Goal: Task Accomplishment & Management: Use online tool/utility

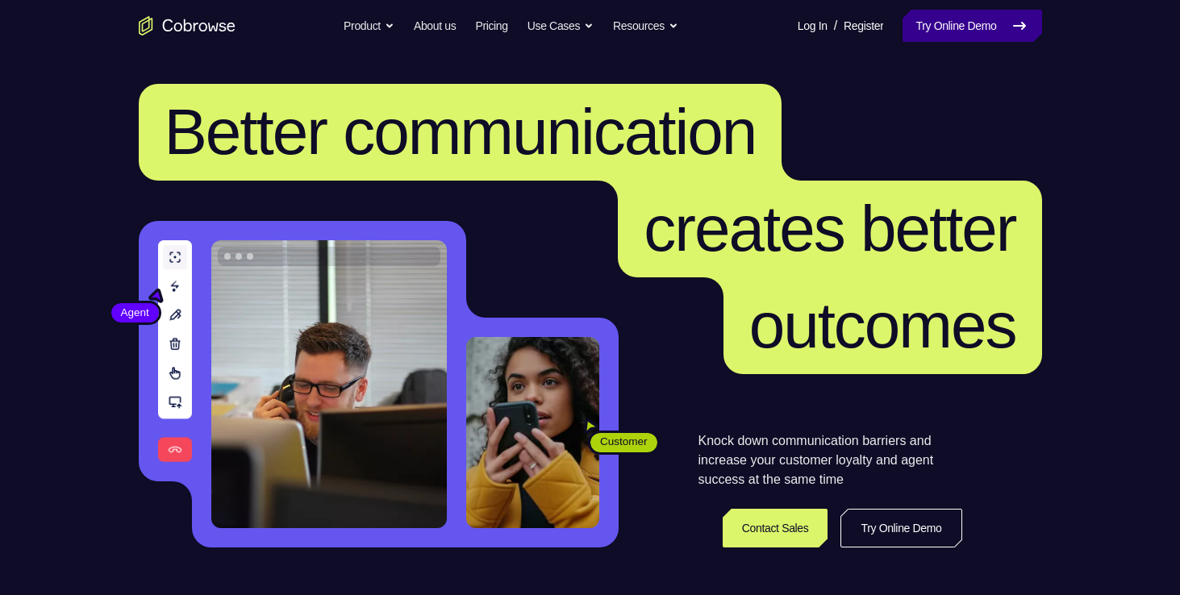
click at [1010, 18] on icon at bounding box center [1019, 25] width 19 height 19
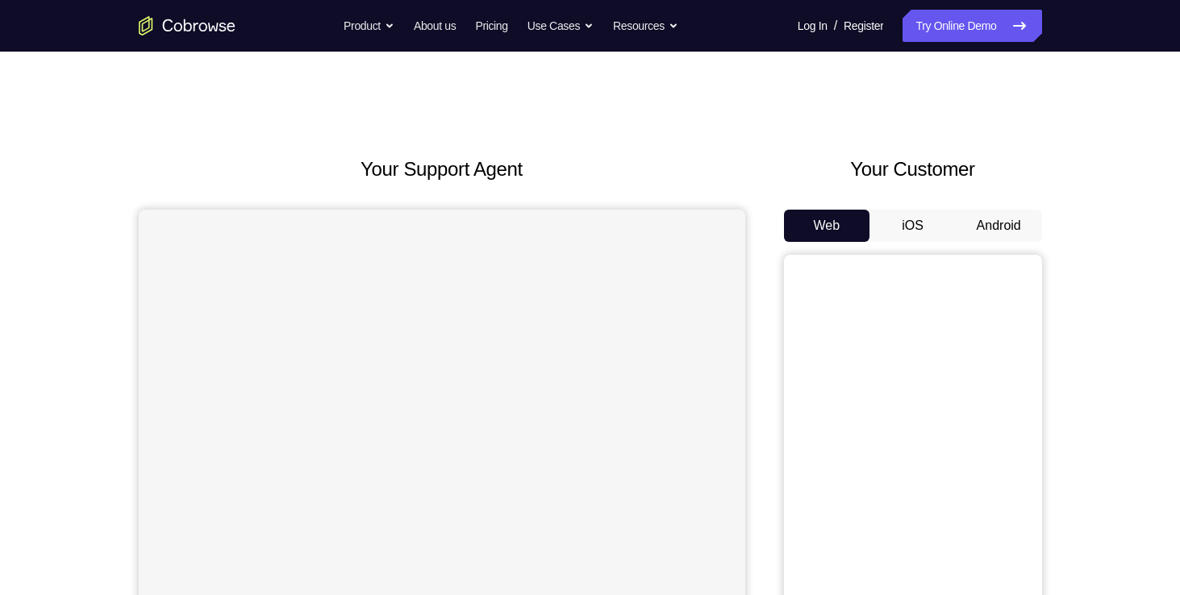
click at [923, 238] on button "iOS" at bounding box center [912, 226] width 86 height 32
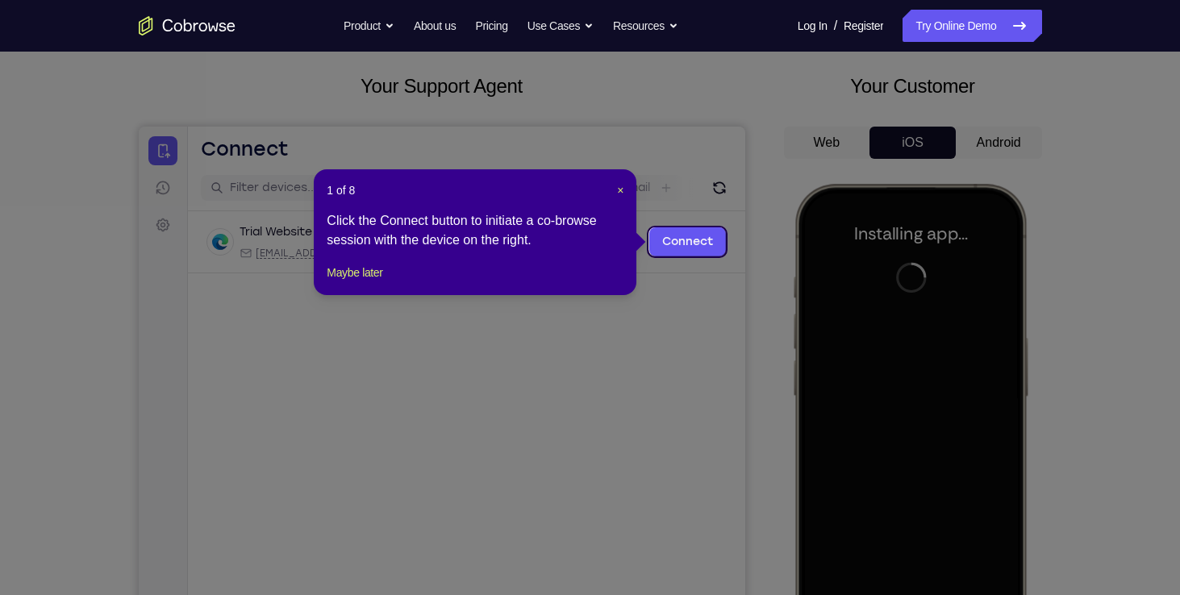
scroll to position [84, 0]
click at [623, 183] on span "×" at bounding box center [620, 189] width 6 height 13
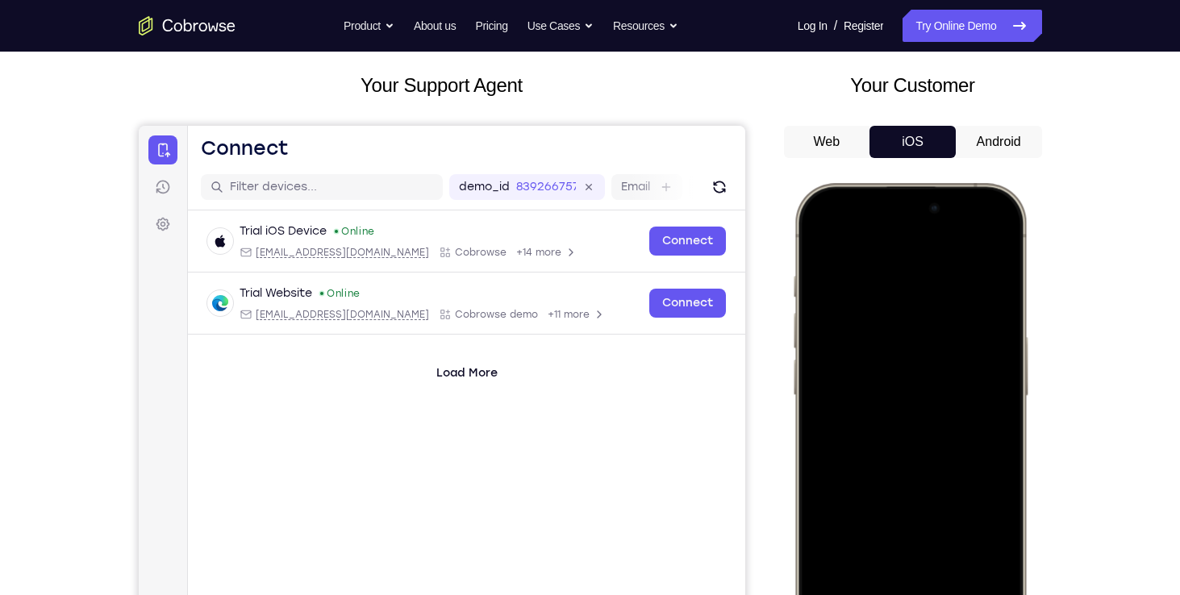
drag, startPoint x: 839, startPoint y: 196, endPoint x: 934, endPoint y: 613, distance: 427.7
click at [934, 594] on div at bounding box center [909, 422] width 212 height 461
drag, startPoint x: 855, startPoint y: 195, endPoint x: 874, endPoint y: 595, distance: 400.5
click at [874, 594] on div at bounding box center [909, 422] width 212 height 461
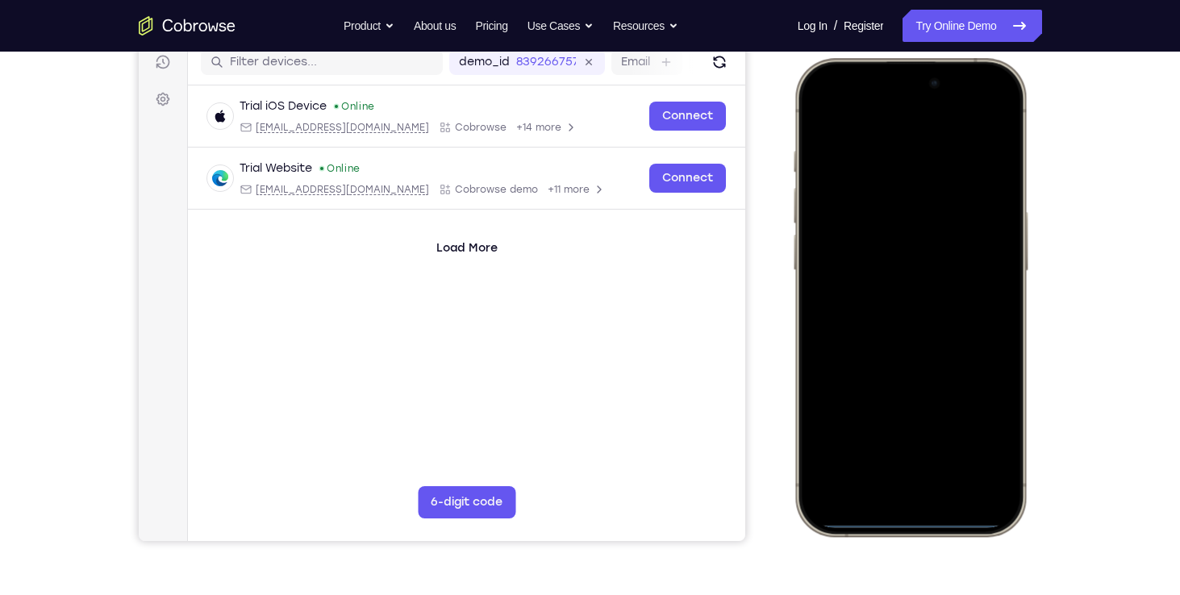
scroll to position [210, 0]
drag, startPoint x: 905, startPoint y: 198, endPoint x: 936, endPoint y: 333, distance: 138.3
click at [936, 333] on div at bounding box center [909, 296] width 212 height 461
click at [985, 105] on div at bounding box center [909, 296] width 212 height 461
click at [880, 204] on div at bounding box center [909, 296] width 212 height 461
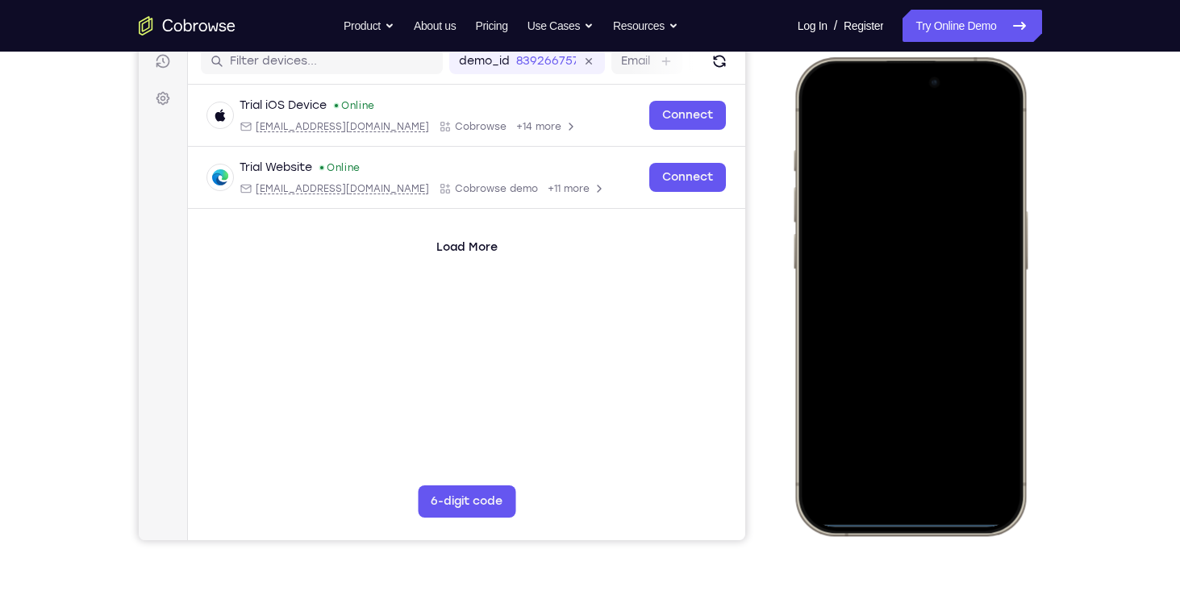
click at [892, 467] on div at bounding box center [909, 296] width 212 height 461
click at [888, 327] on div at bounding box center [909, 296] width 212 height 461
click at [886, 222] on div at bounding box center [909, 296] width 212 height 461
click at [869, 270] on div at bounding box center [909, 296] width 212 height 461
click at [880, 304] on div at bounding box center [909, 296] width 212 height 461
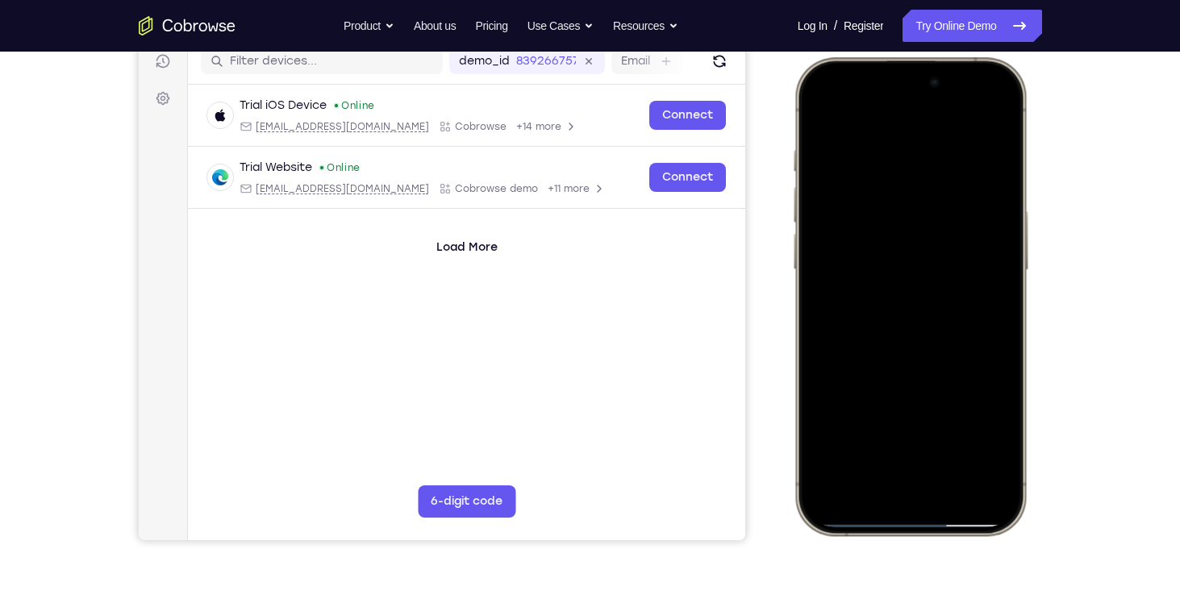
click at [902, 305] on div at bounding box center [909, 296] width 212 height 461
click at [993, 269] on div at bounding box center [909, 296] width 212 height 461
click at [944, 268] on div at bounding box center [909, 296] width 212 height 461
click at [828, 277] on div at bounding box center [909, 296] width 212 height 461
click at [858, 308] on div at bounding box center [909, 296] width 212 height 461
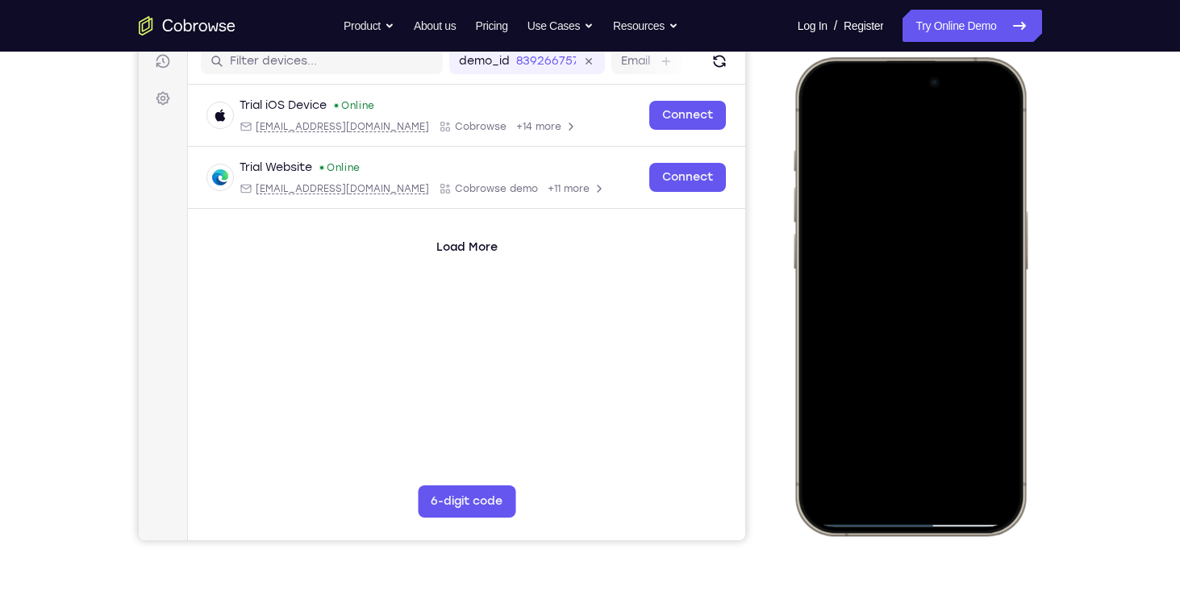
click at [896, 370] on div at bounding box center [909, 296] width 212 height 461
click at [952, 445] on div at bounding box center [909, 296] width 212 height 461
click at [823, 106] on div at bounding box center [909, 296] width 212 height 461
click at [877, 151] on div at bounding box center [909, 296] width 212 height 461
click at [877, 119] on div at bounding box center [909, 296] width 212 height 461
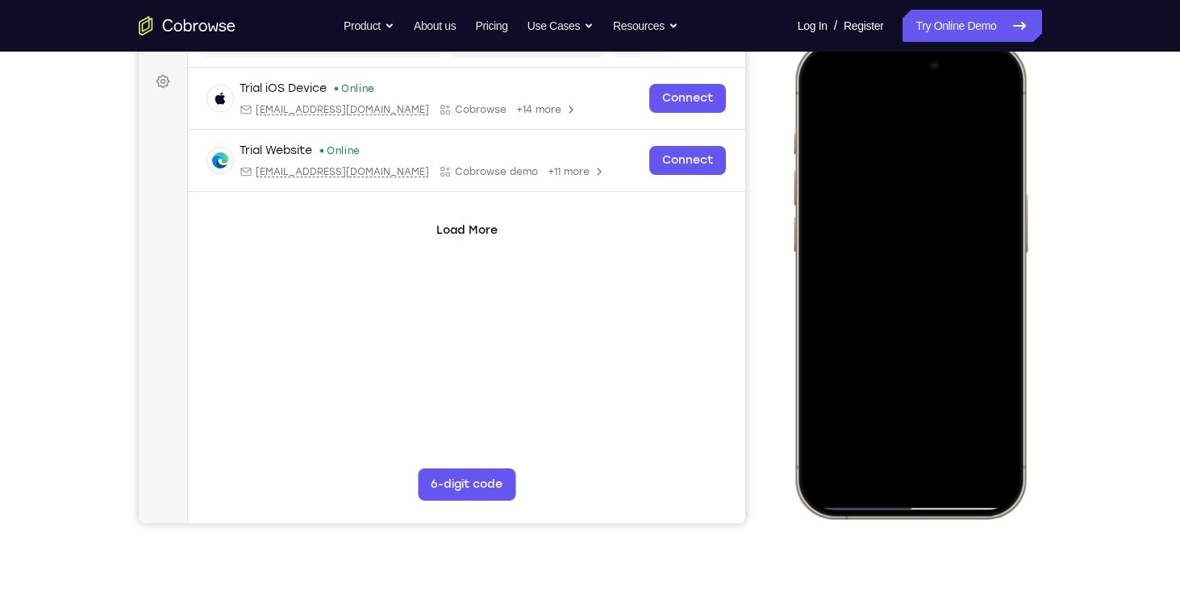
scroll to position [227, 0]
click at [952, 152] on div at bounding box center [909, 278] width 212 height 461
click at [818, 94] on div at bounding box center [909, 278] width 212 height 461
click at [817, 91] on div at bounding box center [909, 278] width 212 height 461
click at [895, 122] on div at bounding box center [909, 278] width 212 height 461
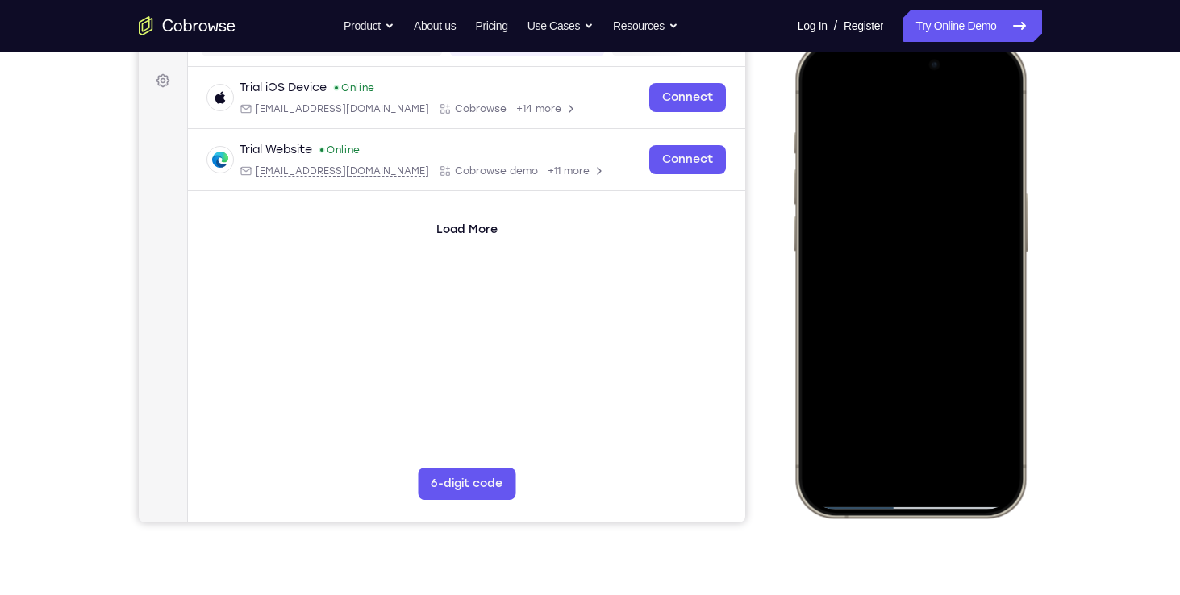
click at [834, 105] on div at bounding box center [909, 278] width 212 height 461
click at [853, 102] on div at bounding box center [909, 278] width 212 height 461
click at [826, 200] on div at bounding box center [909, 278] width 212 height 461
click at [984, 102] on div at bounding box center [909, 278] width 212 height 461
click at [987, 105] on div at bounding box center [909, 278] width 212 height 461
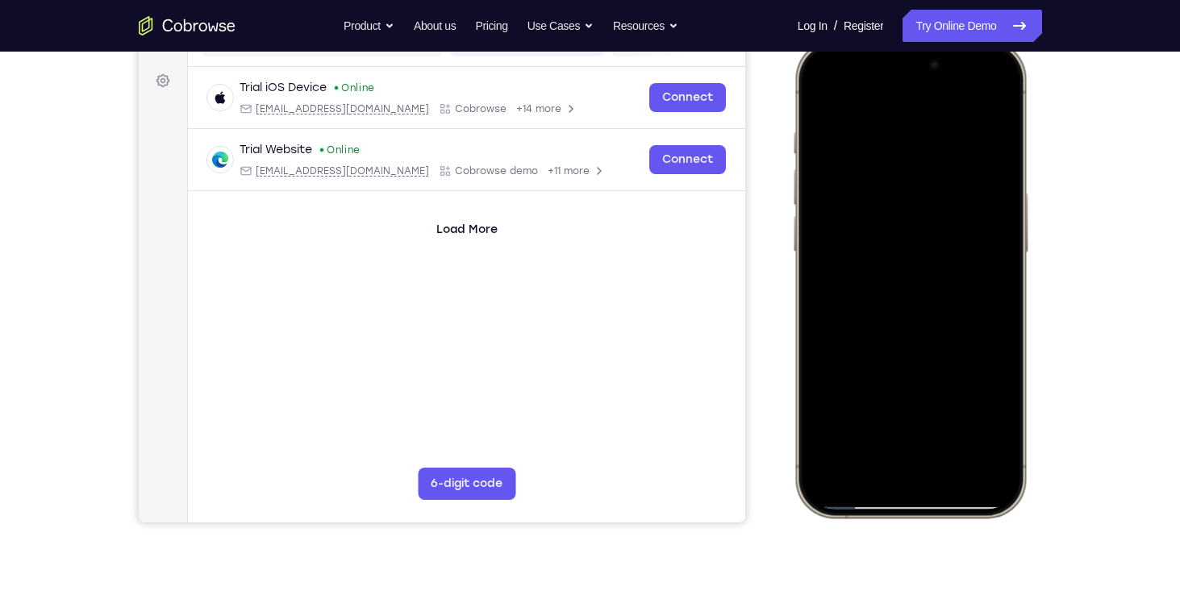
click at [987, 105] on div at bounding box center [909, 278] width 212 height 461
click at [983, 101] on div at bounding box center [909, 278] width 212 height 461
click at [982, 103] on div at bounding box center [909, 278] width 212 height 461
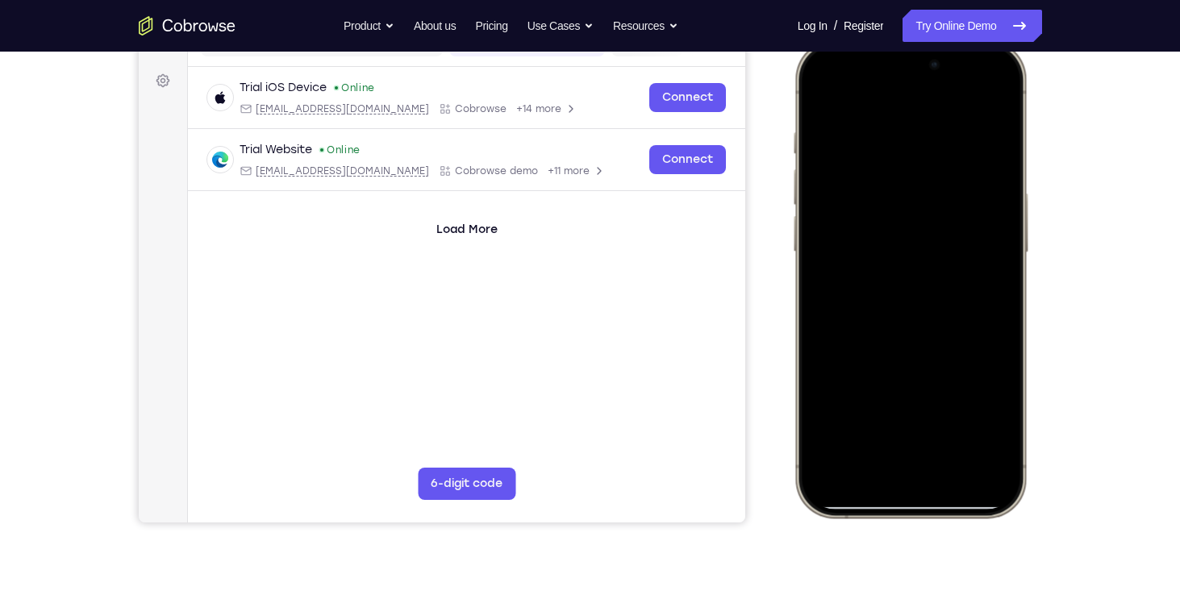
click at [989, 103] on div at bounding box center [909, 278] width 212 height 461
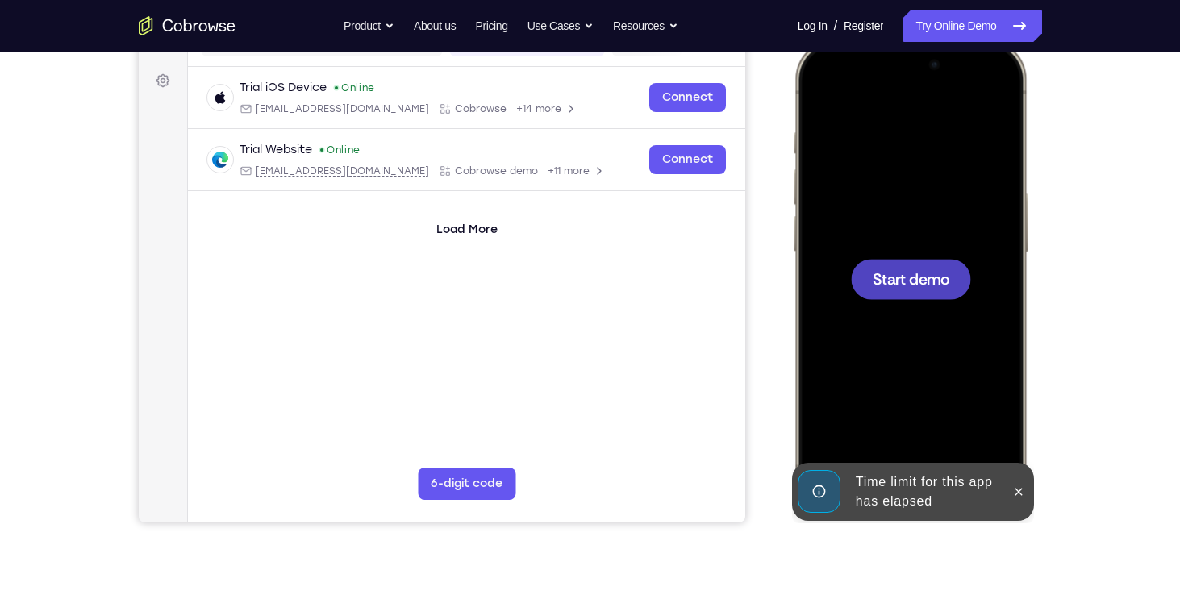
click at [931, 240] on div at bounding box center [909, 278] width 212 height 461
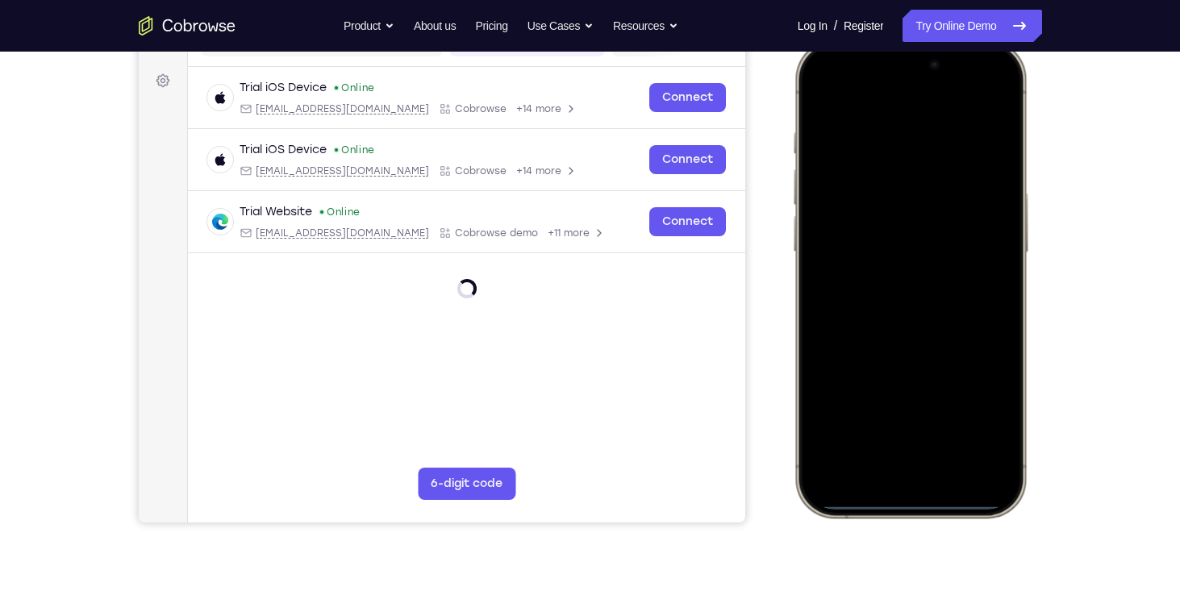
drag, startPoint x: 858, startPoint y: 59, endPoint x: 894, endPoint y: 262, distance: 206.3
click at [894, 262] on div at bounding box center [909, 278] width 212 height 461
drag, startPoint x: 836, startPoint y: 56, endPoint x: 870, endPoint y: 388, distance: 334.0
click at [870, 388] on div at bounding box center [909, 278] width 212 height 461
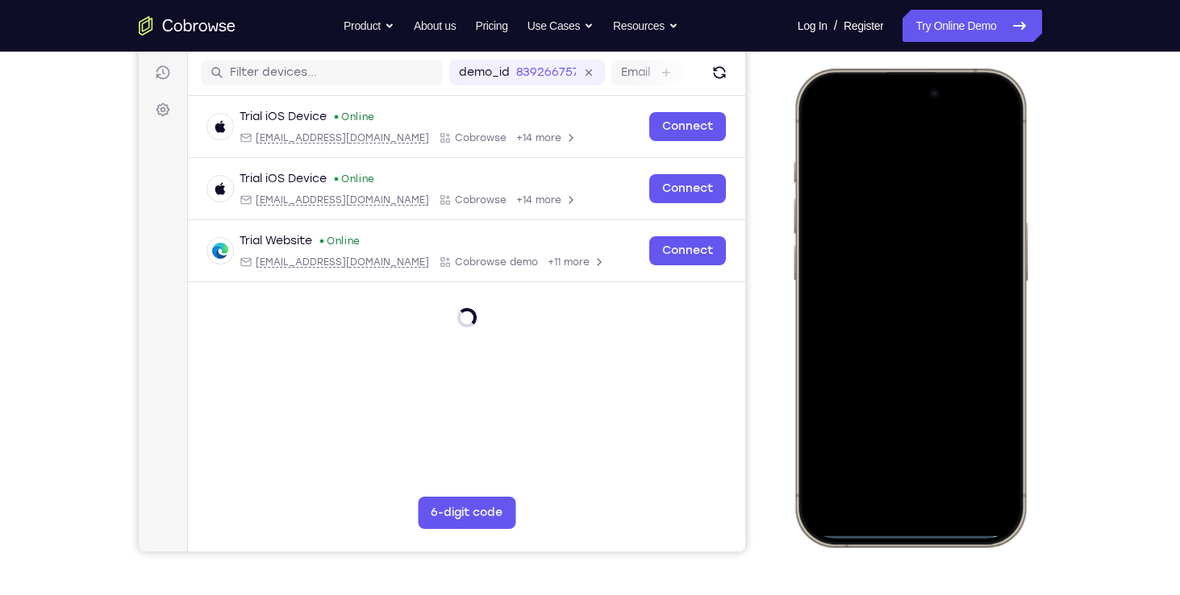
scroll to position [197, 0]
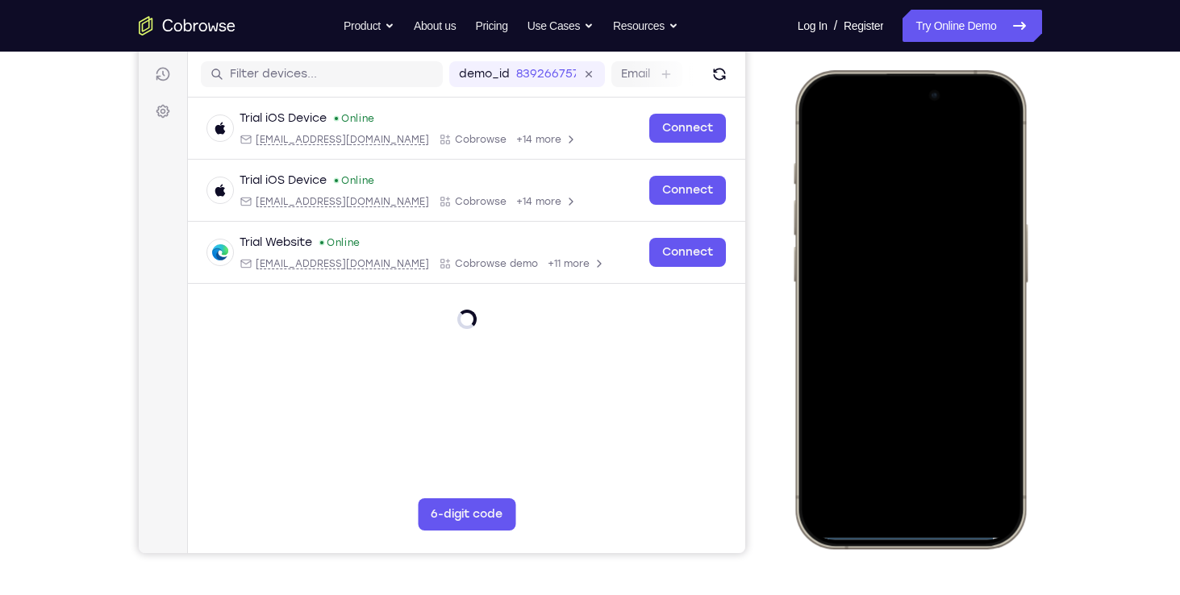
drag, startPoint x: 852, startPoint y: 80, endPoint x: 950, endPoint y: 501, distance: 432.2
click at [950, 501] on div at bounding box center [909, 309] width 212 height 461
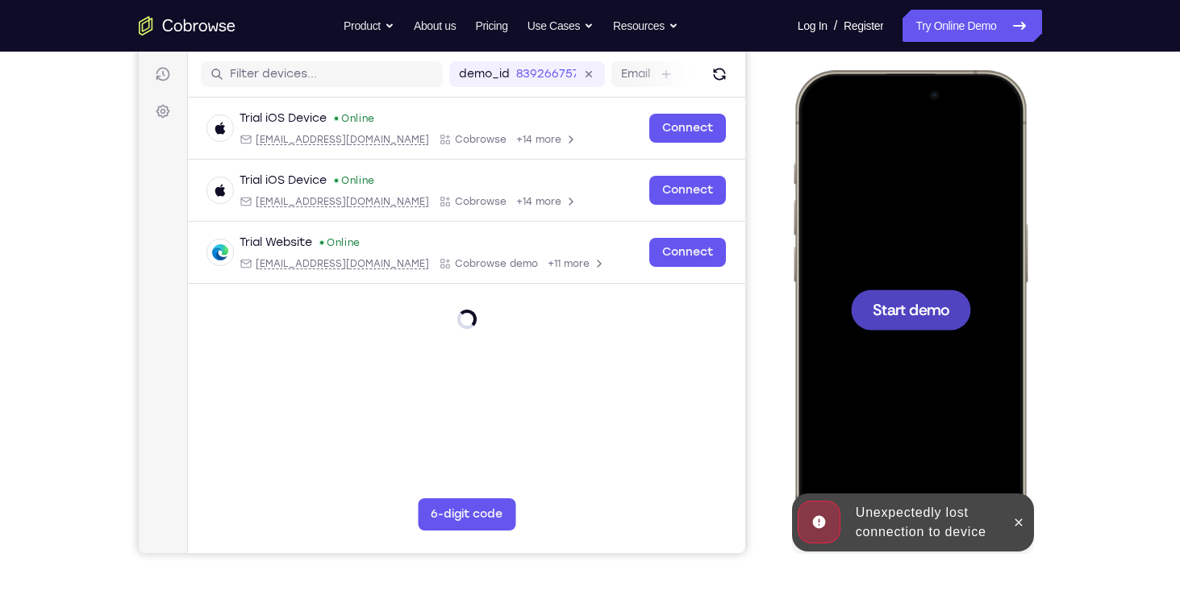
click at [924, 335] on div at bounding box center [909, 309] width 212 height 461
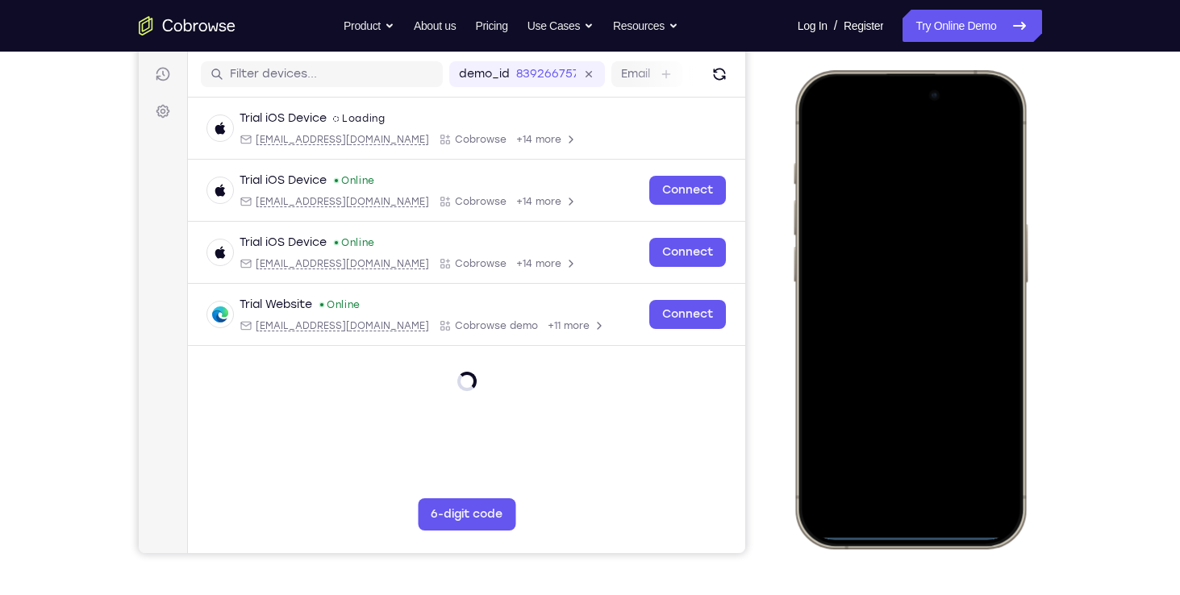
drag, startPoint x: 846, startPoint y: 91, endPoint x: 921, endPoint y: 445, distance: 361.9
click at [921, 445] on div at bounding box center [909, 309] width 212 height 461
drag, startPoint x: 885, startPoint y: 236, endPoint x: 894, endPoint y: 321, distance: 85.1
click at [894, 321] on div at bounding box center [909, 309] width 212 height 461
drag, startPoint x: 916, startPoint y: 238, endPoint x: 930, endPoint y: 431, distance: 194.0
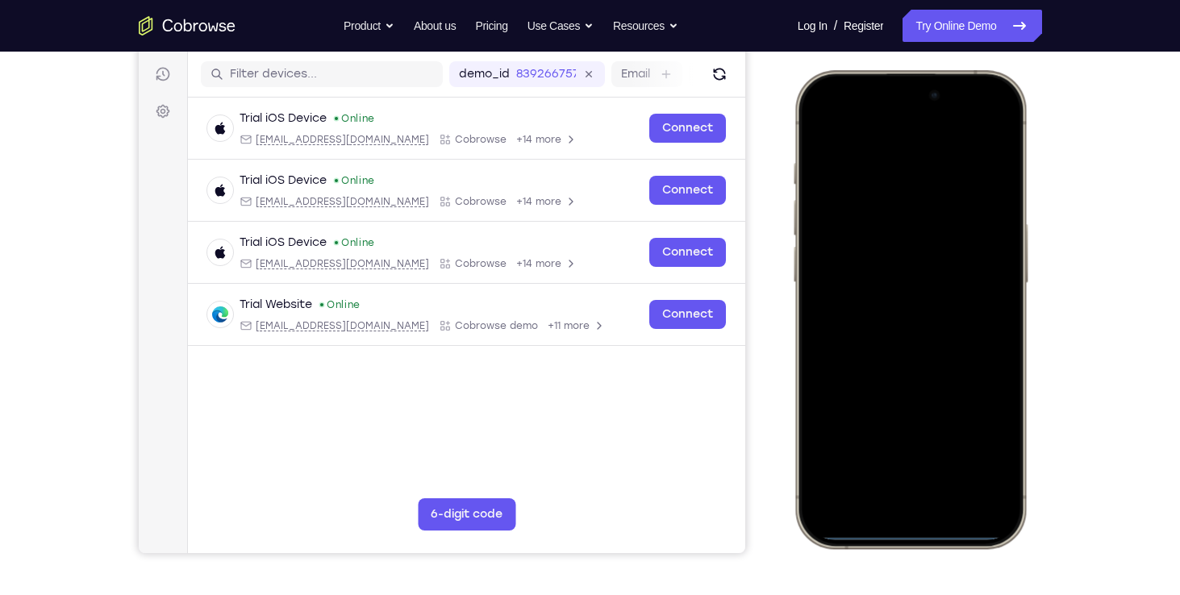
click at [930, 431] on div at bounding box center [909, 309] width 212 height 461
click at [988, 122] on div at bounding box center [909, 309] width 212 height 461
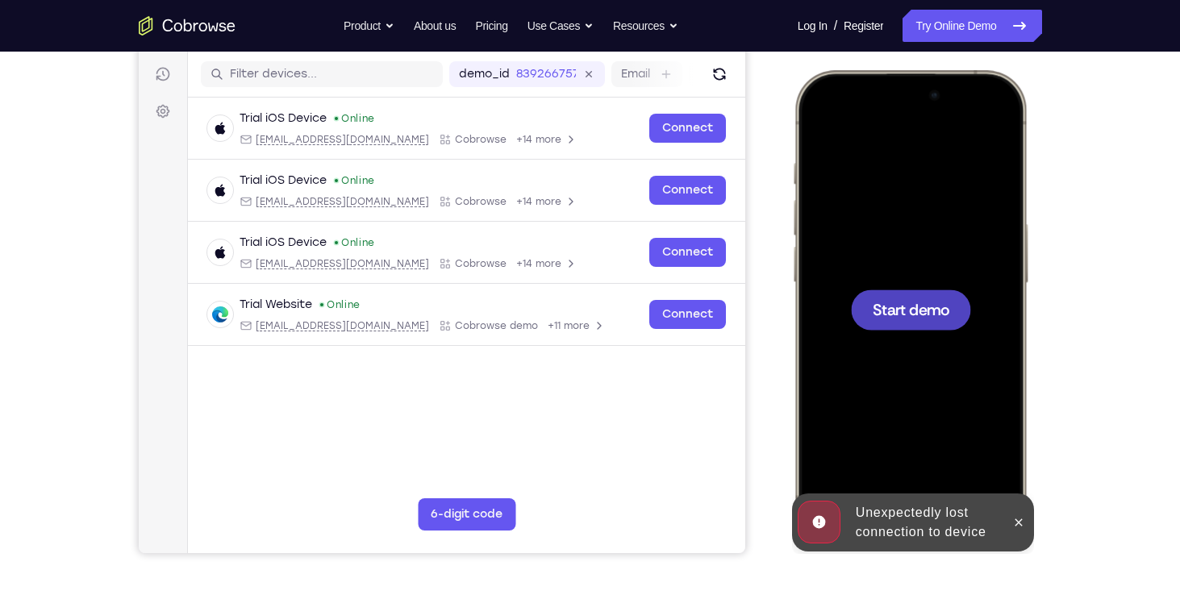
click at [923, 306] on span "Start demo" at bounding box center [910, 309] width 77 height 15
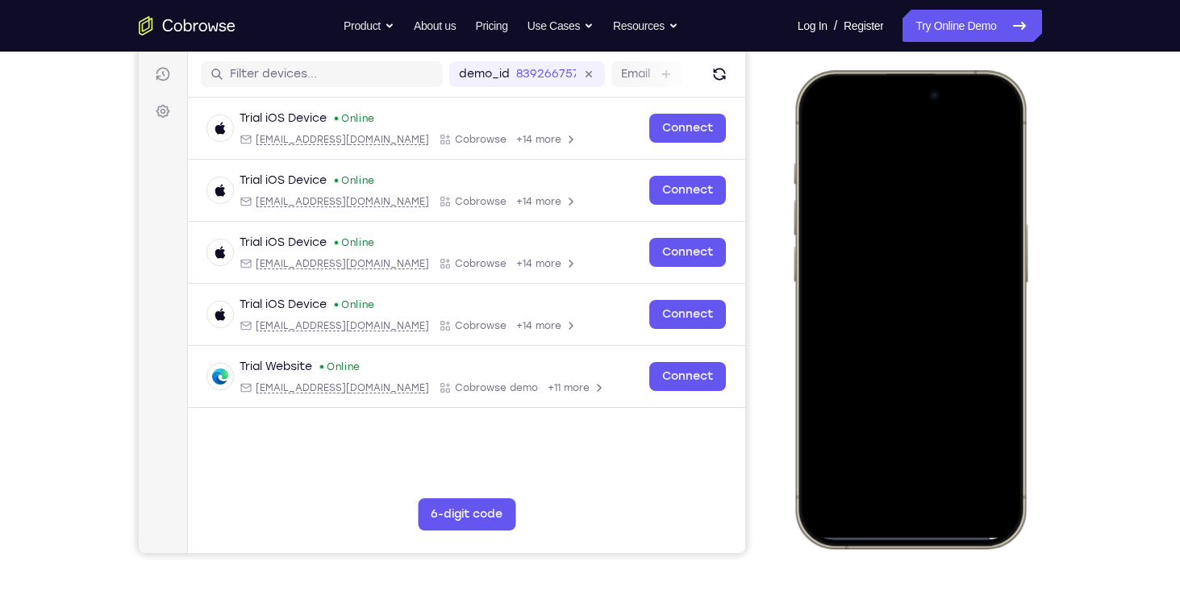
drag, startPoint x: 861, startPoint y: 82, endPoint x: 916, endPoint y: 354, distance: 277.4
click at [916, 354] on div at bounding box center [909, 309] width 212 height 461
drag, startPoint x: 898, startPoint y: 250, endPoint x: 941, endPoint y: 380, distance: 136.7
click at [941, 380] on div at bounding box center [909, 309] width 212 height 461
click at [980, 123] on div at bounding box center [909, 309] width 212 height 461
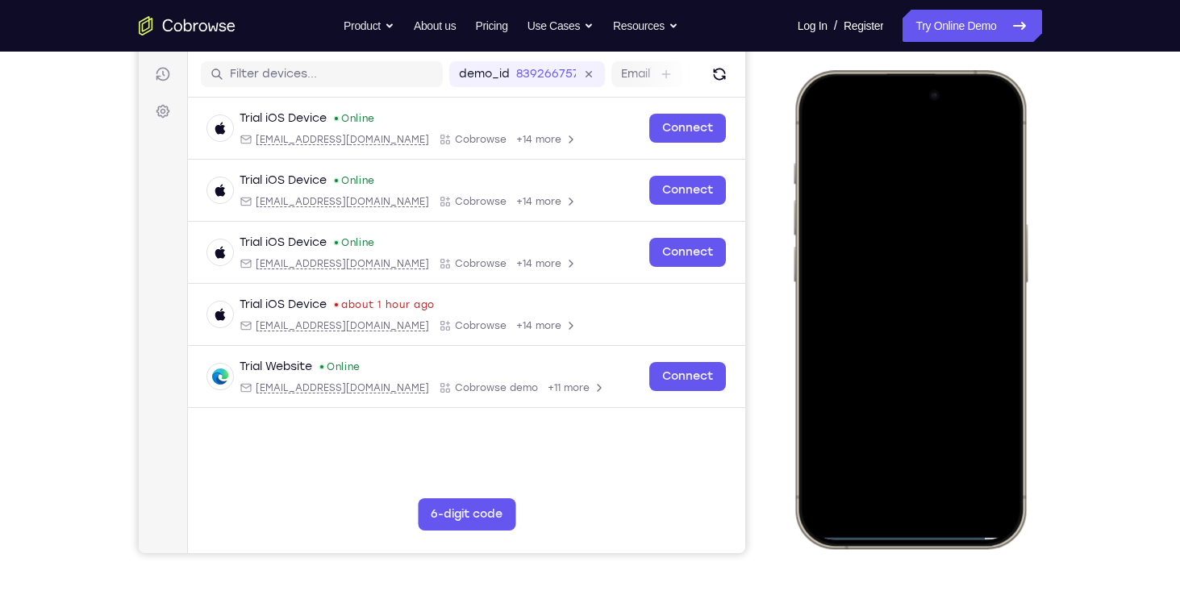
click at [892, 207] on div at bounding box center [909, 309] width 212 height 461
click at [913, 484] on div at bounding box center [909, 309] width 212 height 461
click at [878, 227] on div at bounding box center [909, 309] width 212 height 461
click at [907, 436] on div at bounding box center [909, 309] width 212 height 461
click at [923, 440] on div at bounding box center [909, 309] width 212 height 461
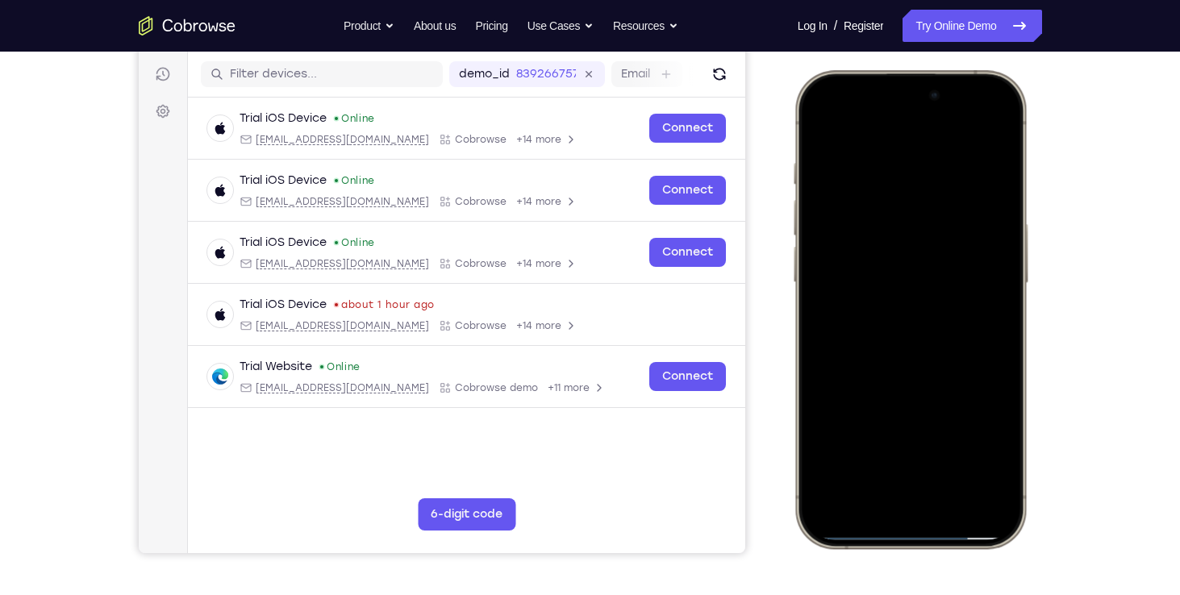
click at [931, 486] on div at bounding box center [909, 309] width 212 height 461
click at [890, 337] on div at bounding box center [909, 309] width 212 height 461
click at [873, 240] on div at bounding box center [909, 309] width 212 height 461
click at [891, 281] on div at bounding box center [909, 309] width 212 height 461
click at [988, 279] on div at bounding box center [909, 309] width 212 height 461
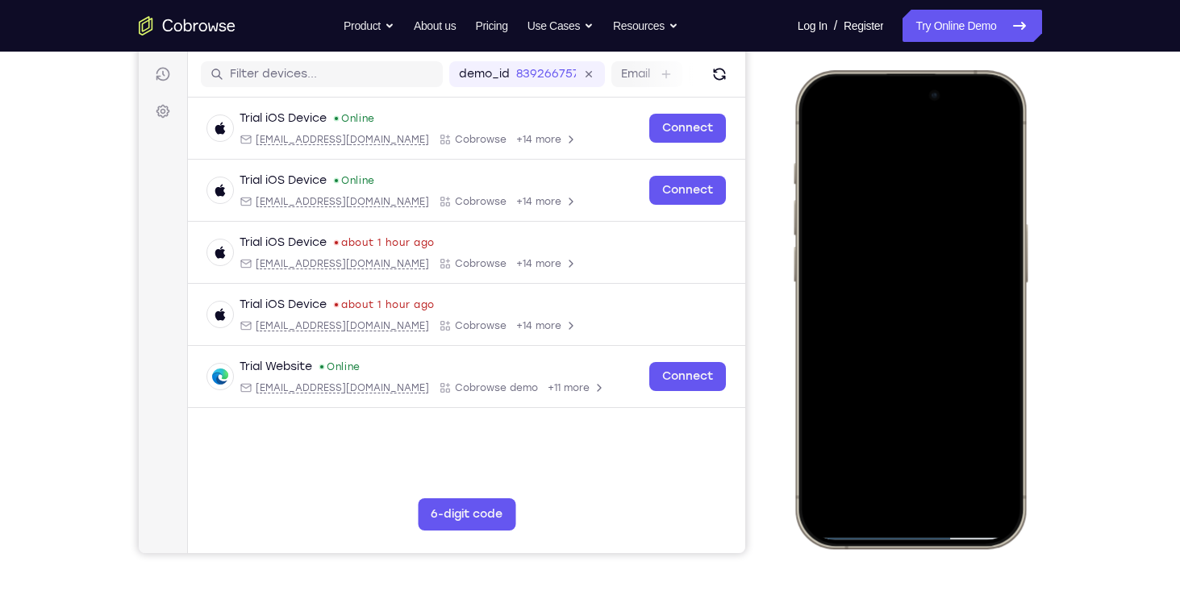
click at [935, 323] on div at bounding box center [909, 309] width 212 height 461
click at [927, 379] on div at bounding box center [909, 309] width 212 height 461
click at [946, 454] on div at bounding box center [909, 309] width 212 height 461
click at [914, 319] on div at bounding box center [909, 309] width 212 height 461
click at [819, 126] on div at bounding box center [909, 309] width 212 height 461
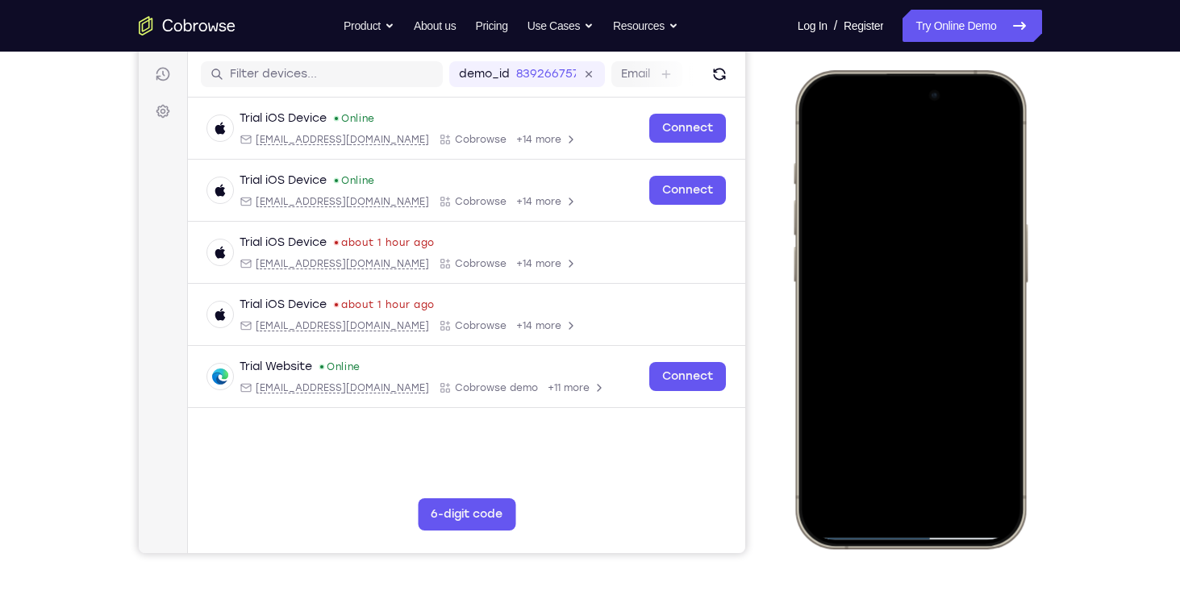
click at [817, 123] on div at bounding box center [909, 309] width 212 height 461
click at [954, 455] on div at bounding box center [909, 309] width 212 height 461
click at [868, 455] on div at bounding box center [909, 309] width 212 height 461
click at [858, 125] on div at bounding box center [909, 309] width 212 height 461
click at [984, 461] on div at bounding box center [909, 309] width 212 height 461
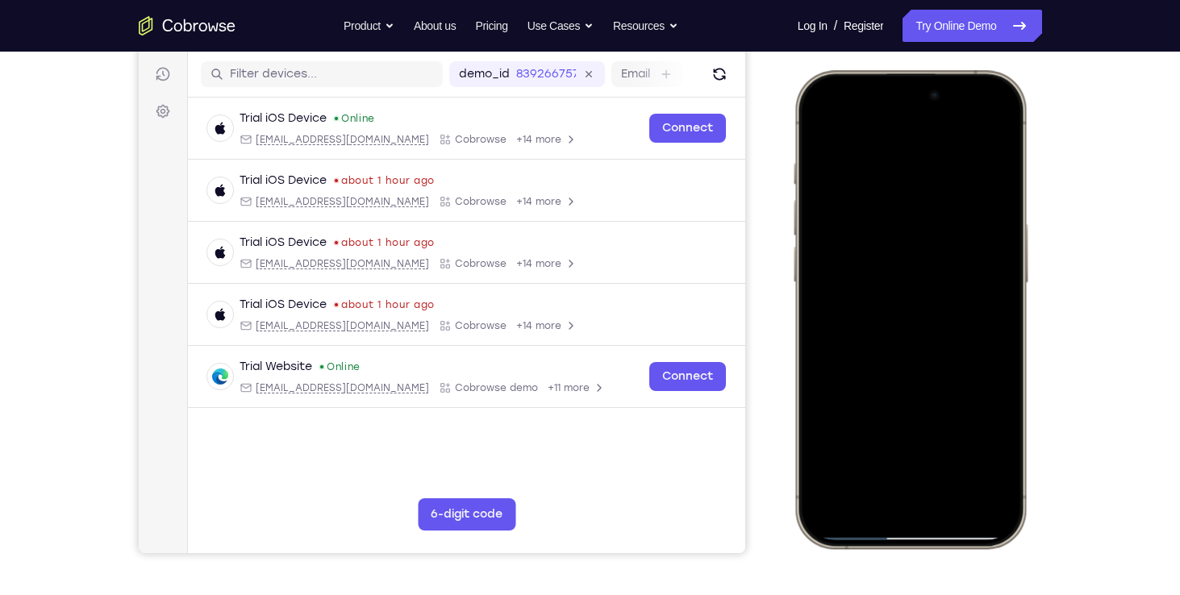
click at [973, 325] on div at bounding box center [909, 309] width 212 height 461
click at [865, 146] on div at bounding box center [909, 309] width 212 height 461
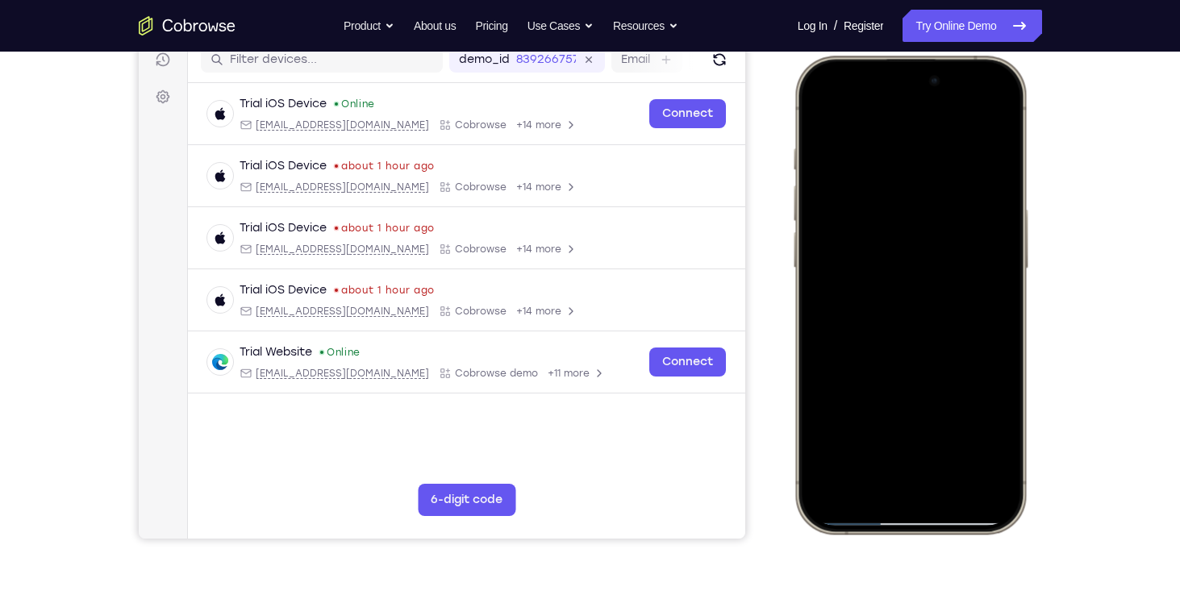
scroll to position [212, 0]
click at [850, 135] on div at bounding box center [909, 294] width 212 height 461
drag, startPoint x: 875, startPoint y: 322, endPoint x: 863, endPoint y: 233, distance: 89.5
click at [863, 233] on div at bounding box center [909, 294] width 212 height 461
click at [868, 215] on div at bounding box center [909, 294] width 212 height 461
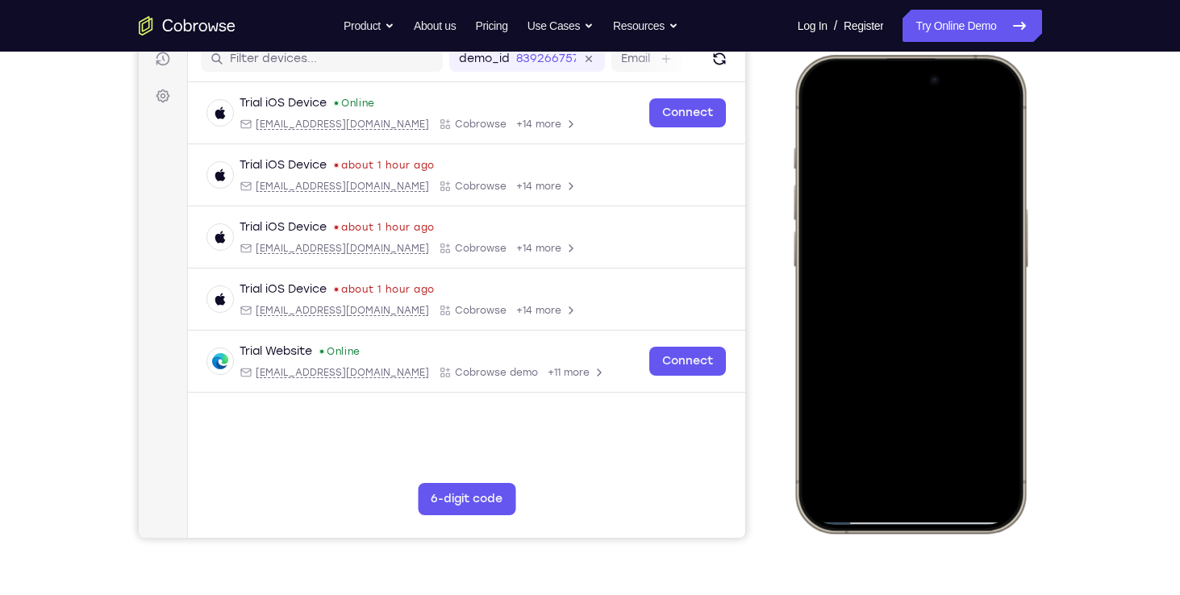
click at [946, 446] on div at bounding box center [909, 294] width 212 height 461
click at [819, 106] on div at bounding box center [909, 294] width 212 height 461
click at [1002, 105] on div at bounding box center [909, 294] width 212 height 461
click at [986, 441] on div at bounding box center [909, 294] width 212 height 461
click at [977, 313] on div at bounding box center [909, 294] width 212 height 461
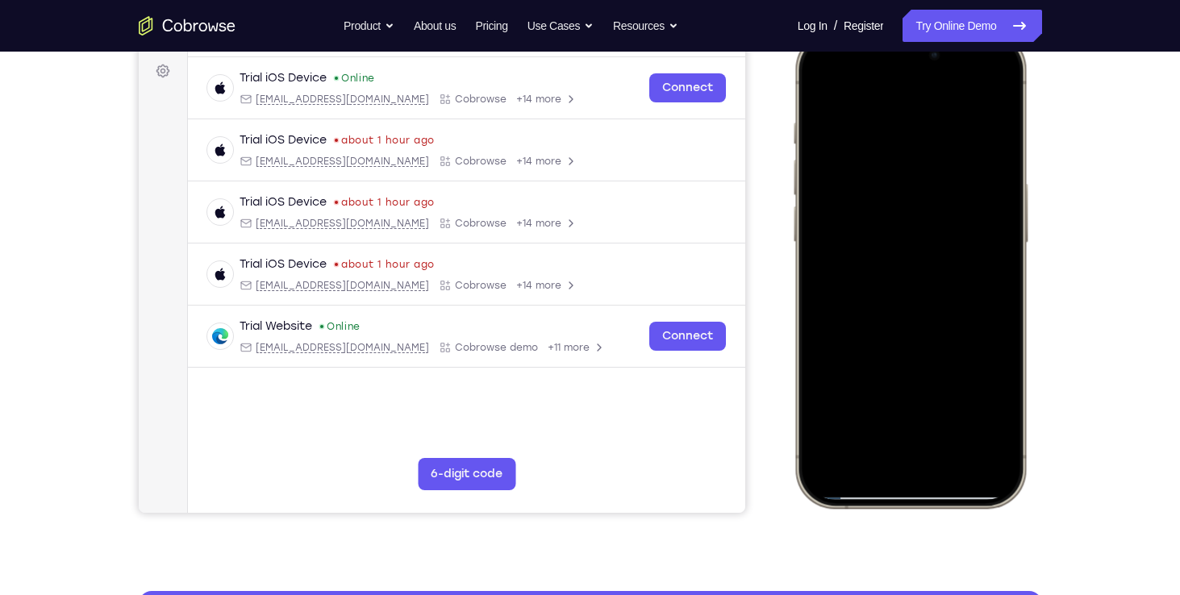
scroll to position [238, 0]
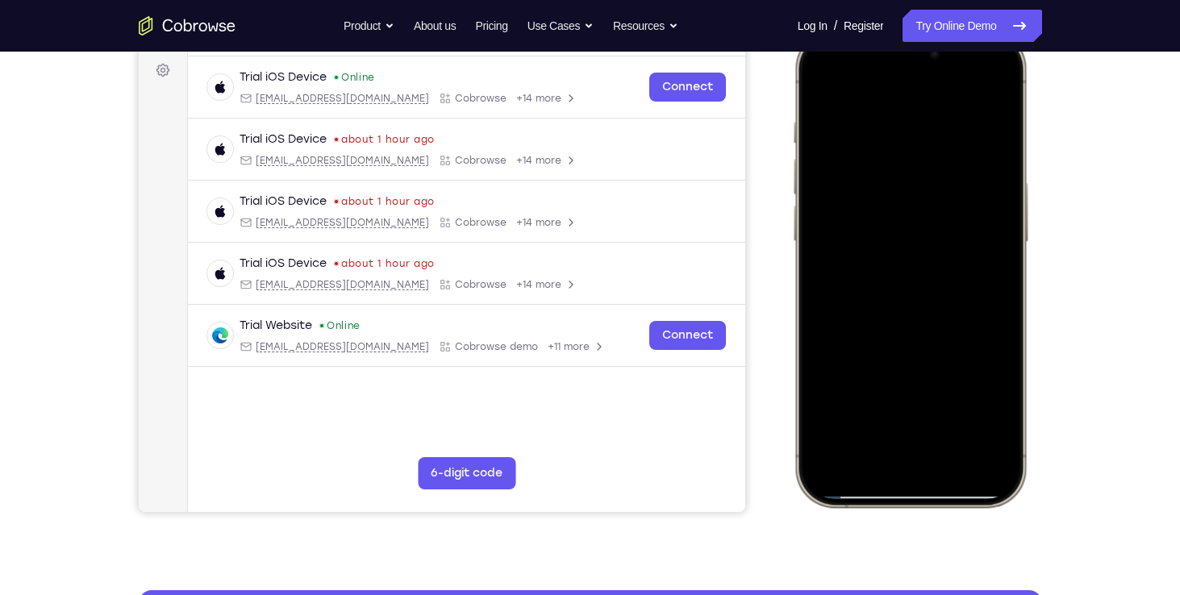
click at [973, 240] on div at bounding box center [909, 268] width 212 height 461
click at [944, 249] on div at bounding box center [909, 268] width 212 height 461
click at [970, 262] on div at bounding box center [909, 268] width 212 height 461
click at [935, 249] on div at bounding box center [909, 268] width 212 height 461
drag, startPoint x: 932, startPoint y: 307, endPoint x: 918, endPoint y: 54, distance: 253.7
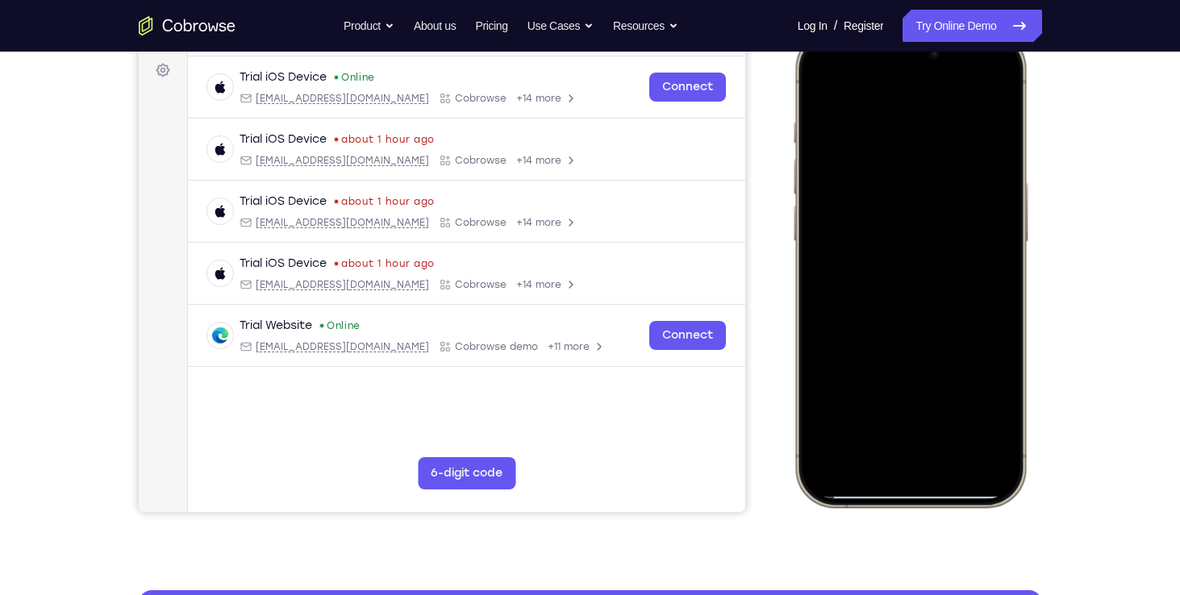
click at [918, 54] on div at bounding box center [909, 268] width 212 height 461
drag, startPoint x: 876, startPoint y: 277, endPoint x: 888, endPoint y: 124, distance: 152.9
click at [888, 124] on div at bounding box center [909, 268] width 212 height 461
drag, startPoint x: 874, startPoint y: 361, endPoint x: 863, endPoint y: 139, distance: 222.9
click at [863, 139] on div at bounding box center [909, 268] width 212 height 461
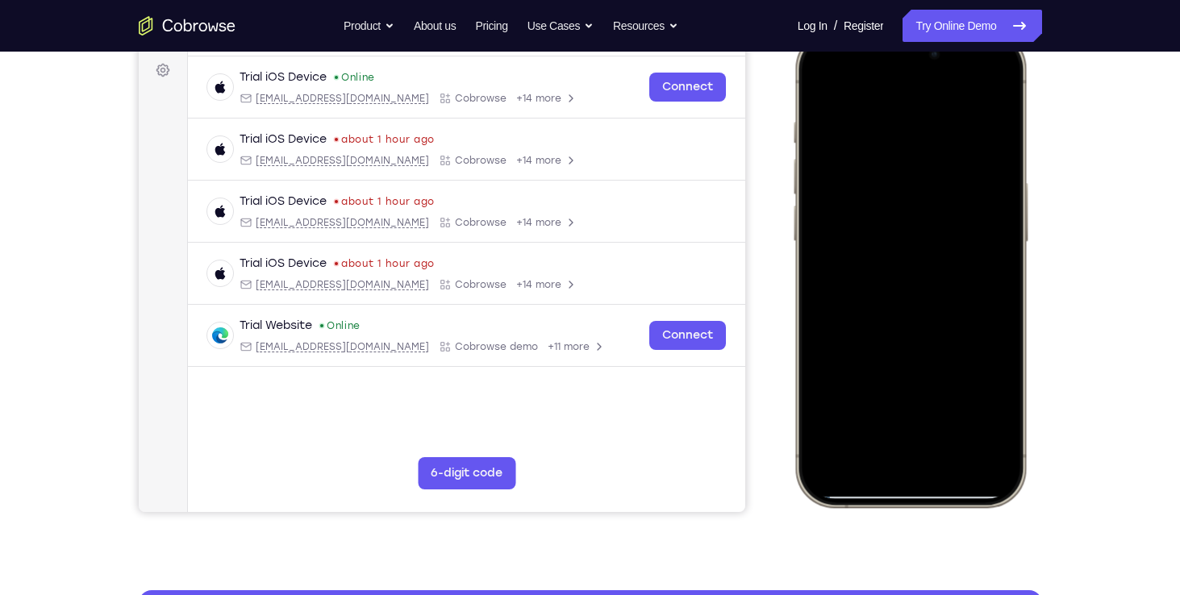
drag, startPoint x: 877, startPoint y: 394, endPoint x: 871, endPoint y: 217, distance: 176.7
click at [871, 217] on div at bounding box center [909, 268] width 212 height 461
drag, startPoint x: 882, startPoint y: 383, endPoint x: 852, endPoint y: 157, distance: 227.8
click at [852, 157] on div at bounding box center [909, 268] width 212 height 461
drag, startPoint x: 848, startPoint y: 377, endPoint x: 886, endPoint y: 122, distance: 257.7
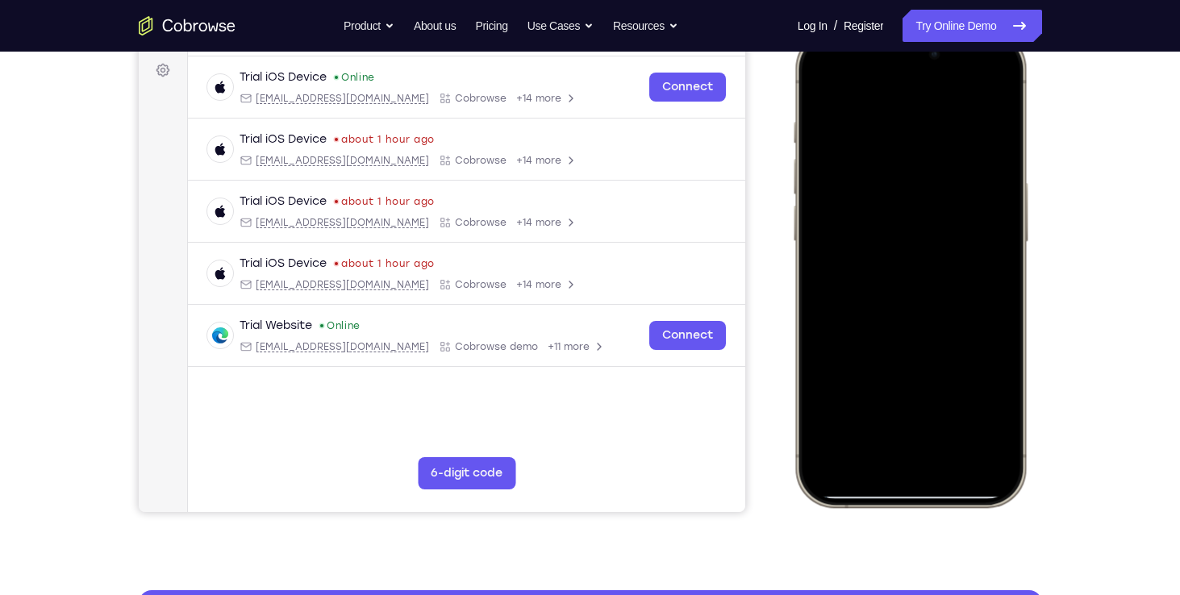
click at [886, 122] on div at bounding box center [909, 268] width 212 height 461
drag, startPoint x: 894, startPoint y: 331, endPoint x: 926, endPoint y: 58, distance: 275.3
click at [926, 58] on div at bounding box center [909, 268] width 212 height 461
drag, startPoint x: 890, startPoint y: 232, endPoint x: 856, endPoint y: 2, distance: 233.3
click at [856, 29] on html "Online web based iOS Simulators and Android Emulators. Run iPhone, iPad, Mobile…" at bounding box center [912, 271] width 242 height 484
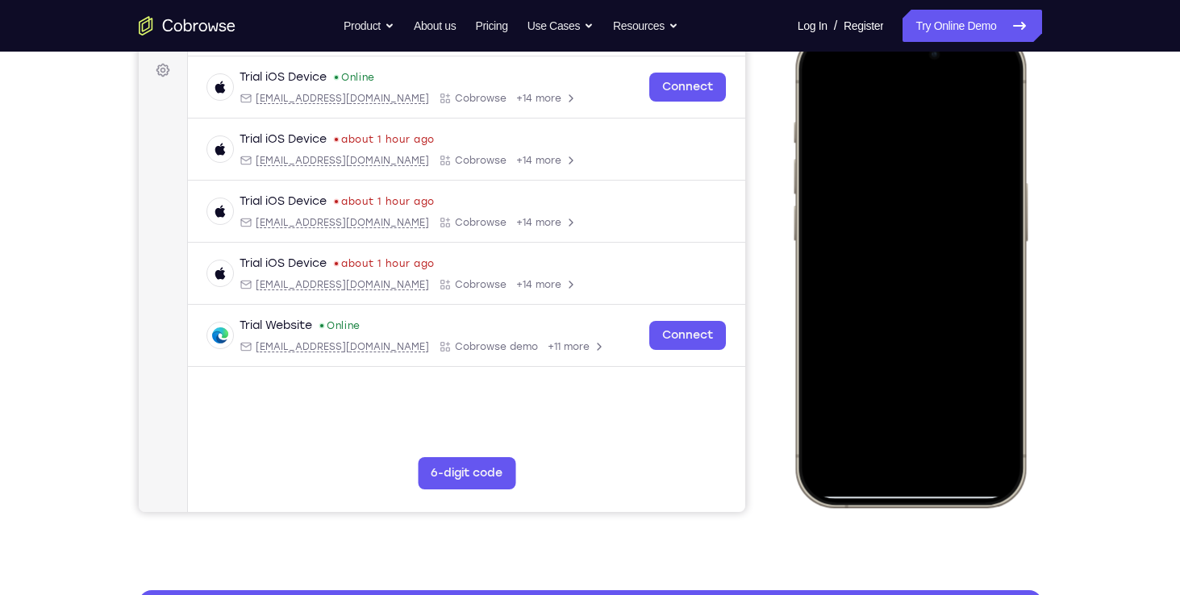
drag, startPoint x: 884, startPoint y: 273, endPoint x: 869, endPoint y: 15, distance: 258.5
click at [869, 29] on html "Online web based iOS Simulators and Android Emulators. Run iPhone, iPad, Mobile…" at bounding box center [912, 271] width 242 height 484
drag, startPoint x: 858, startPoint y: 264, endPoint x: 843, endPoint y: -1, distance: 265.0
click at [843, 29] on html "Online web based iOS Simulators and Android Emulators. Run iPhone, iPad, Mobile…" at bounding box center [912, 271] width 242 height 484
drag, startPoint x: 894, startPoint y: 275, endPoint x: 901, endPoint y: 123, distance: 151.8
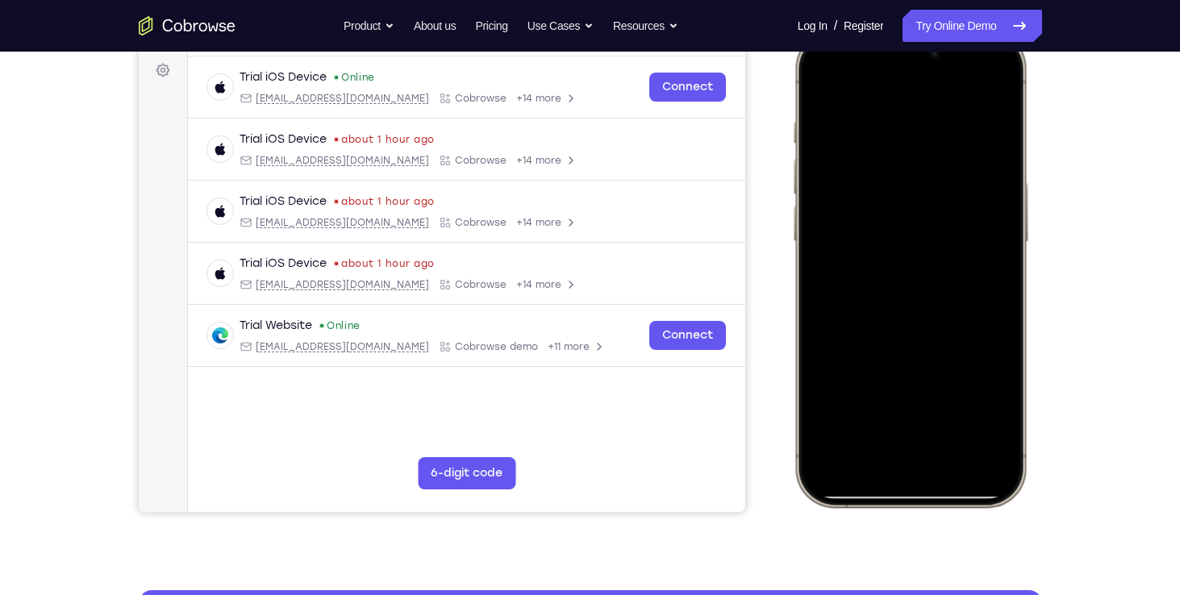
click at [901, 123] on div at bounding box center [909, 268] width 212 height 461
drag, startPoint x: 900, startPoint y: 369, endPoint x: 901, endPoint y: 188, distance: 181.5
click at [901, 188] on div at bounding box center [909, 268] width 212 height 461
drag, startPoint x: 876, startPoint y: 306, endPoint x: 855, endPoint y: 152, distance: 155.5
click at [855, 152] on div at bounding box center [909, 268] width 212 height 461
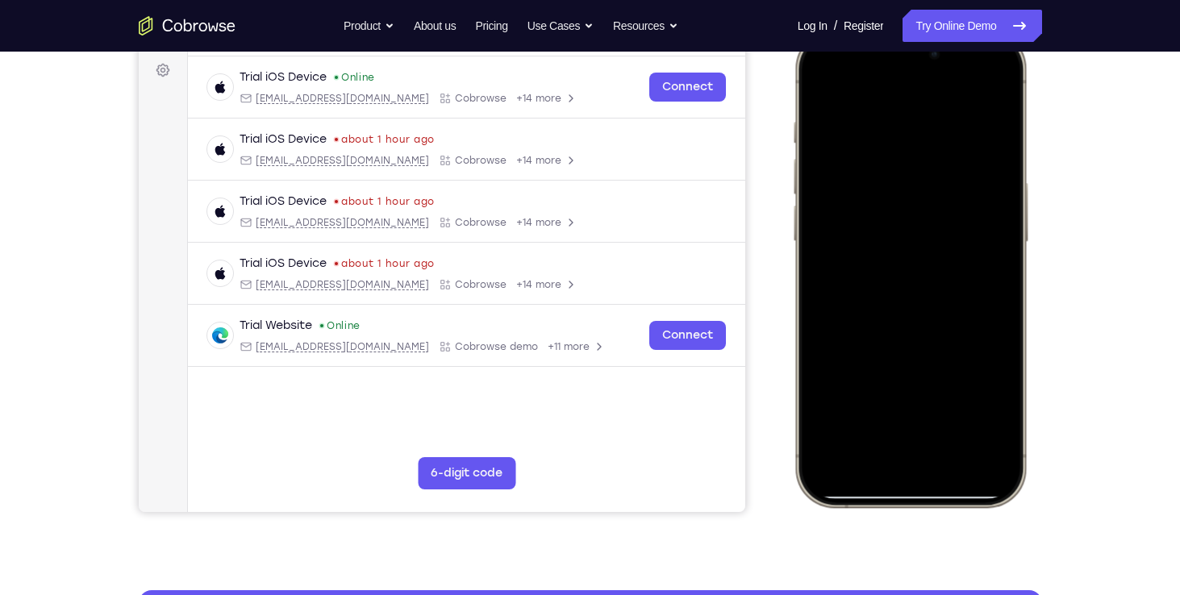
drag, startPoint x: 873, startPoint y: 308, endPoint x: 855, endPoint y: 192, distance: 117.6
click at [855, 192] on div at bounding box center [909, 268] width 212 height 461
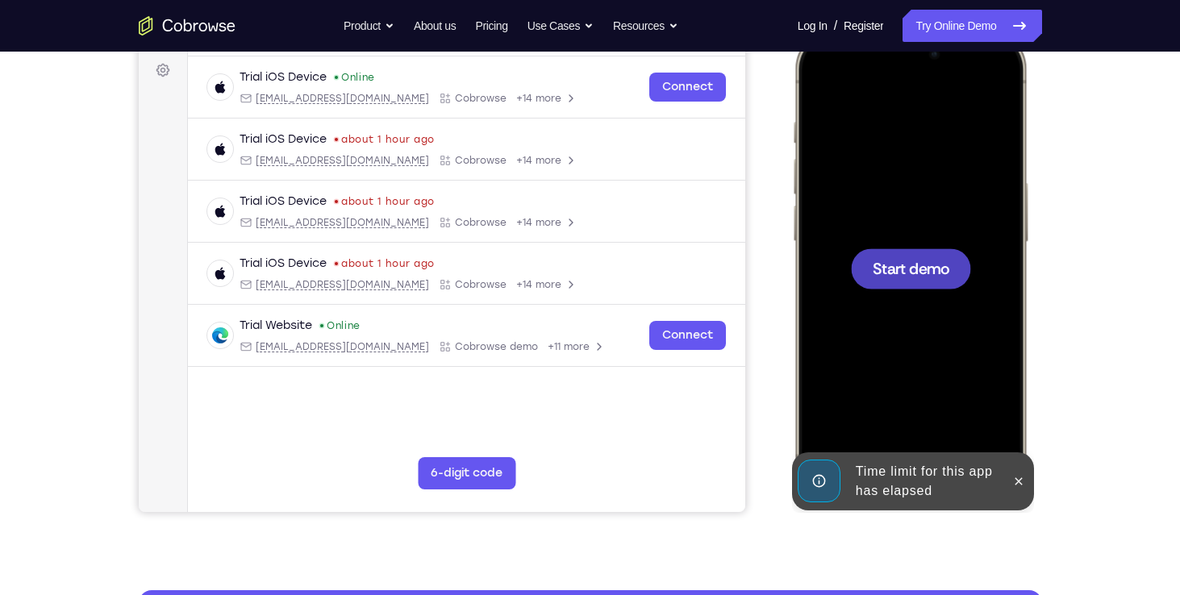
click at [870, 280] on div at bounding box center [910, 268] width 120 height 40
click at [1021, 485] on icon at bounding box center [1017, 481] width 13 height 13
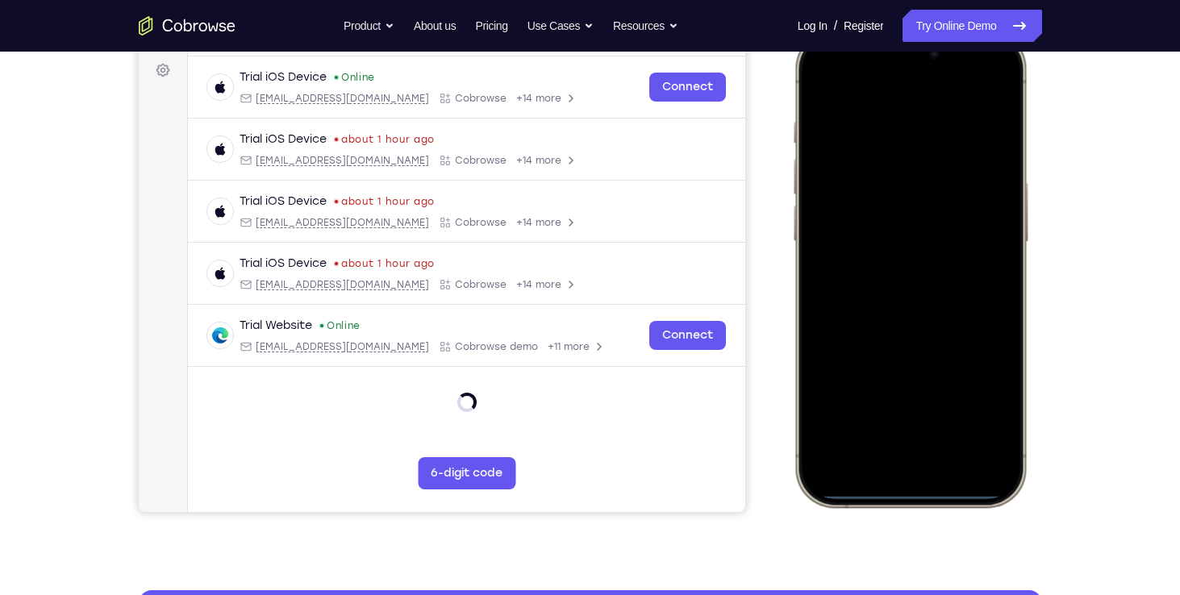
drag, startPoint x: 969, startPoint y: 216, endPoint x: 980, endPoint y: 288, distance: 72.5
click at [980, 288] on div at bounding box center [909, 268] width 212 height 461
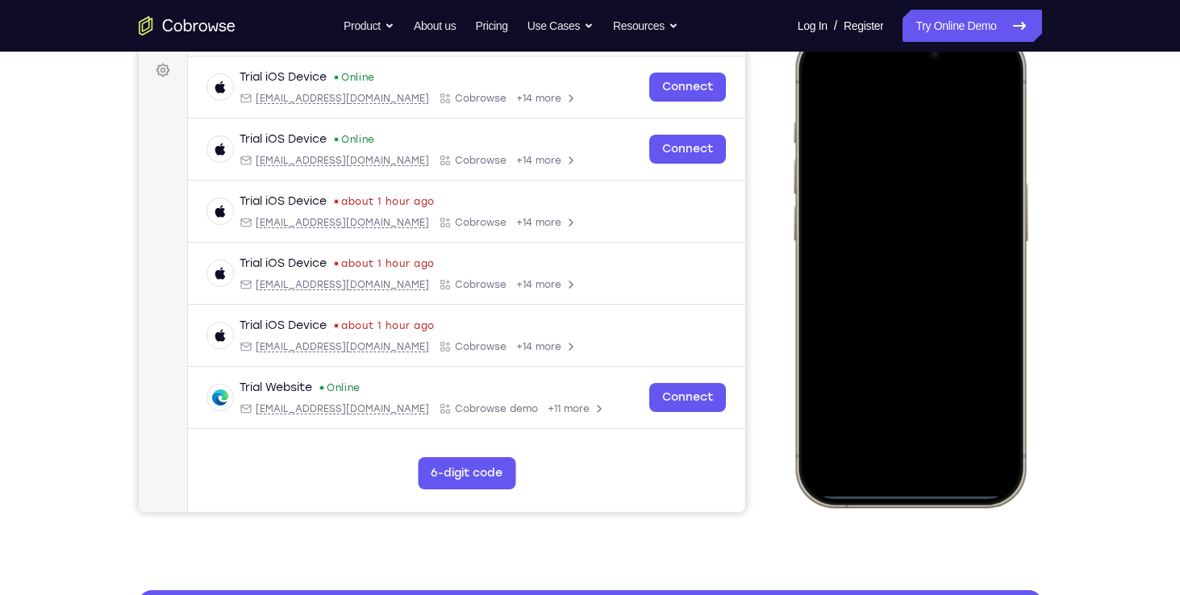
drag, startPoint x: 848, startPoint y: 100, endPoint x: 851, endPoint y: 156, distance: 55.7
click at [851, 156] on div at bounding box center [909, 268] width 212 height 461
drag, startPoint x: 844, startPoint y: 54, endPoint x: 866, endPoint y: 234, distance: 181.3
click at [866, 234] on div at bounding box center [909, 268] width 212 height 461
drag, startPoint x: 859, startPoint y: 85, endPoint x: 873, endPoint y: 168, distance: 83.5
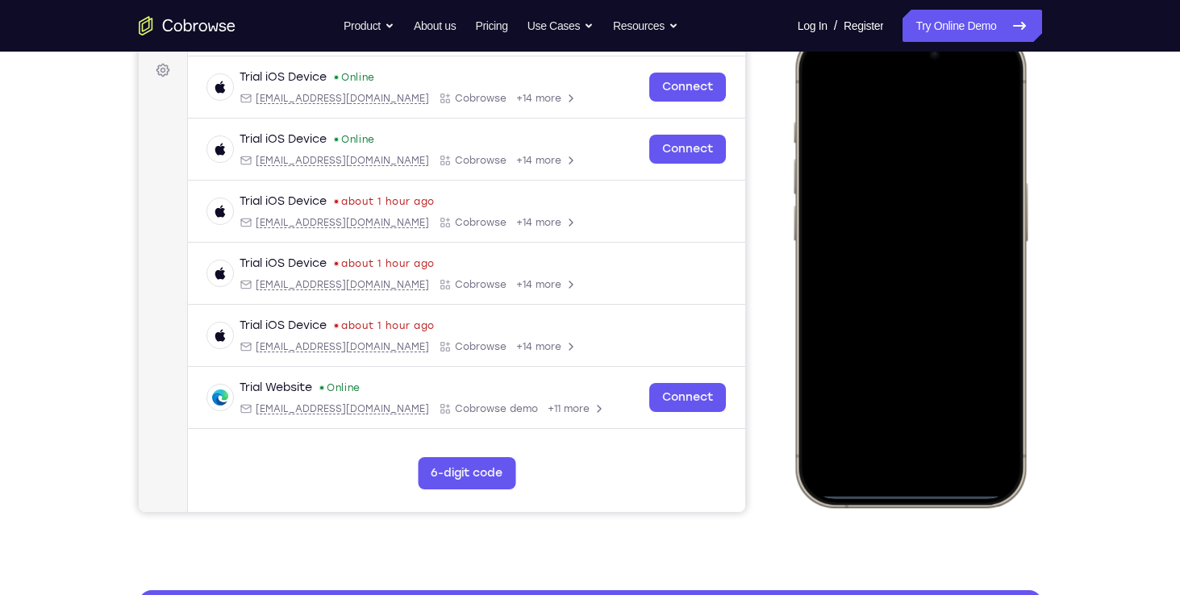
click at [873, 168] on div at bounding box center [909, 268] width 212 height 461
drag, startPoint x: 858, startPoint y: 56, endPoint x: 869, endPoint y: 241, distance: 185.0
click at [869, 241] on div at bounding box center [909, 268] width 212 height 461
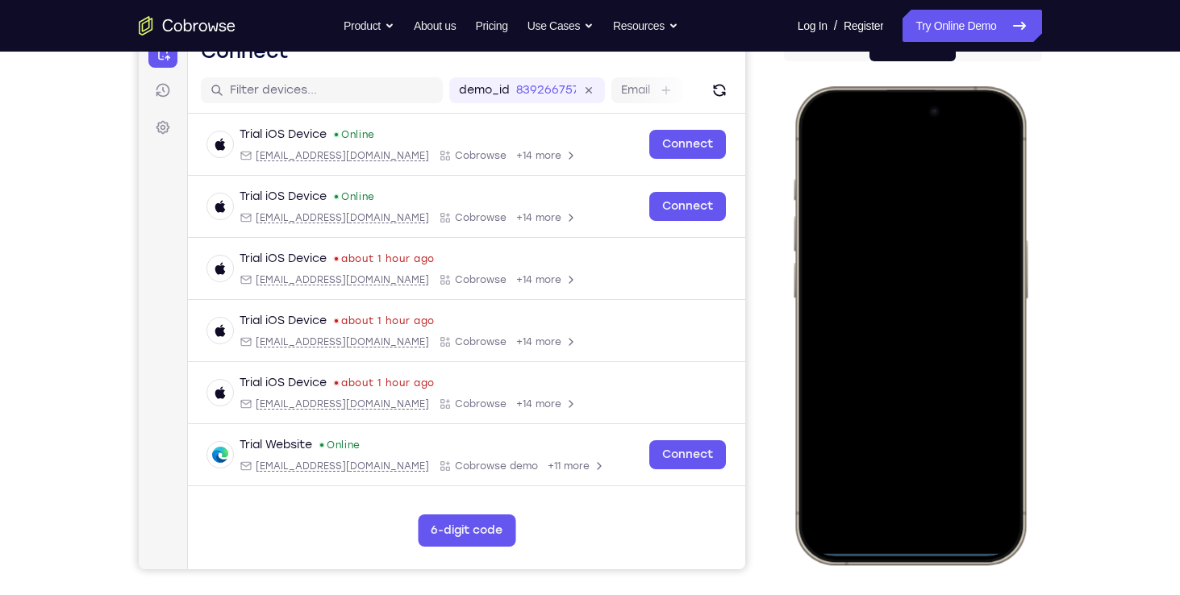
scroll to position [180, 0]
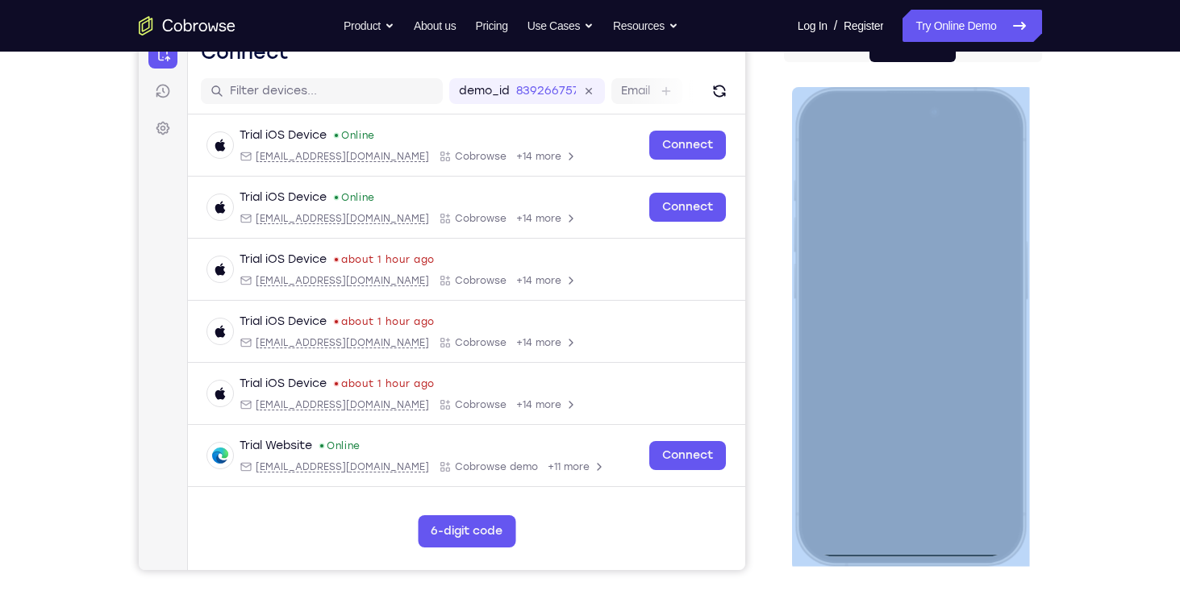
drag, startPoint x: 854, startPoint y: 100, endPoint x: 878, endPoint y: 311, distance: 211.9
click at [878, 311] on div at bounding box center [909, 326] width 237 height 479
drag, startPoint x: 878, startPoint y: 311, endPoint x: 824, endPoint y: 157, distance: 162.5
click at [824, 157] on div at bounding box center [909, 326] width 212 height 461
click at [840, 131] on div at bounding box center [909, 326] width 212 height 461
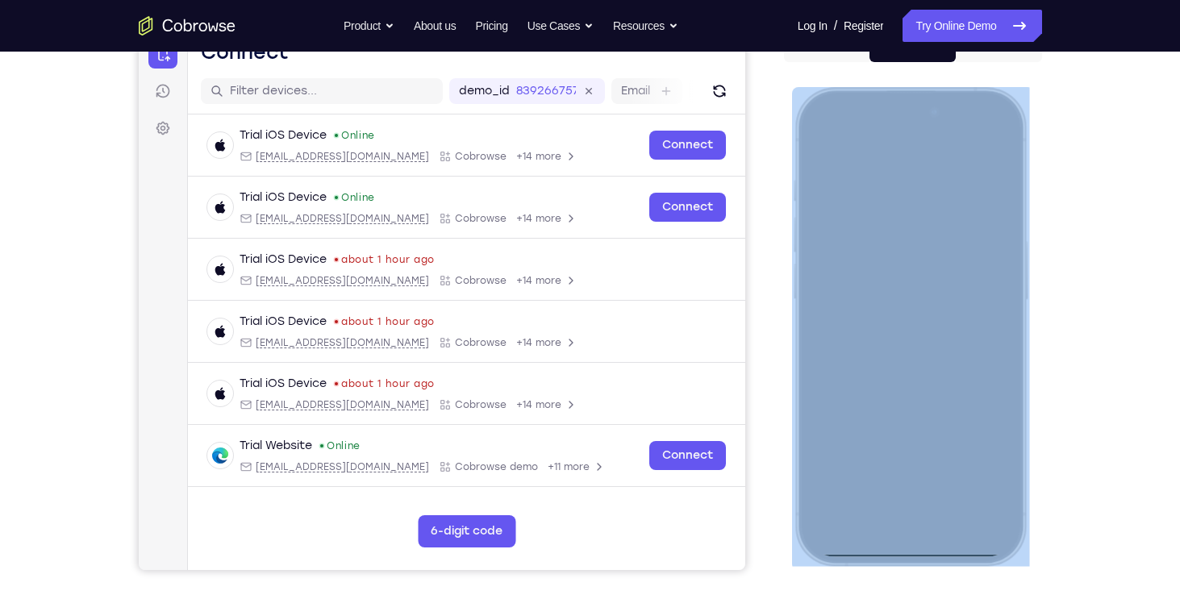
click at [840, 131] on div at bounding box center [909, 326] width 212 height 461
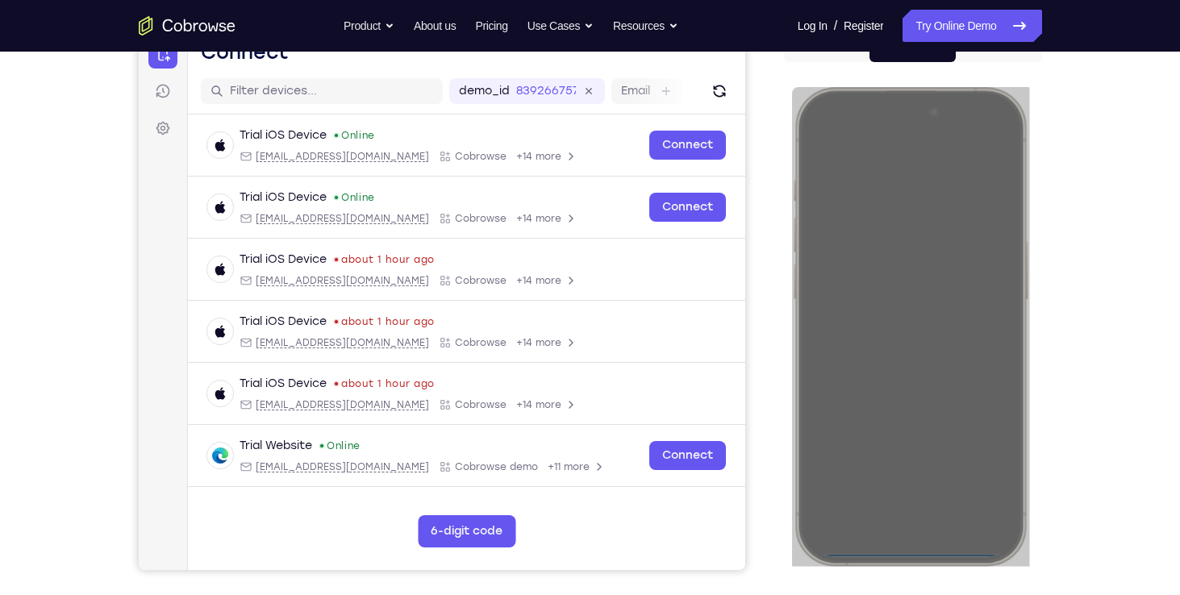
drag, startPoint x: 48, startPoint y: 44, endPoint x: 823, endPoint y: 62, distance: 774.5
click at [823, 62] on div "Web iOS Android" at bounding box center [913, 300] width 258 height 541
drag, startPoint x: 823, startPoint y: 62, endPoint x: 790, endPoint y: 81, distance: 37.6
click at [790, 81] on div at bounding box center [913, 323] width 258 height 496
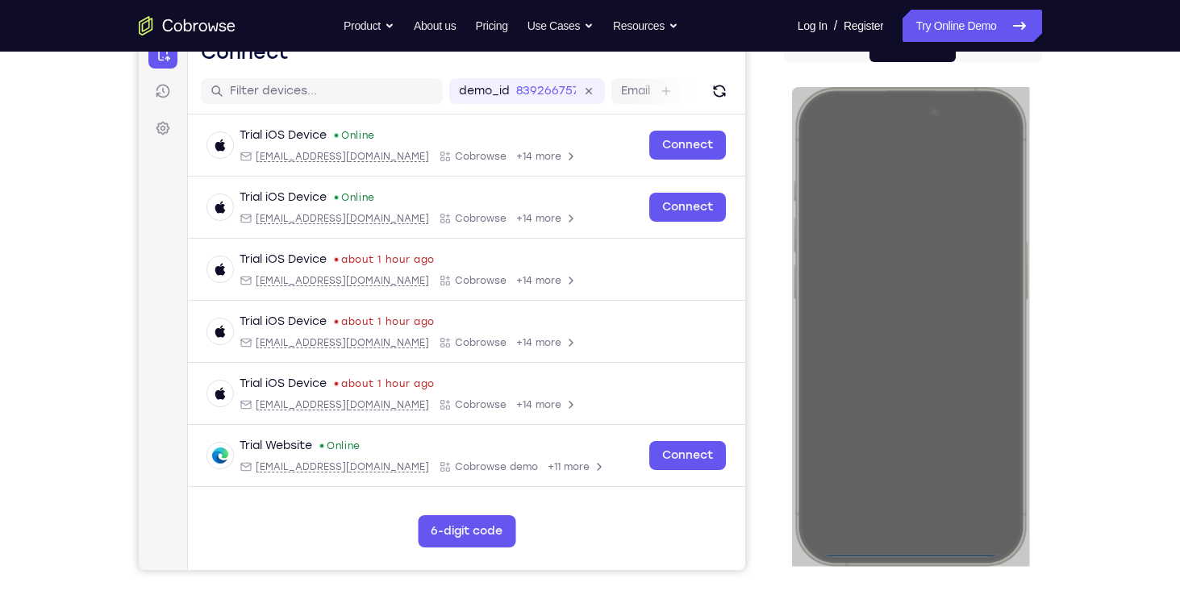
click at [749, 312] on div "Your Support Agent Your Customer Web iOS Android" at bounding box center [590, 273] width 903 height 596
click at [763, 340] on div "Your Support Agent Your Customer Web iOS Android" at bounding box center [590, 273] width 903 height 596
click at [1082, 240] on div "Your Support Agent Your Customer Web iOS Android Next Steps We’d be happy to gi…" at bounding box center [590, 404] width 1032 height 1064
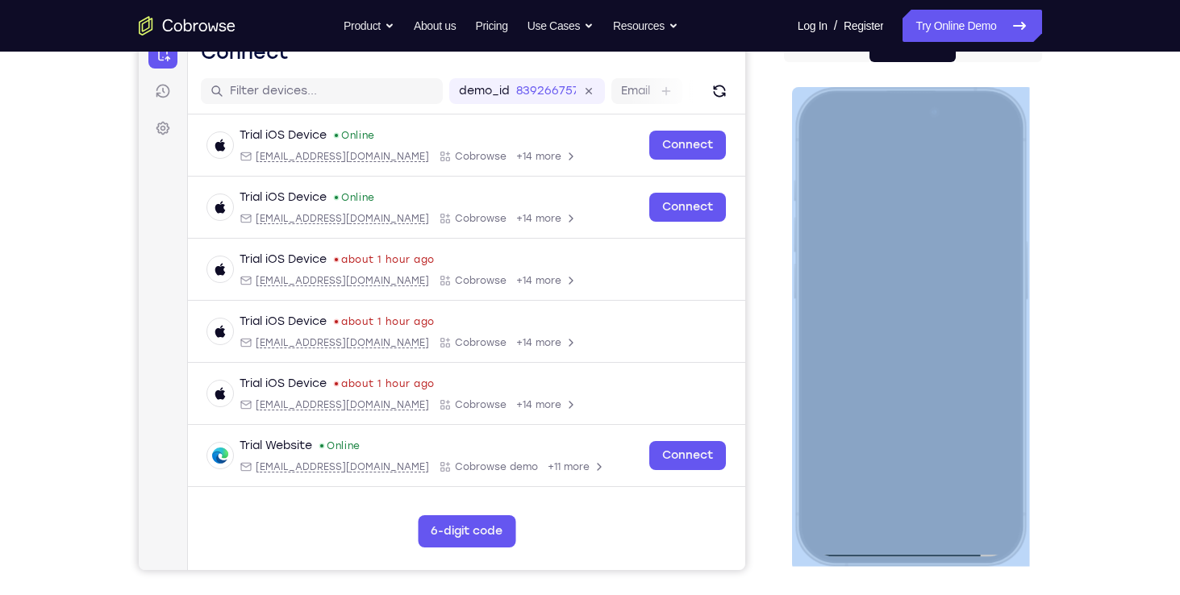
click at [858, 155] on div at bounding box center [909, 326] width 212 height 461
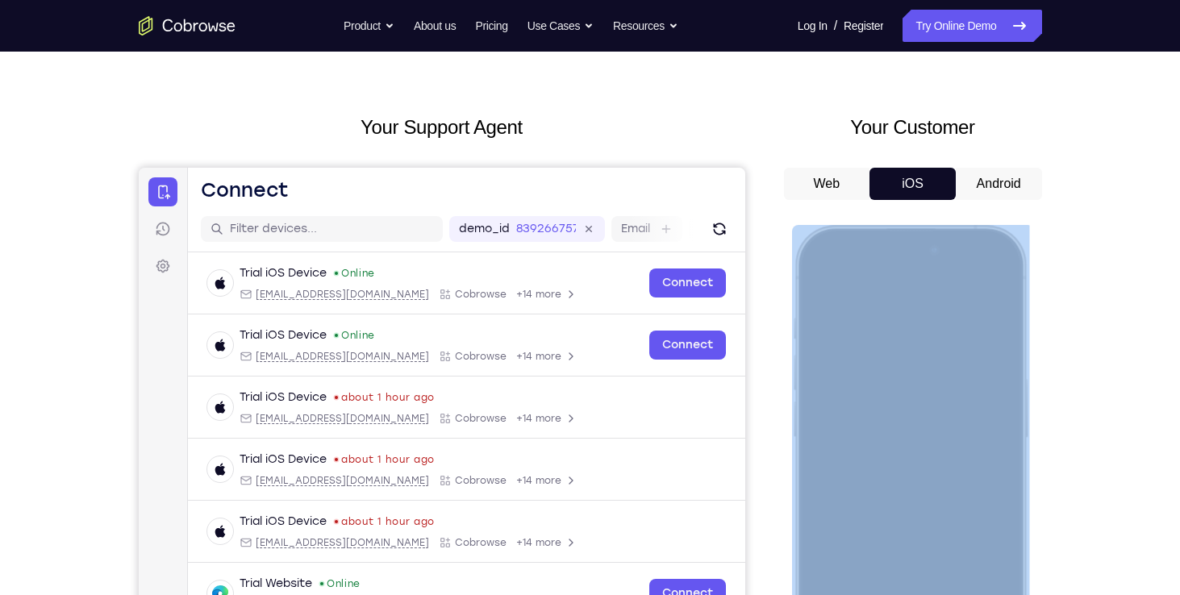
scroll to position [36, 0]
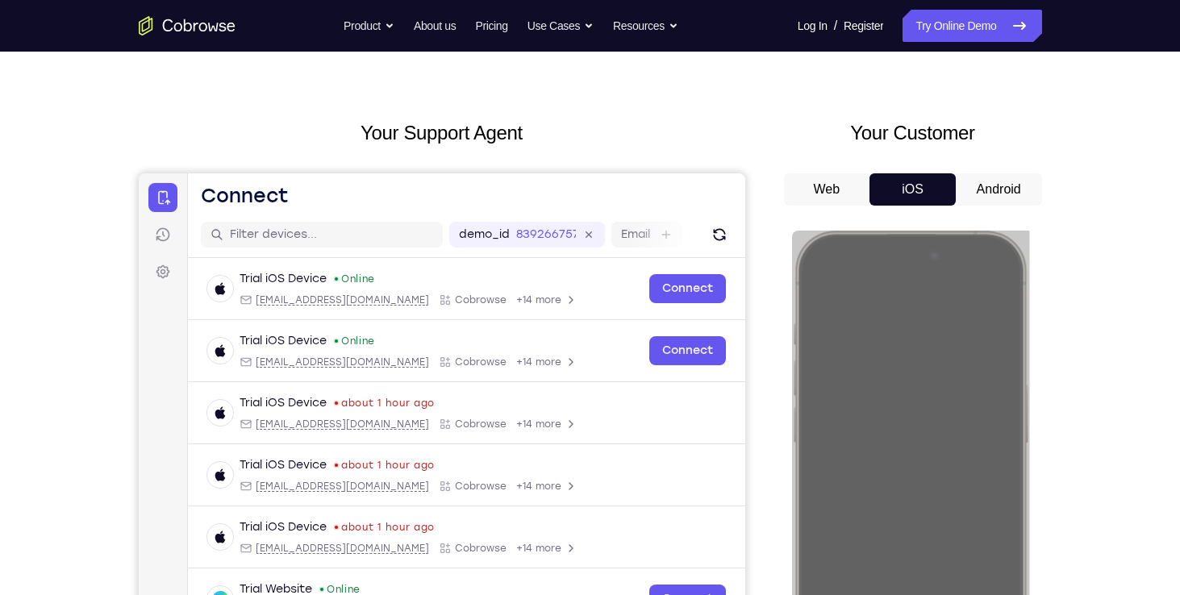
click at [1016, 178] on button "Android" at bounding box center [999, 189] width 86 height 32
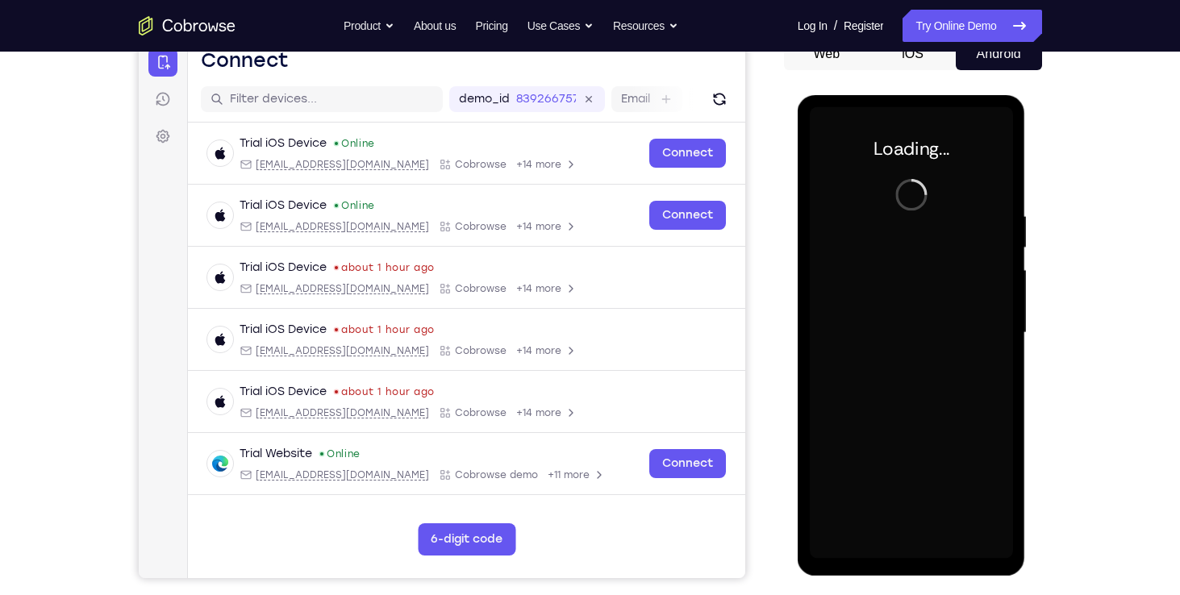
scroll to position [0, 0]
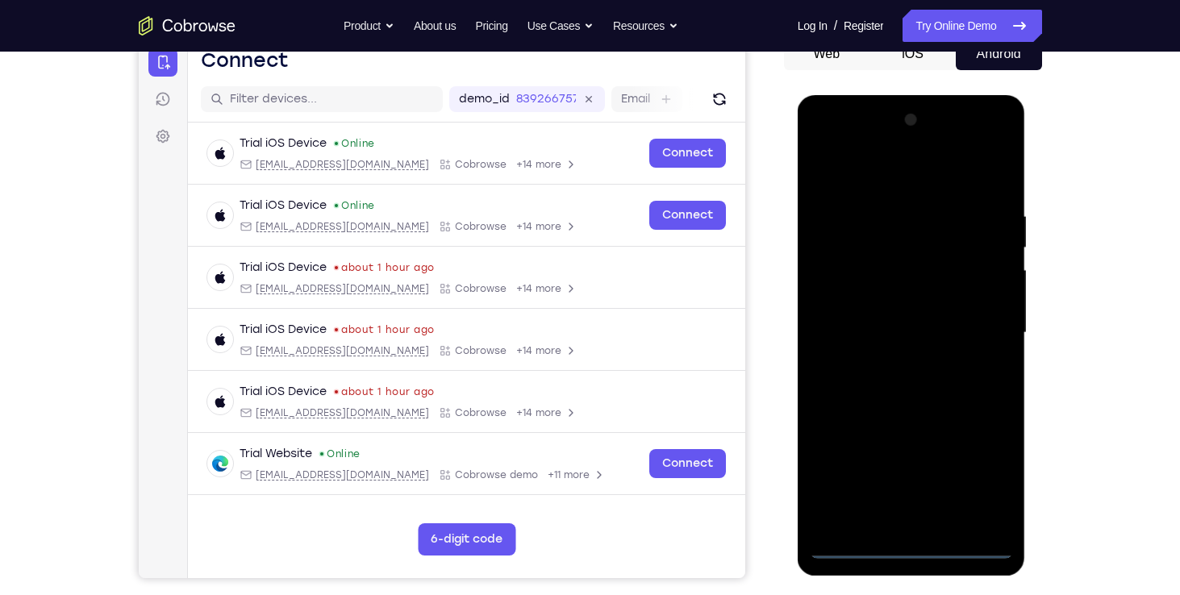
click at [913, 549] on div at bounding box center [911, 333] width 203 height 452
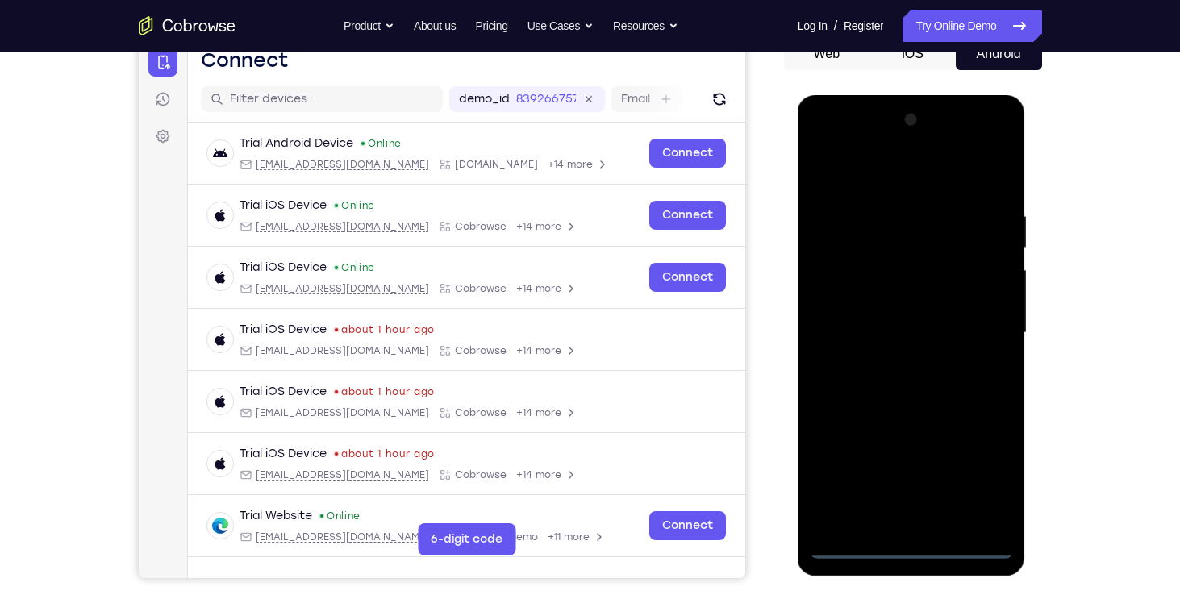
click at [978, 487] on div at bounding box center [911, 333] width 203 height 452
click at [820, 139] on div at bounding box center [911, 333] width 203 height 452
click at [969, 333] on div at bounding box center [911, 333] width 203 height 452
click at [895, 359] on div at bounding box center [911, 333] width 203 height 452
click at [890, 302] on div at bounding box center [911, 333] width 203 height 452
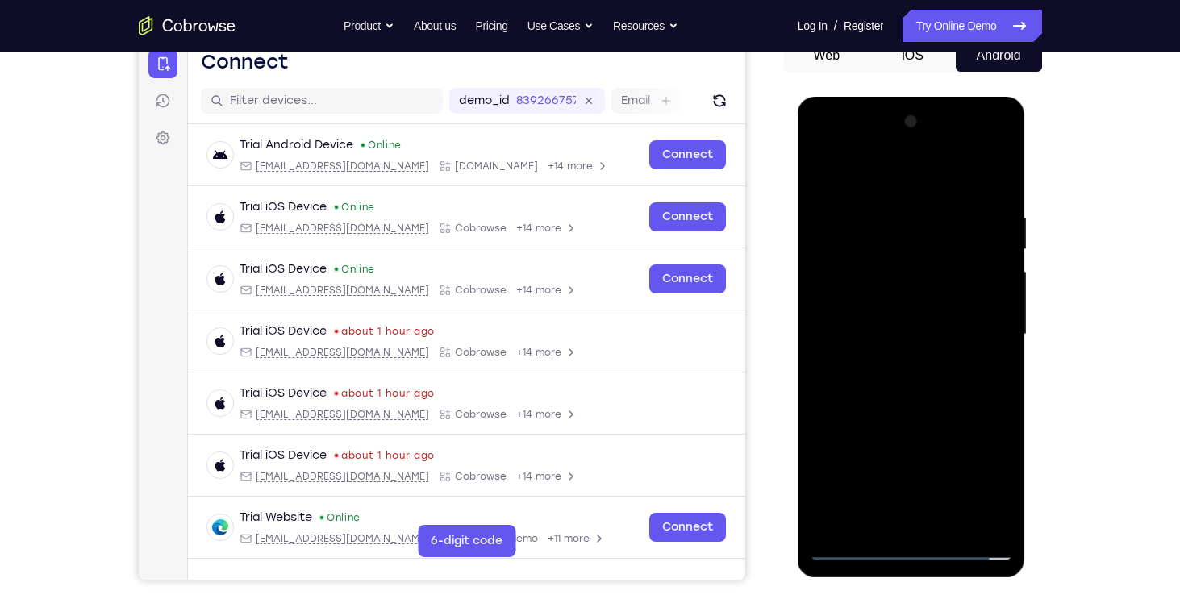
scroll to position [169, 0]
click at [875, 322] on div at bounding box center [911, 336] width 203 height 452
click at [886, 362] on div at bounding box center [911, 336] width 203 height 452
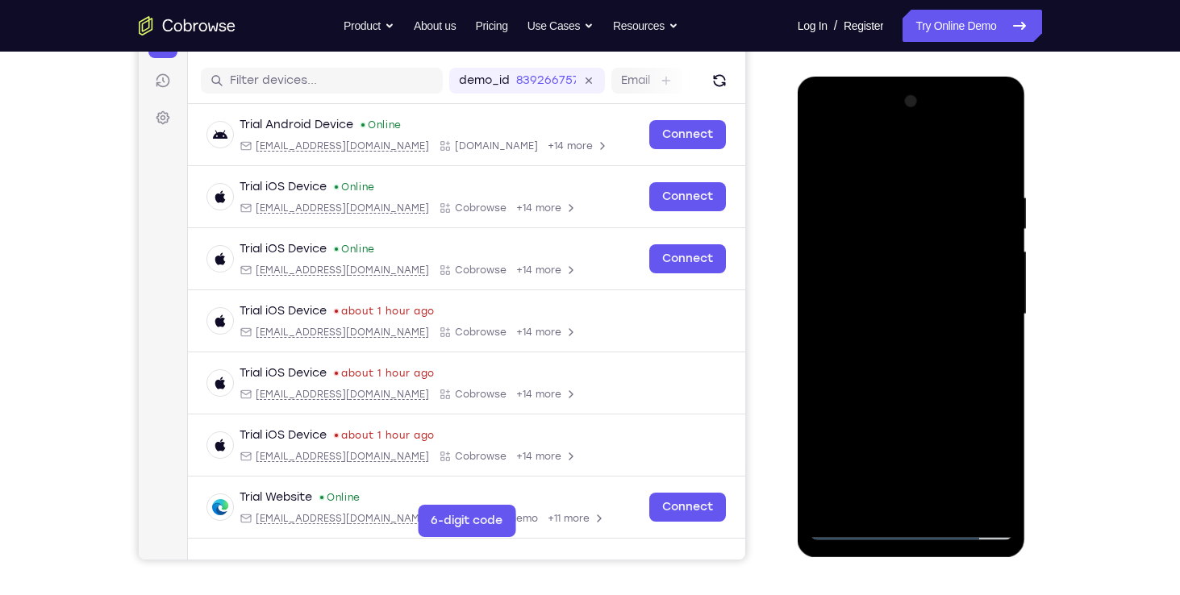
scroll to position [190, 0]
click at [903, 280] on div at bounding box center [911, 316] width 203 height 452
click at [950, 503] on div at bounding box center [911, 316] width 203 height 452
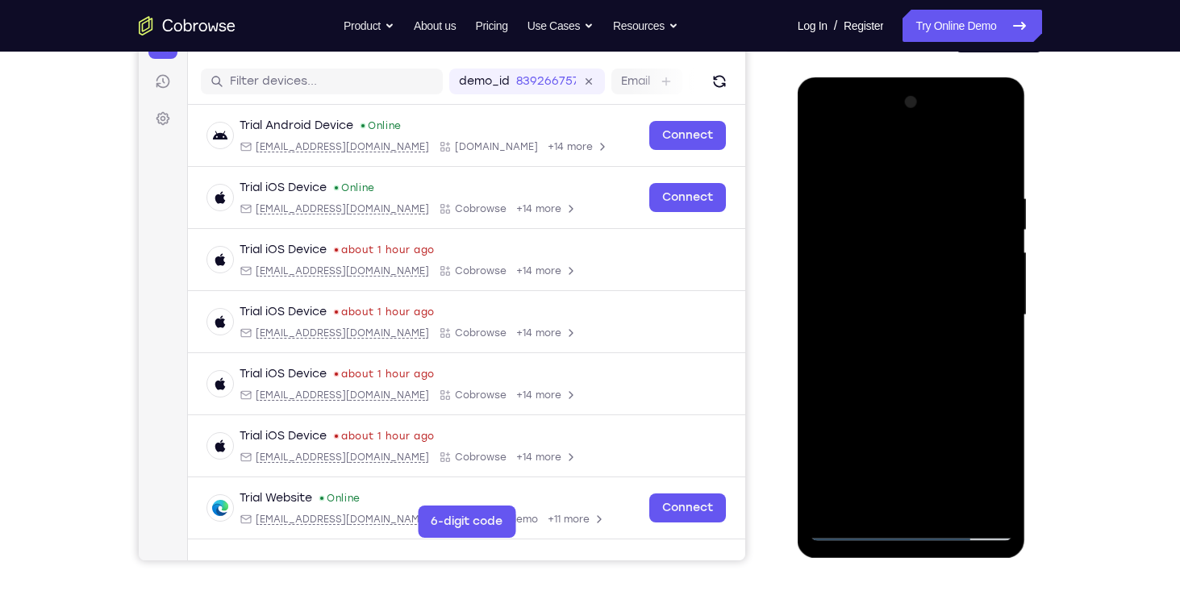
click at [950, 503] on div at bounding box center [911, 316] width 203 height 452
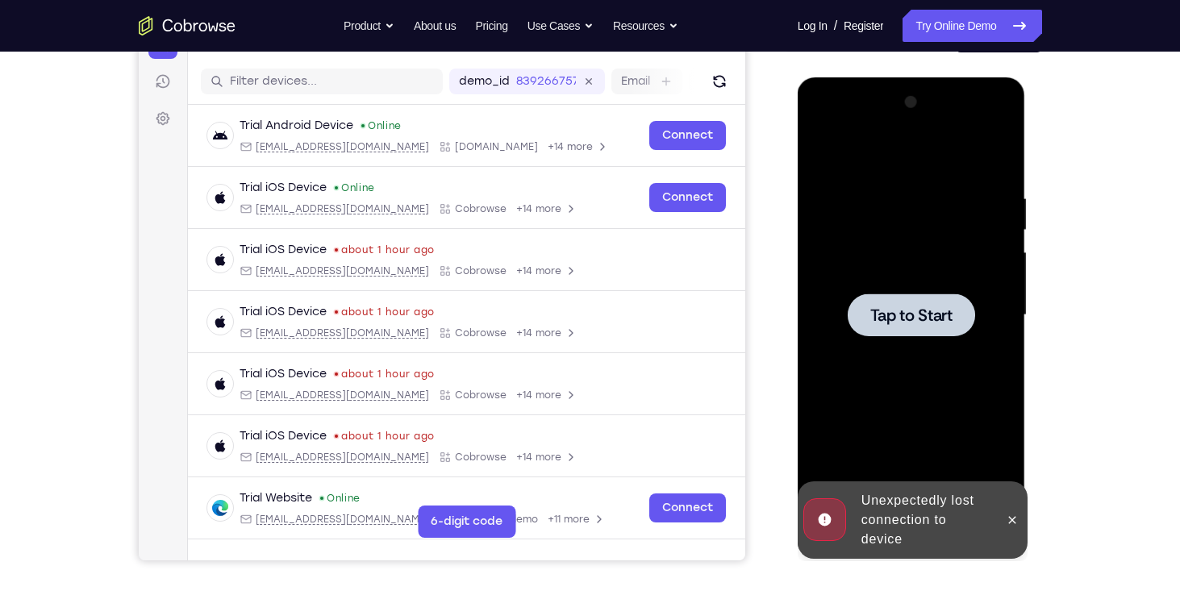
click at [901, 326] on div at bounding box center [911, 315] width 127 height 43
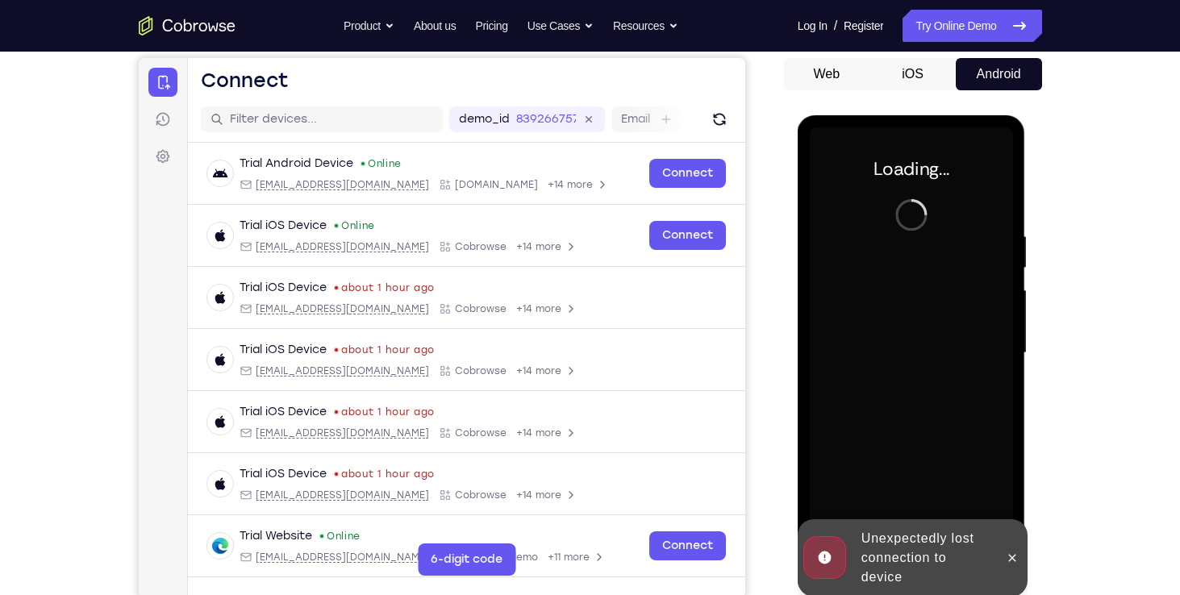
scroll to position [148, 0]
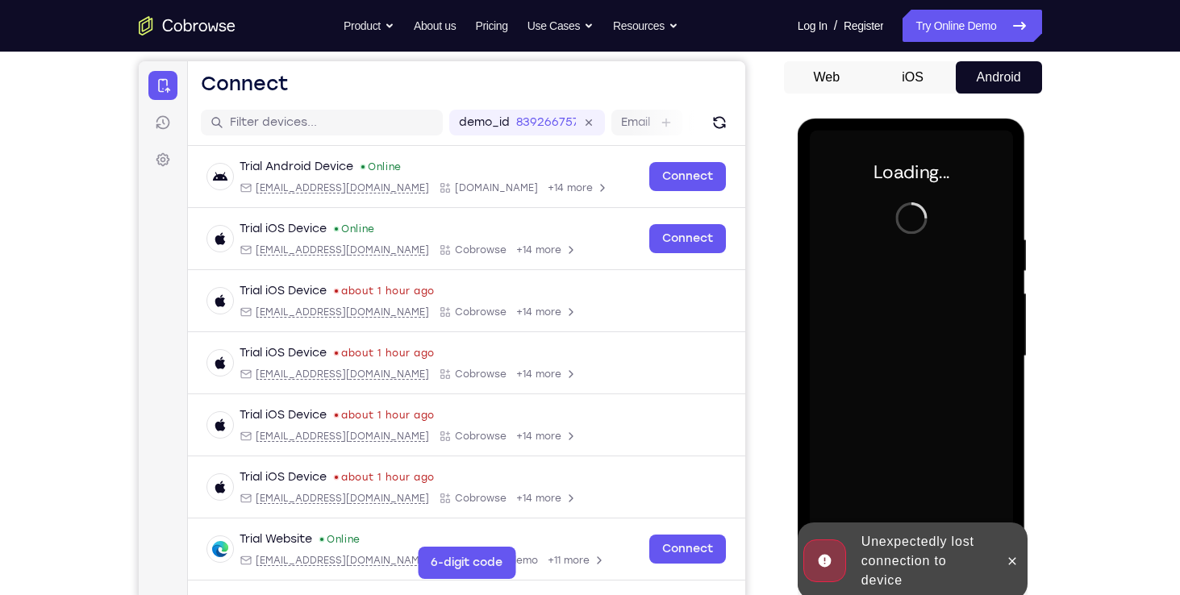
click at [923, 66] on button "iOS" at bounding box center [912, 77] width 86 height 32
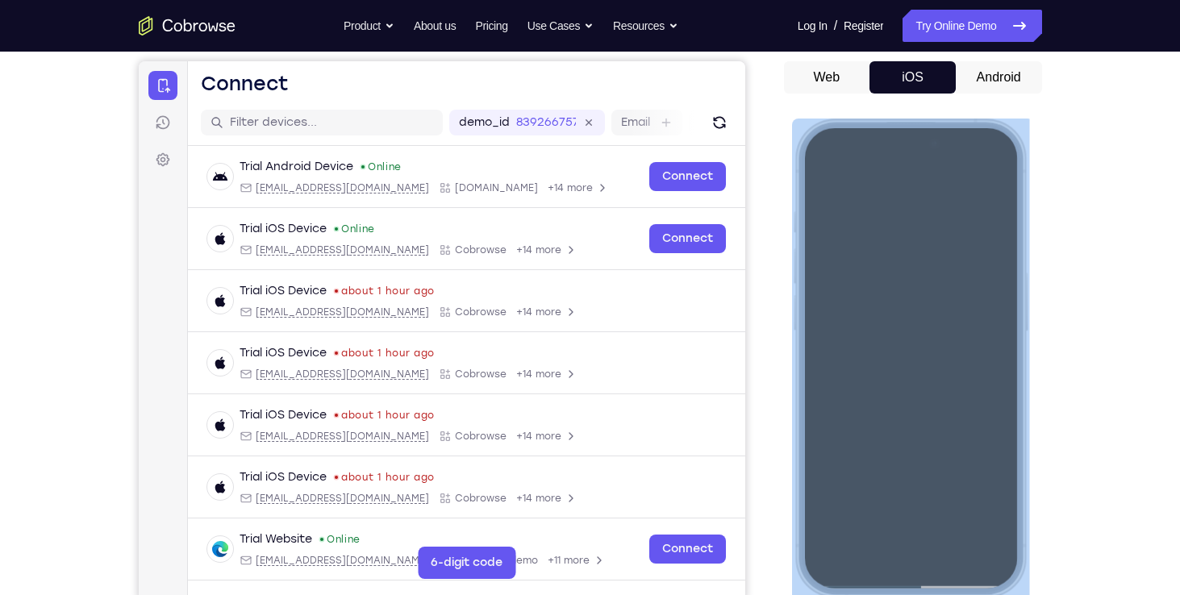
click at [944, 292] on div at bounding box center [909, 357] width 212 height 461
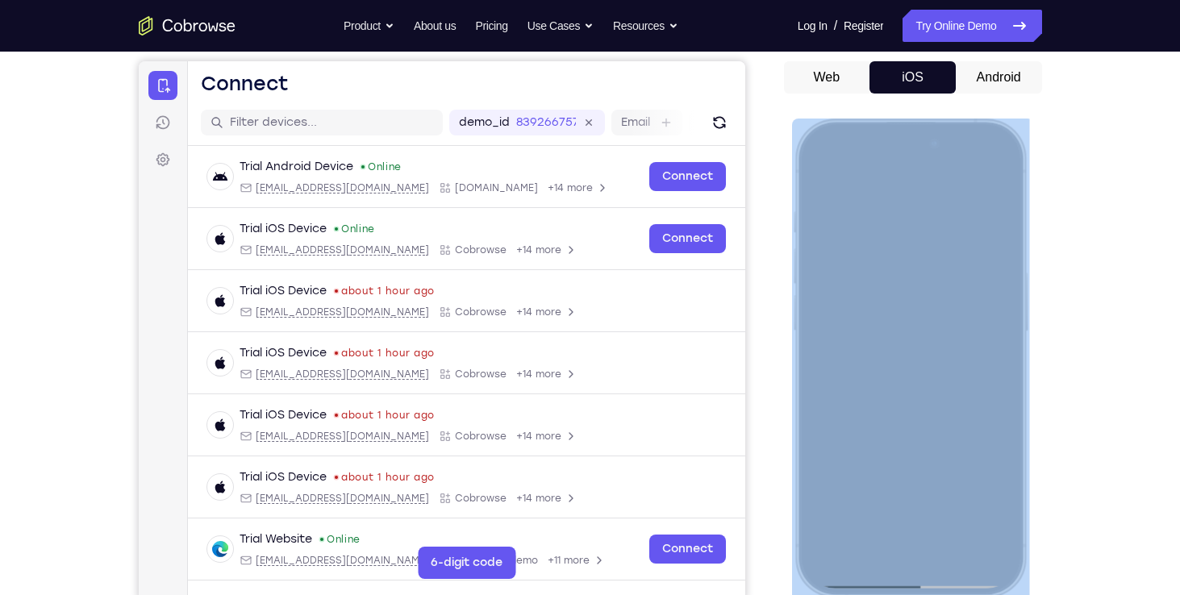
click at [890, 195] on div at bounding box center [909, 357] width 212 height 461
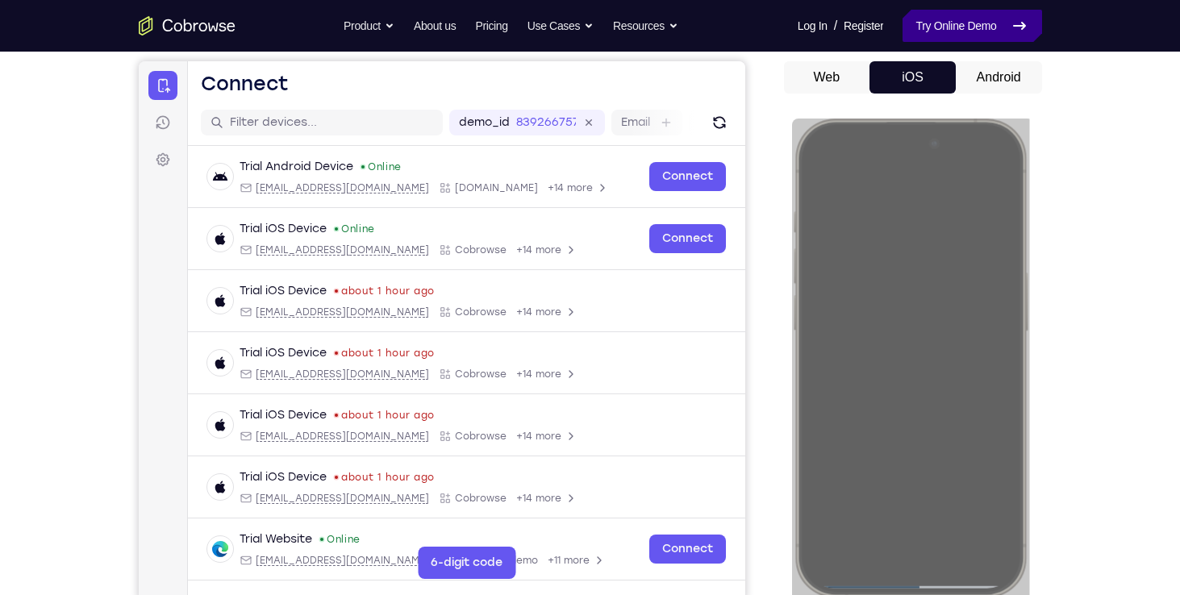
click at [945, 26] on link "Try Online Demo" at bounding box center [971, 26] width 139 height 32
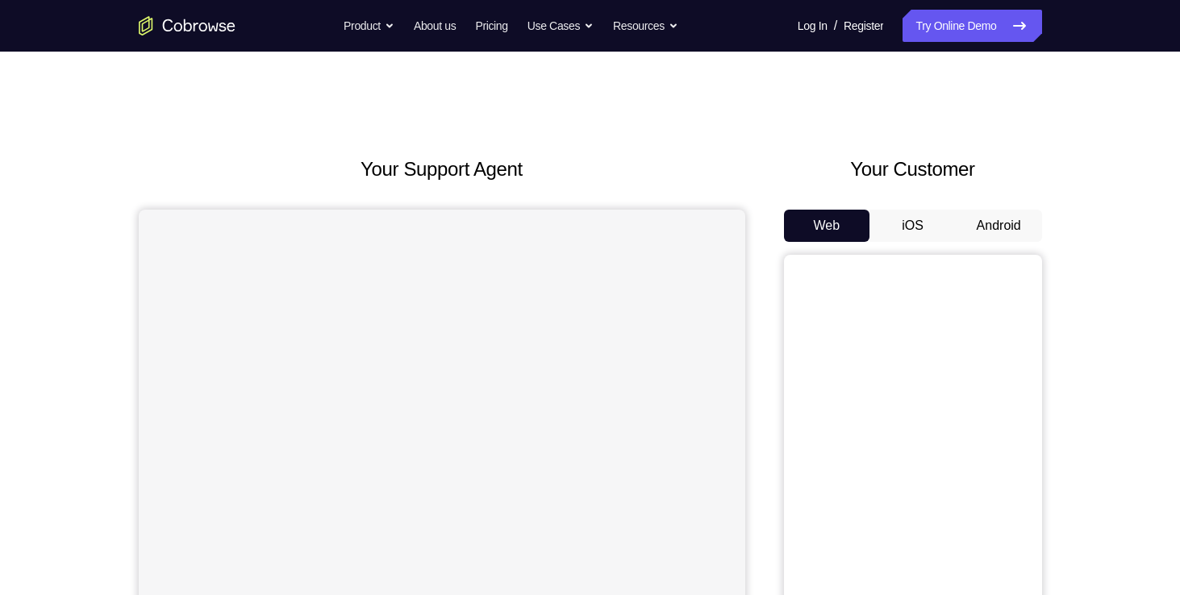
click at [912, 221] on button "iOS" at bounding box center [912, 226] width 86 height 32
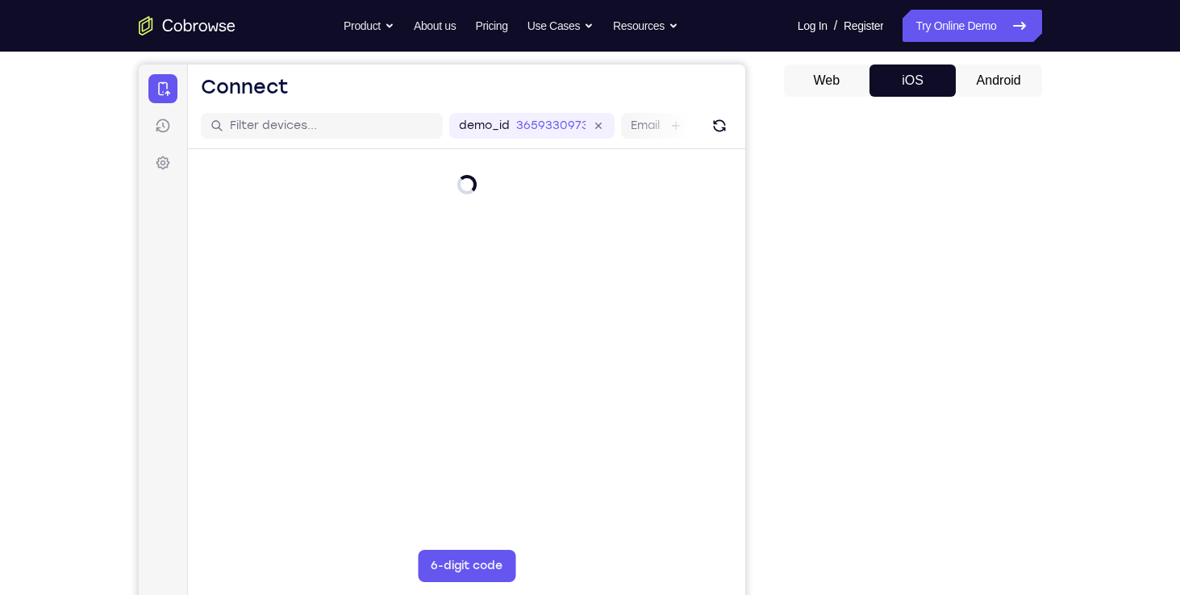
click at [166, 18] on icon "Go to the home page" at bounding box center [187, 25] width 97 height 19
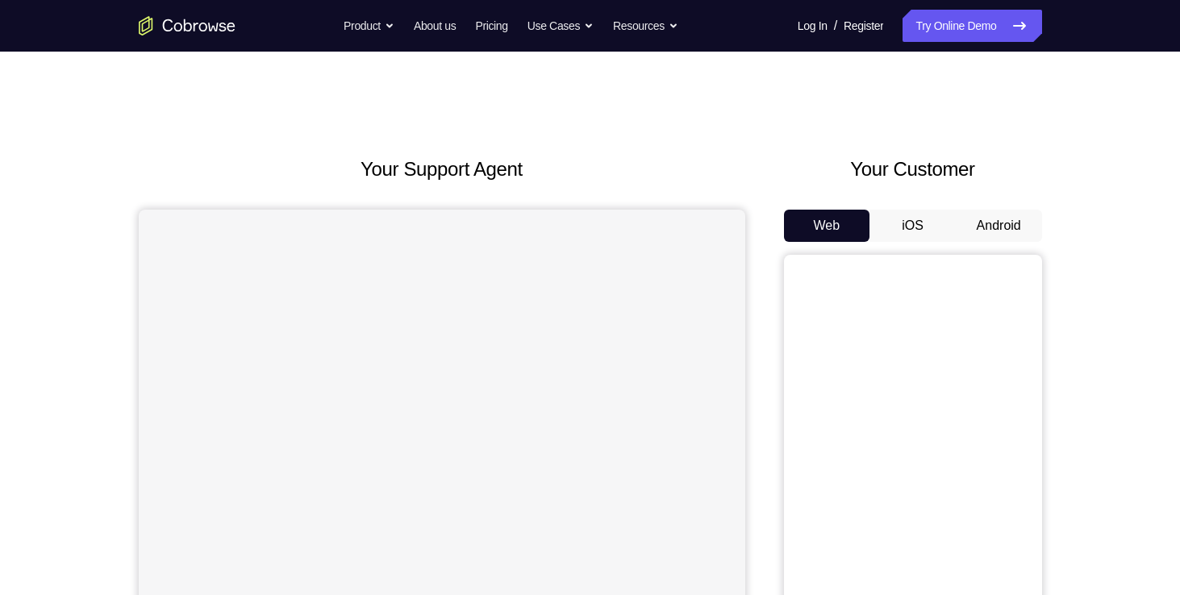
scroll to position [156, 0]
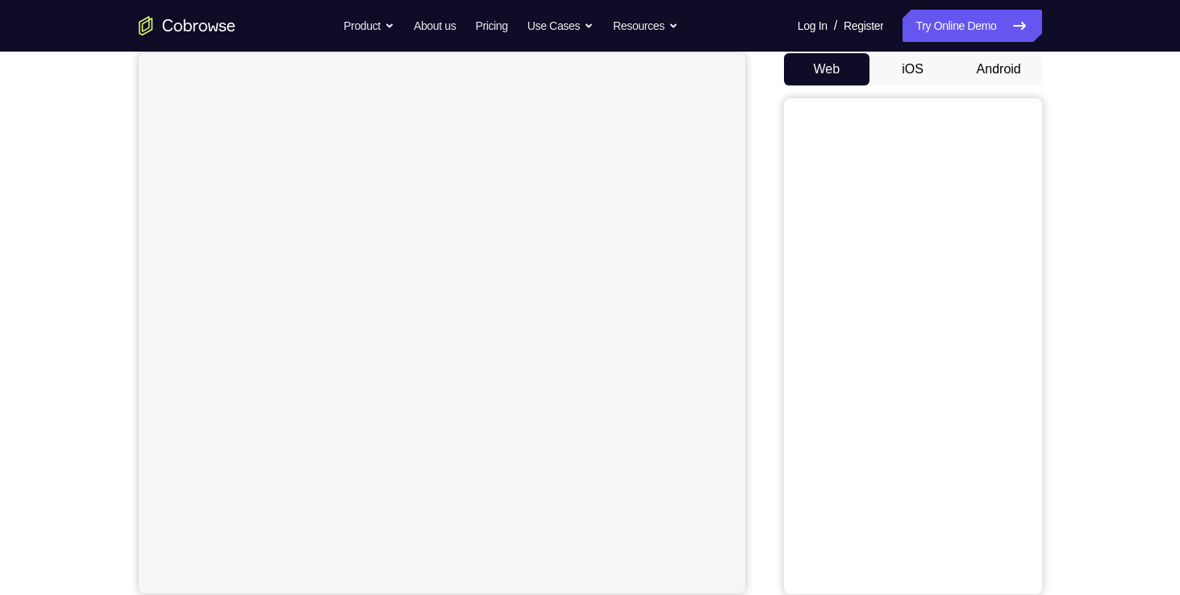
click at [928, 77] on button "iOS" at bounding box center [912, 69] width 86 height 32
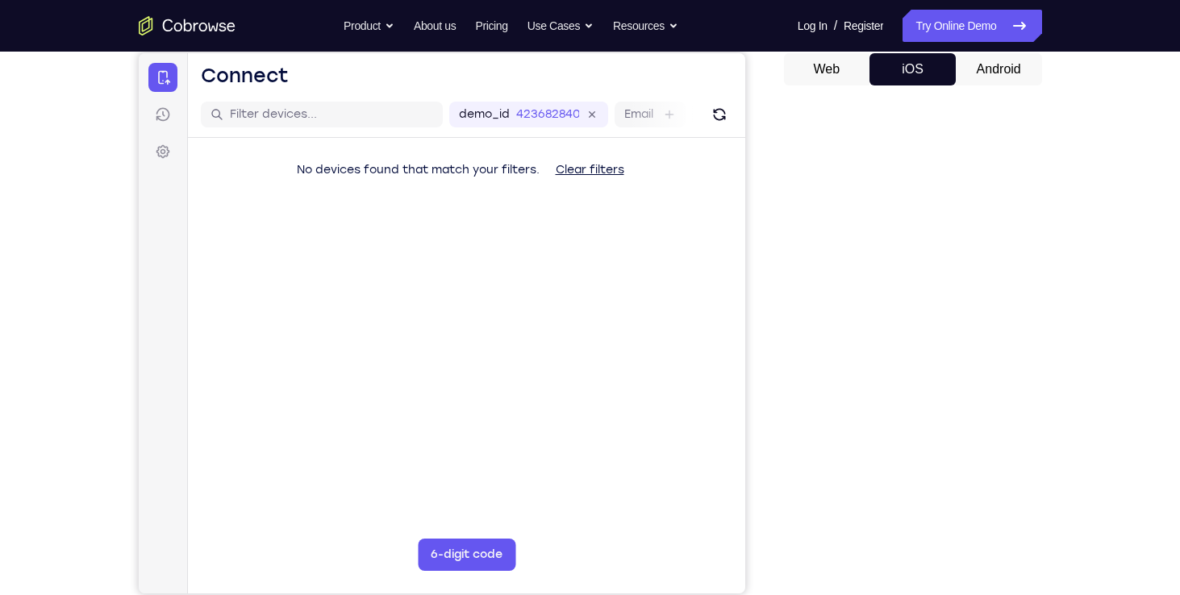
scroll to position [0, 0]
click at [892, 98] on div at bounding box center [913, 346] width 258 height 496
click at [728, 323] on main "demo_id 4236828406 4236828406 Email User ID Device ID Device name 6-digit code …" at bounding box center [465, 362] width 557 height 540
click at [618, 336] on main "demo_id 4236828406 4236828406 Email User ID Device ID Device name 6-digit code …" at bounding box center [465, 362] width 557 height 540
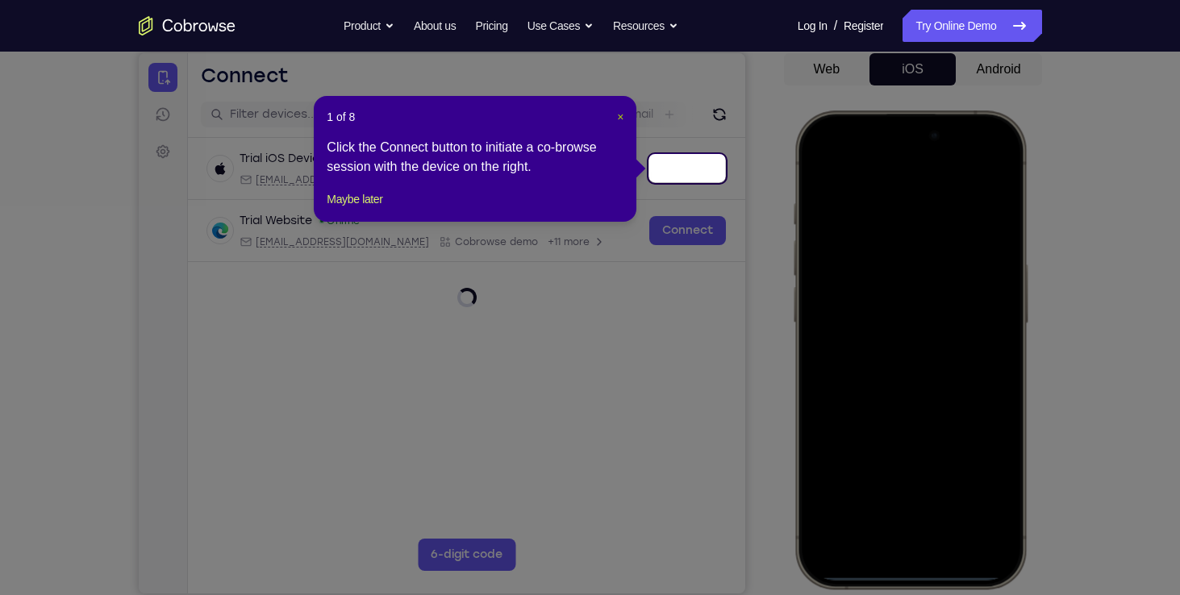
click at [617, 111] on span "×" at bounding box center [620, 116] width 6 height 13
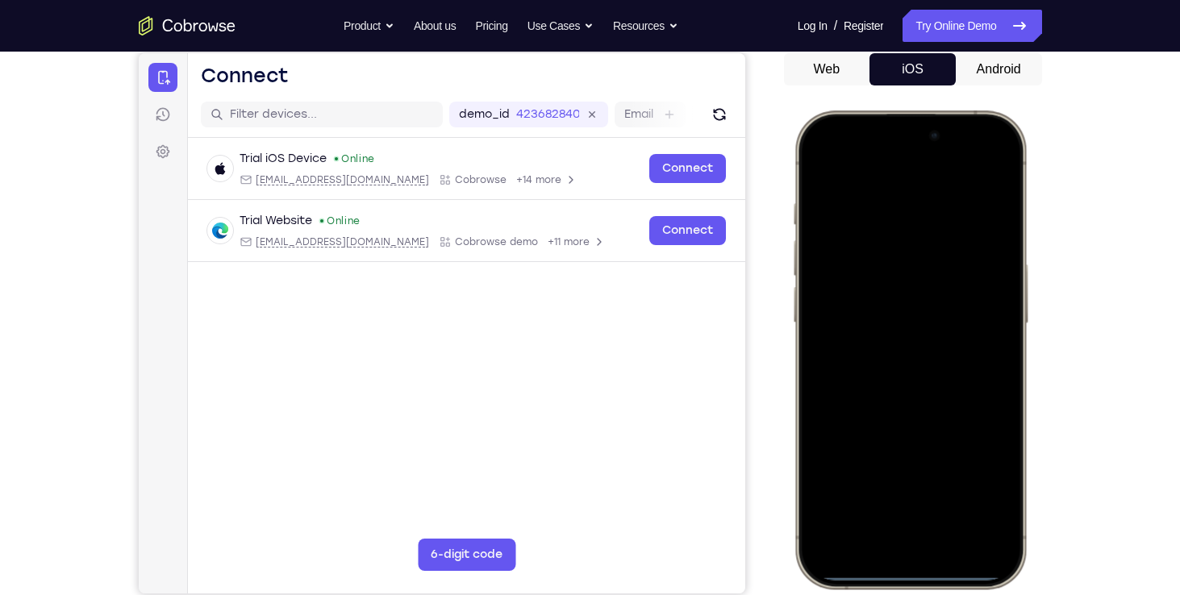
drag, startPoint x: 849, startPoint y: 119, endPoint x: 1194, endPoint y: 636, distance: 621.2
click at [1033, 594] on html "Online web based iOS Simulators and Android Emulators. Run iPhone, iPad, Mobile…" at bounding box center [912, 352] width 242 height 484
drag, startPoint x: 1006, startPoint y: 497, endPoint x: 1038, endPoint y: 548, distance: 60.2
click at [1033, 548] on html "Online web based iOS Simulators and Android Emulators. Run iPhone, iPad, Mobile…" at bounding box center [912, 352] width 242 height 484
click at [983, 158] on div at bounding box center [909, 349] width 212 height 461
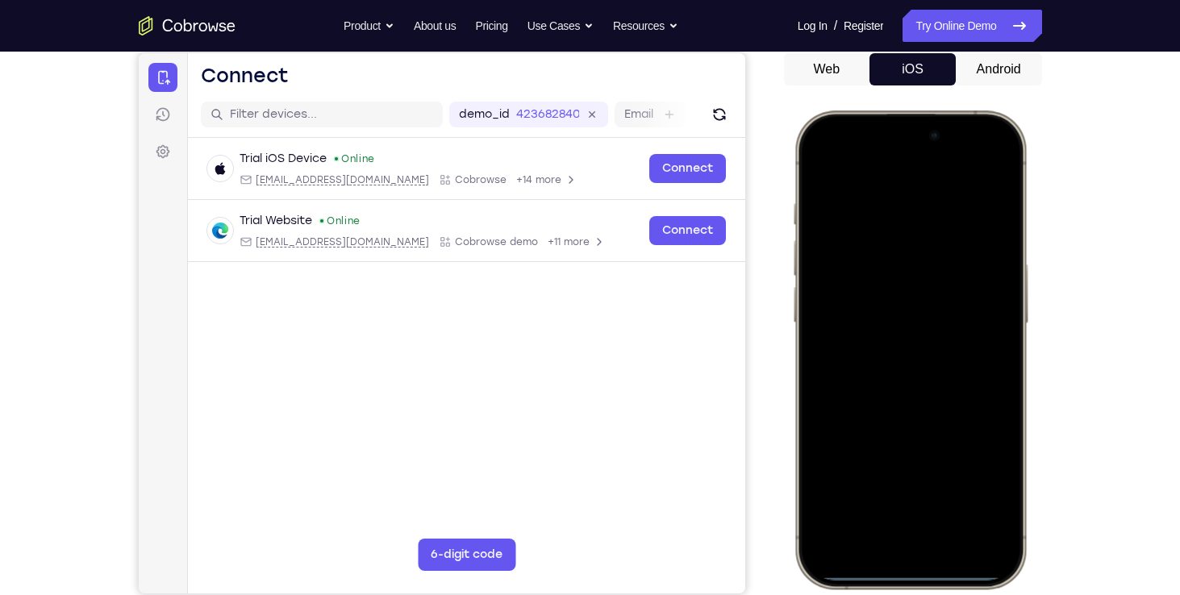
click at [892, 244] on div at bounding box center [909, 349] width 212 height 461
click at [891, 521] on div at bounding box center [909, 349] width 212 height 461
click at [851, 320] on div at bounding box center [909, 349] width 212 height 461
click at [887, 384] on div at bounding box center [909, 349] width 212 height 461
click at [887, 272] on div at bounding box center [909, 349] width 212 height 461
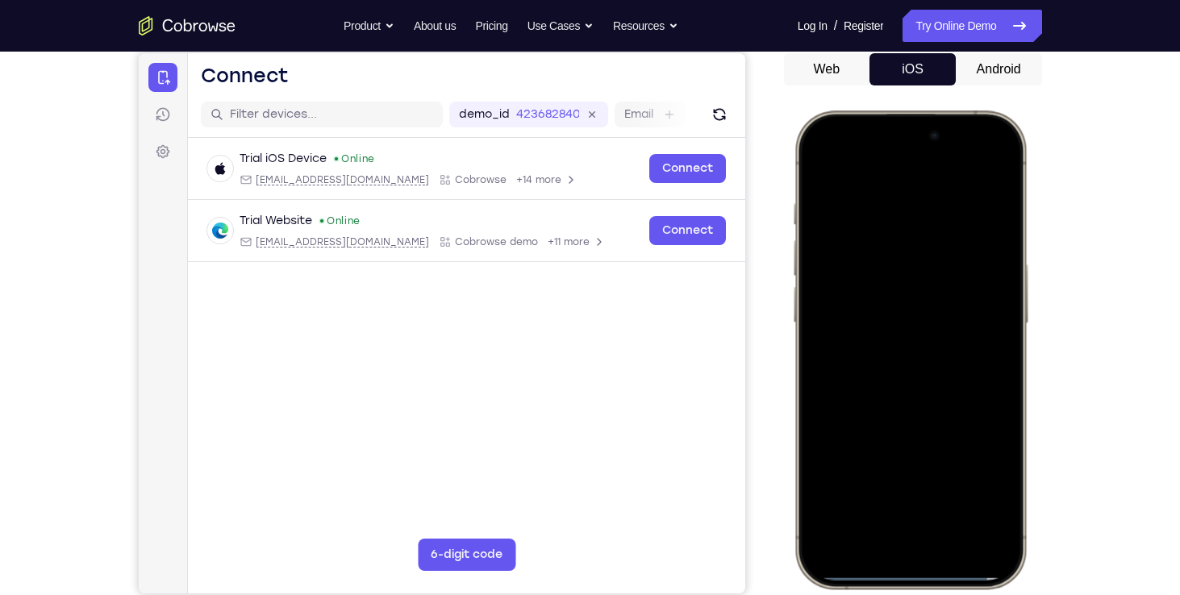
click at [870, 316] on div at bounding box center [909, 349] width 212 height 461
click at [858, 355] on div at bounding box center [909, 349] width 212 height 461
click at [944, 293] on div at bounding box center [909, 349] width 212 height 461
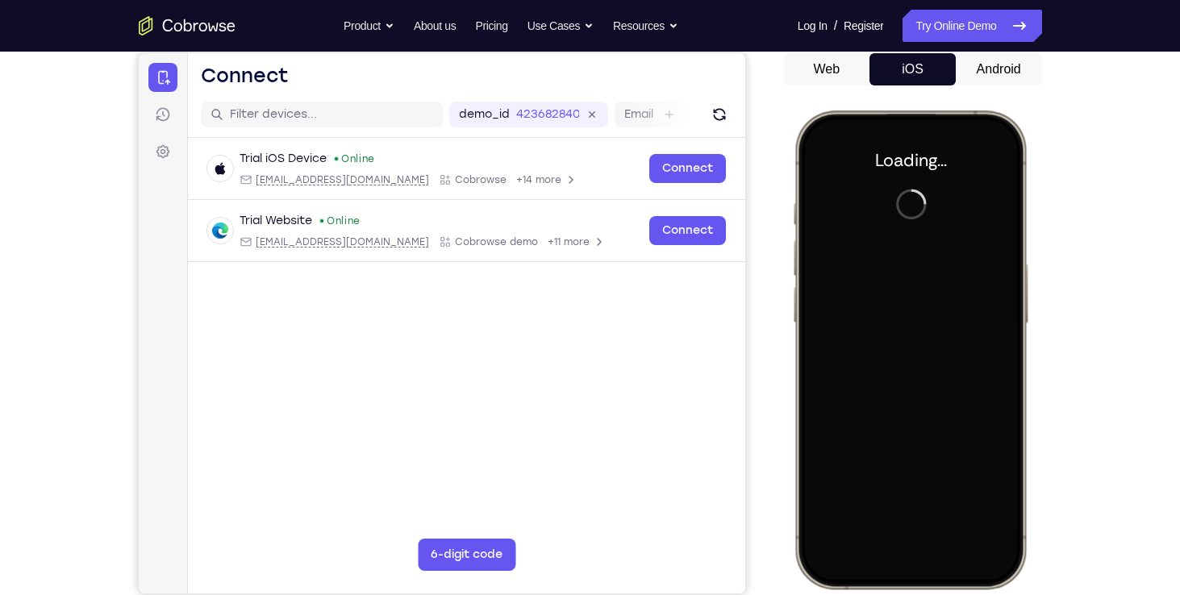
click at [836, 95] on div "Web iOS Android" at bounding box center [913, 323] width 258 height 541
click at [836, 57] on button "Web" at bounding box center [827, 69] width 86 height 32
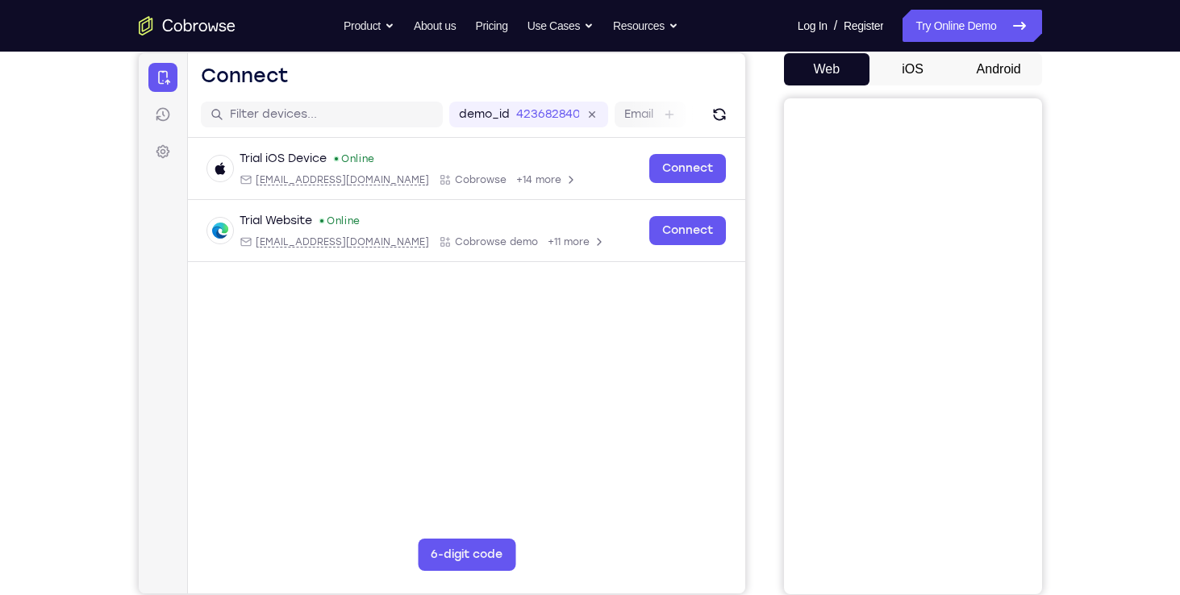
click at [994, 80] on button "Android" at bounding box center [999, 69] width 86 height 32
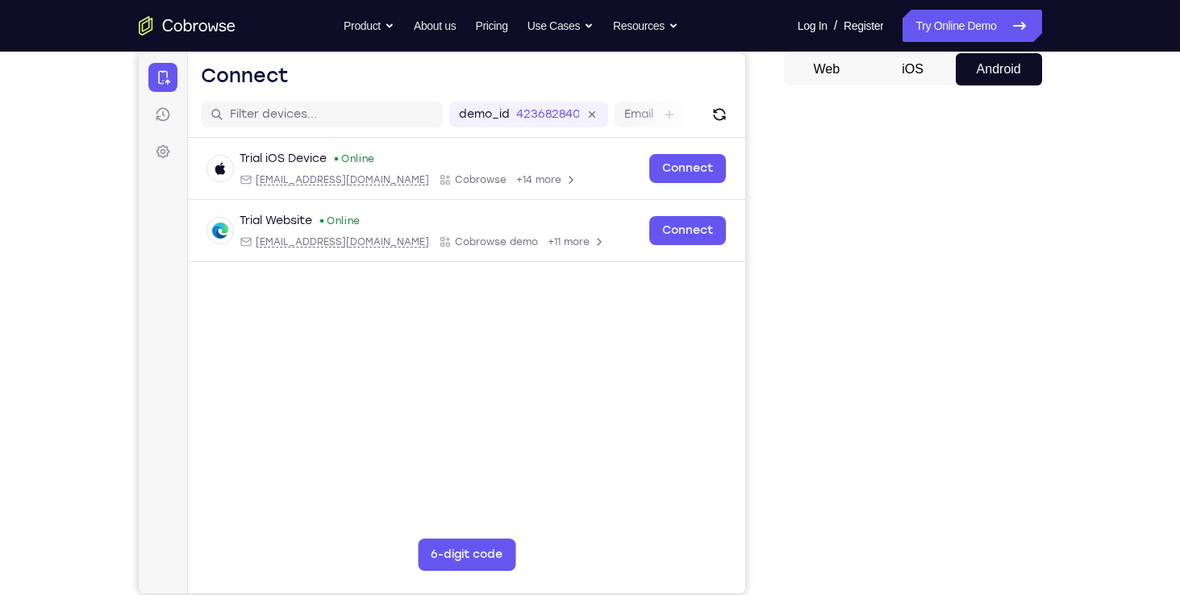
click at [933, 78] on button "iOS" at bounding box center [912, 69] width 86 height 32
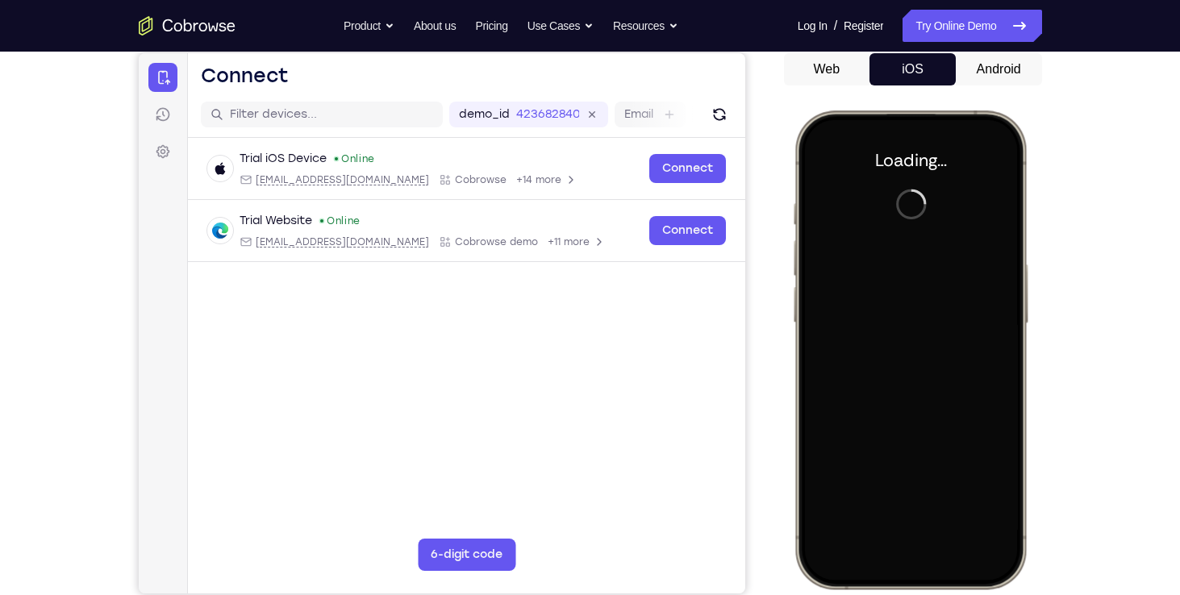
click at [990, 76] on button "Android" at bounding box center [999, 69] width 86 height 32
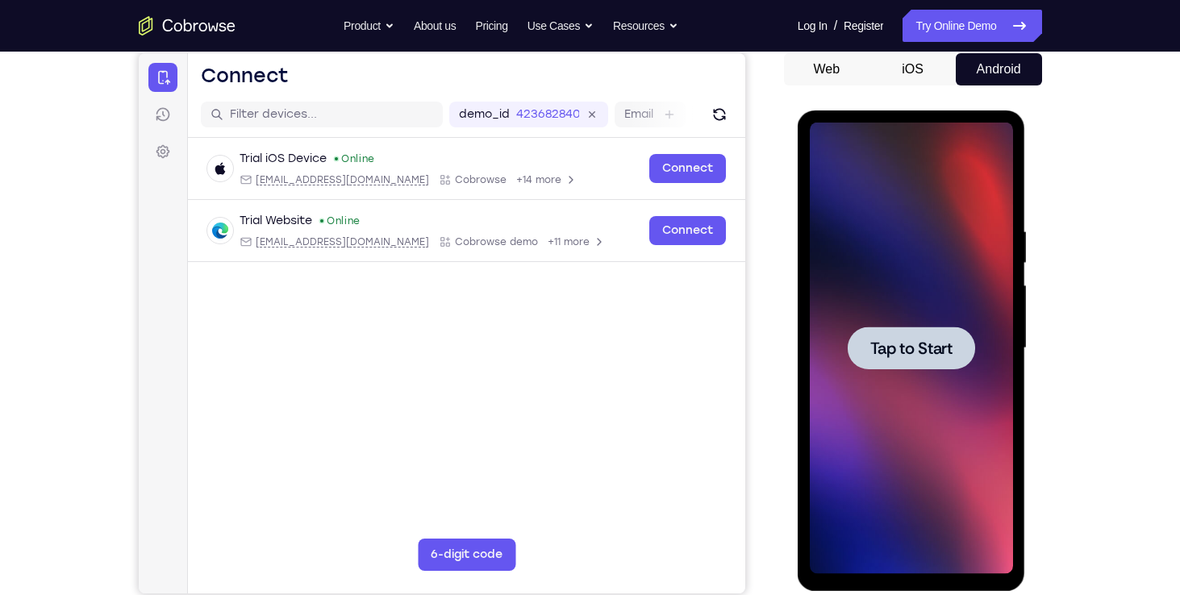
click at [909, 303] on div at bounding box center [911, 349] width 203 height 452
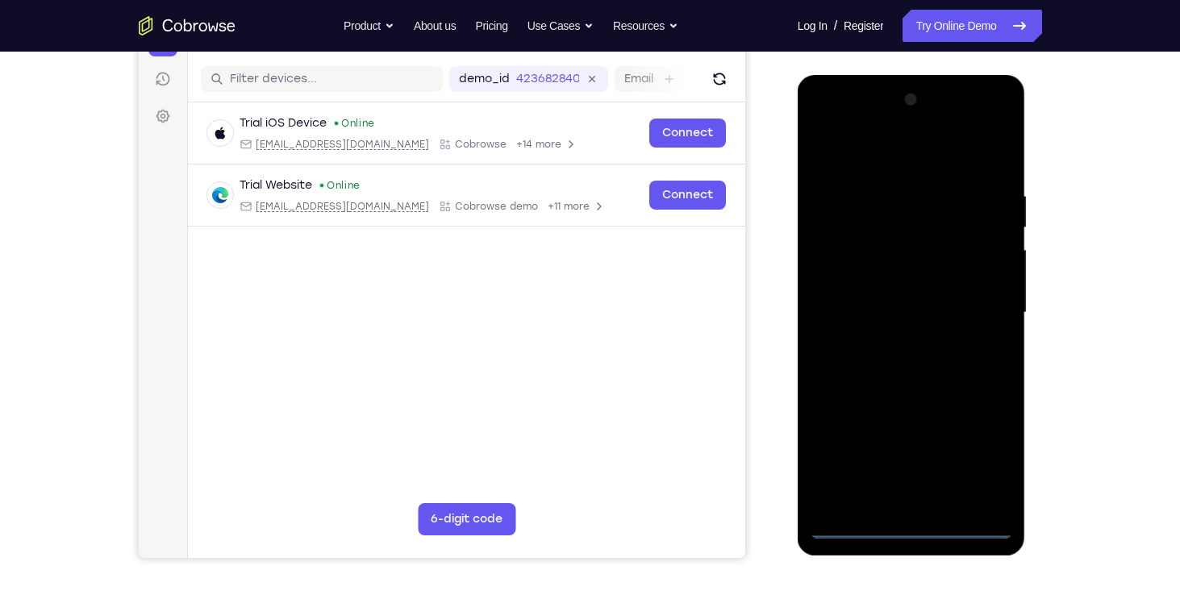
scroll to position [193, 0]
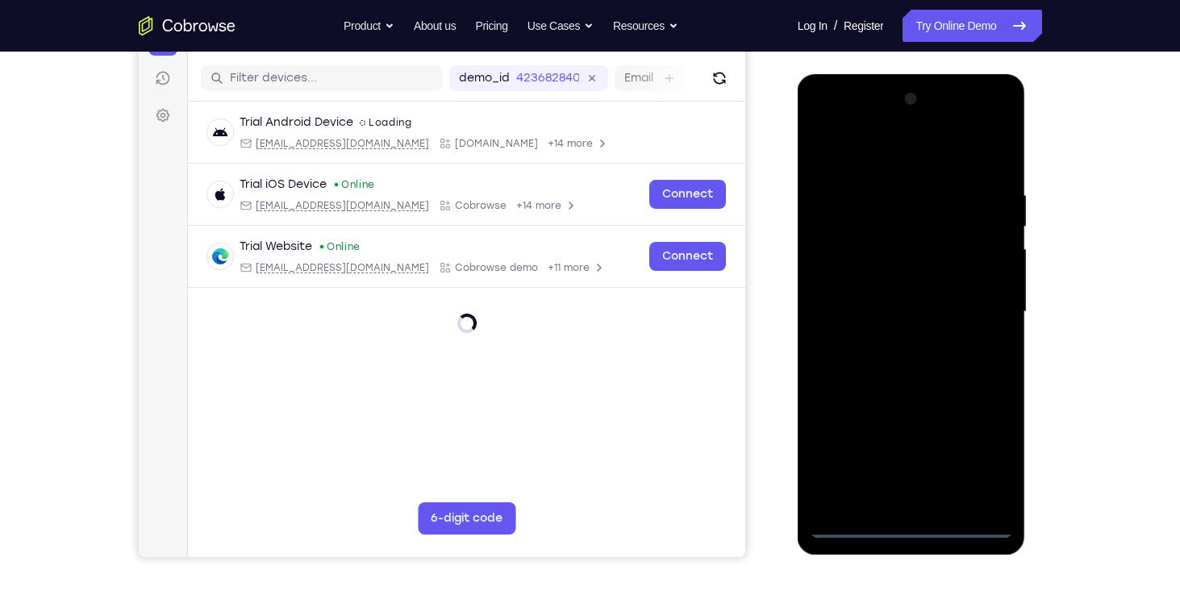
click at [911, 521] on div at bounding box center [911, 312] width 203 height 452
click at [982, 461] on div at bounding box center [911, 312] width 203 height 452
click at [982, 459] on div at bounding box center [911, 312] width 203 height 452
click at [868, 164] on div at bounding box center [911, 312] width 203 height 452
click at [820, 125] on div at bounding box center [911, 312] width 203 height 452
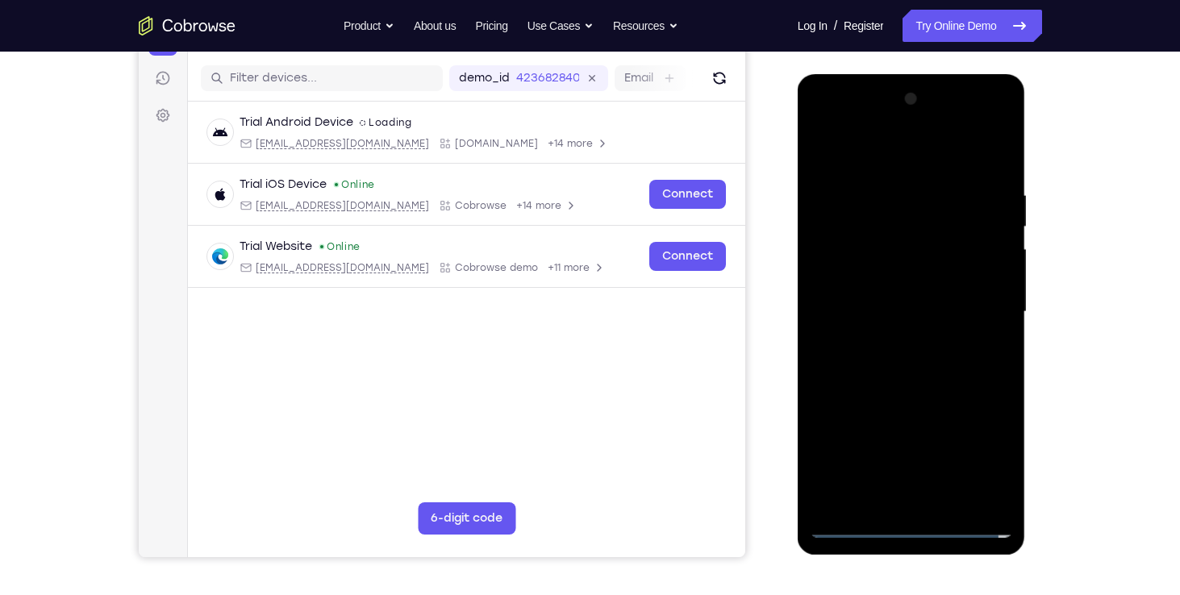
click at [979, 301] on div at bounding box center [911, 312] width 203 height 452
click at [894, 342] on div at bounding box center [911, 312] width 203 height 452
click at [881, 302] on div at bounding box center [911, 312] width 203 height 452
click at [859, 277] on div at bounding box center [911, 312] width 203 height 452
click at [989, 280] on div at bounding box center [911, 312] width 203 height 452
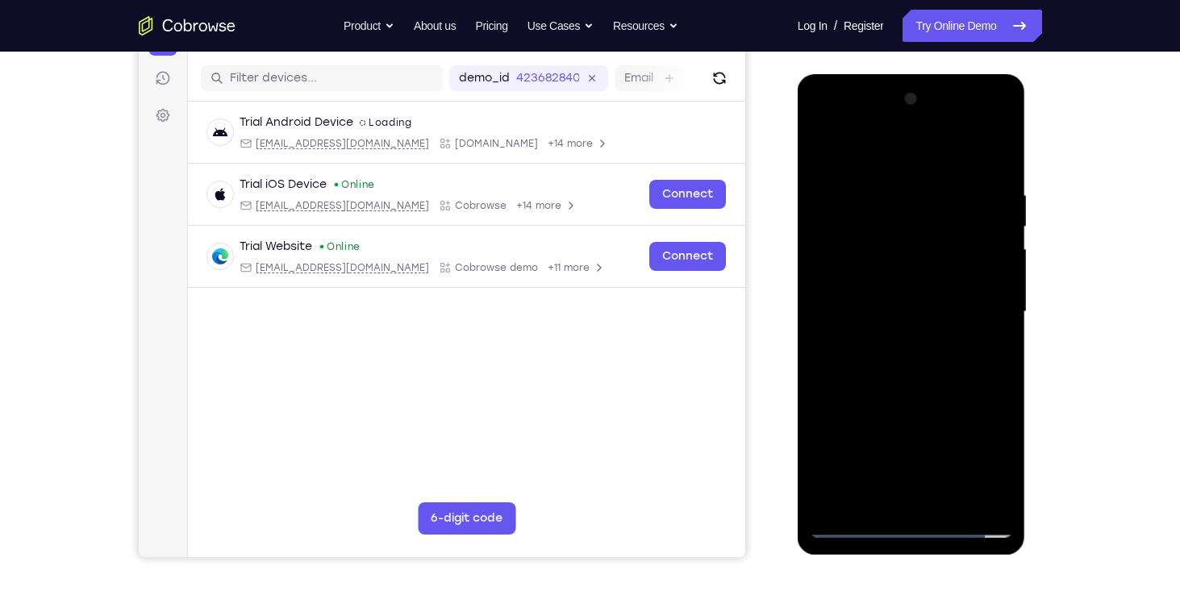
click at [962, 311] on div at bounding box center [911, 312] width 203 height 452
click at [936, 369] on div at bounding box center [911, 312] width 203 height 452
click at [925, 364] on div at bounding box center [911, 312] width 203 height 452
click at [946, 503] on div at bounding box center [911, 312] width 203 height 452
click at [920, 388] on div at bounding box center [911, 312] width 203 height 452
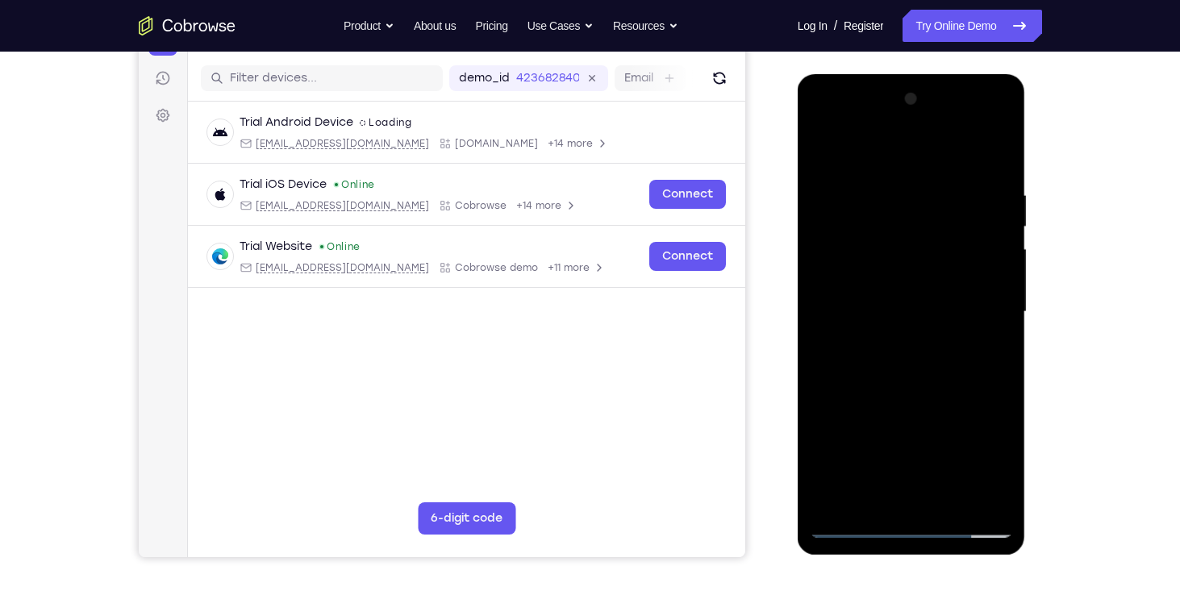
click at [992, 174] on div at bounding box center [911, 312] width 203 height 452
click at [946, 502] on div at bounding box center [911, 312] width 203 height 452
click at [949, 501] on div at bounding box center [911, 312] width 203 height 452
click at [914, 400] on div at bounding box center [911, 312] width 203 height 452
drag, startPoint x: 915, startPoint y: 427, endPoint x: 923, endPoint y: 357, distance: 70.5
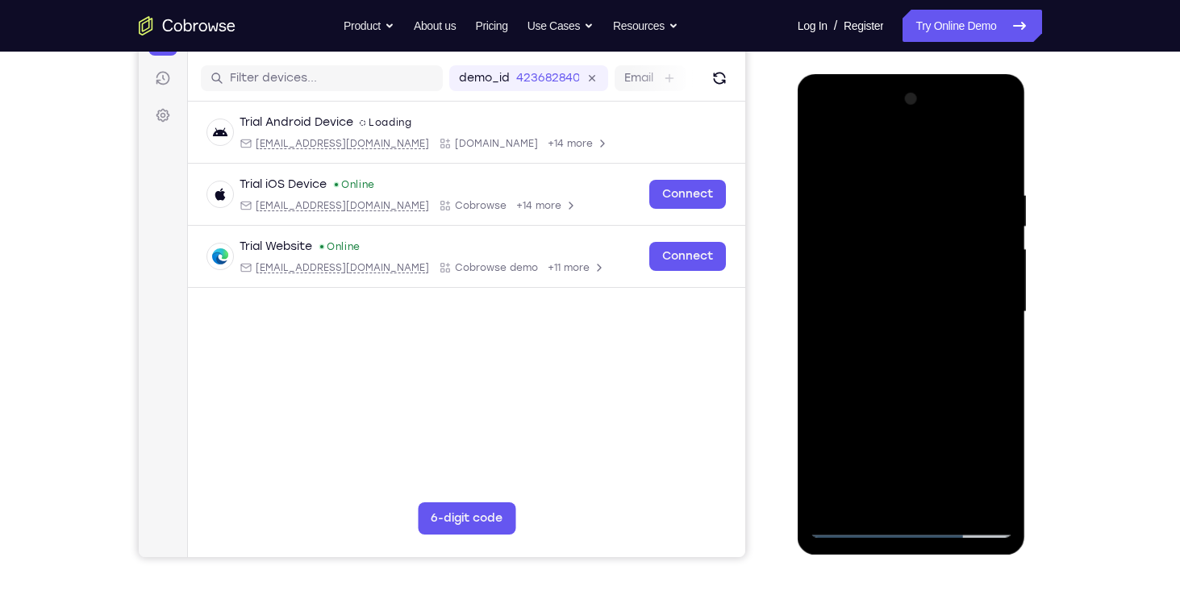
click at [923, 357] on div at bounding box center [911, 312] width 203 height 452
drag, startPoint x: 923, startPoint y: 357, endPoint x: 923, endPoint y: 302, distance: 55.6
click at [923, 302] on div at bounding box center [911, 312] width 203 height 452
drag, startPoint x: 920, startPoint y: 449, endPoint x: 919, endPoint y: 540, distance: 90.3
click at [919, 540] on div at bounding box center [912, 314] width 228 height 481
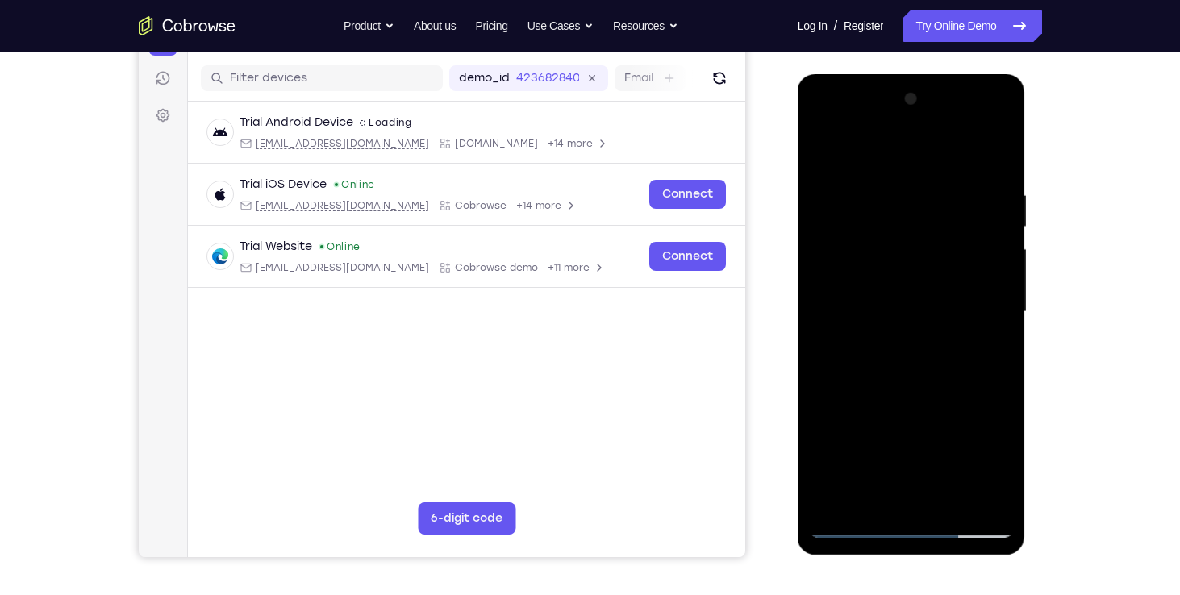
click at [900, 320] on div at bounding box center [911, 312] width 203 height 452
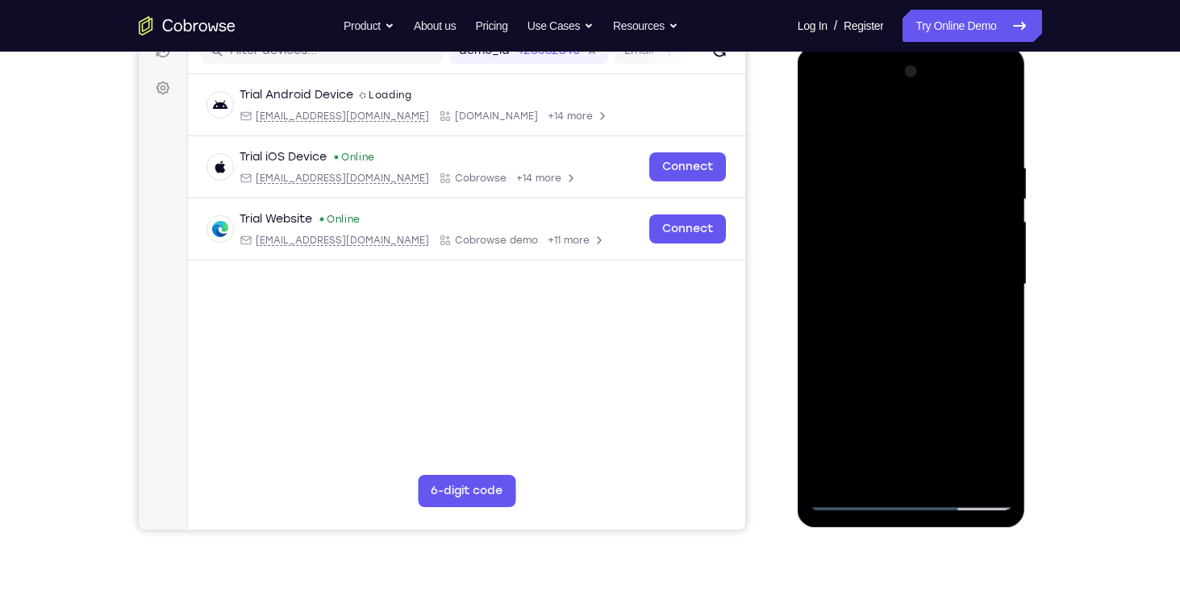
scroll to position [225, 0]
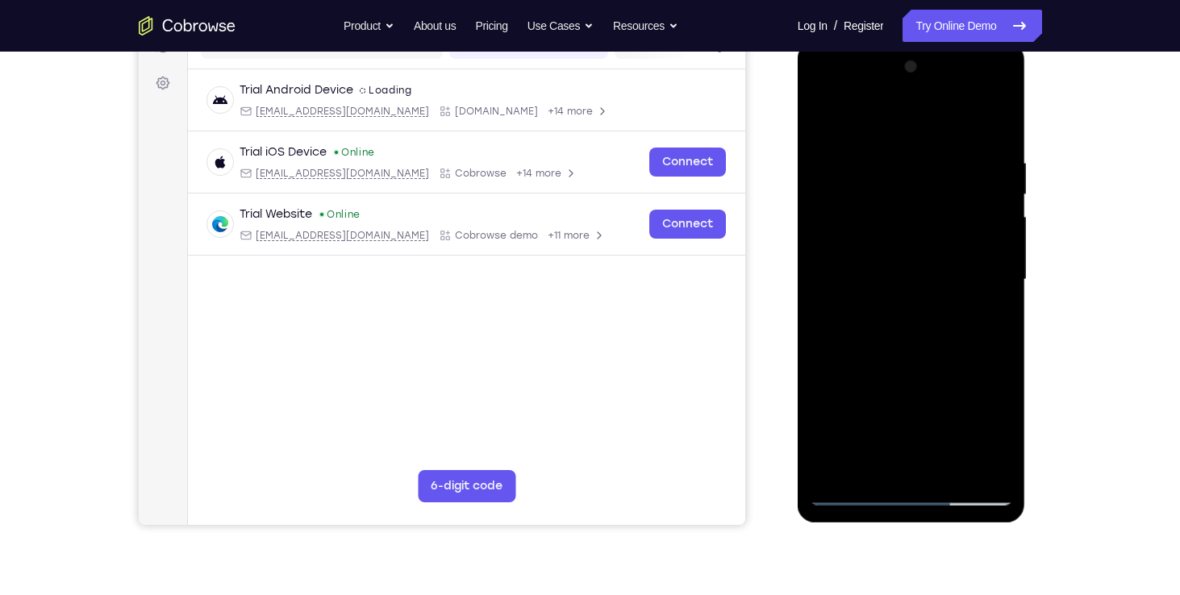
click at [990, 318] on div at bounding box center [911, 280] width 203 height 452
click at [777, 152] on div "Your Support Agent Your Customer Web iOS Android" at bounding box center [590, 228] width 903 height 596
click at [794, 167] on div at bounding box center [913, 278] width 258 height 496
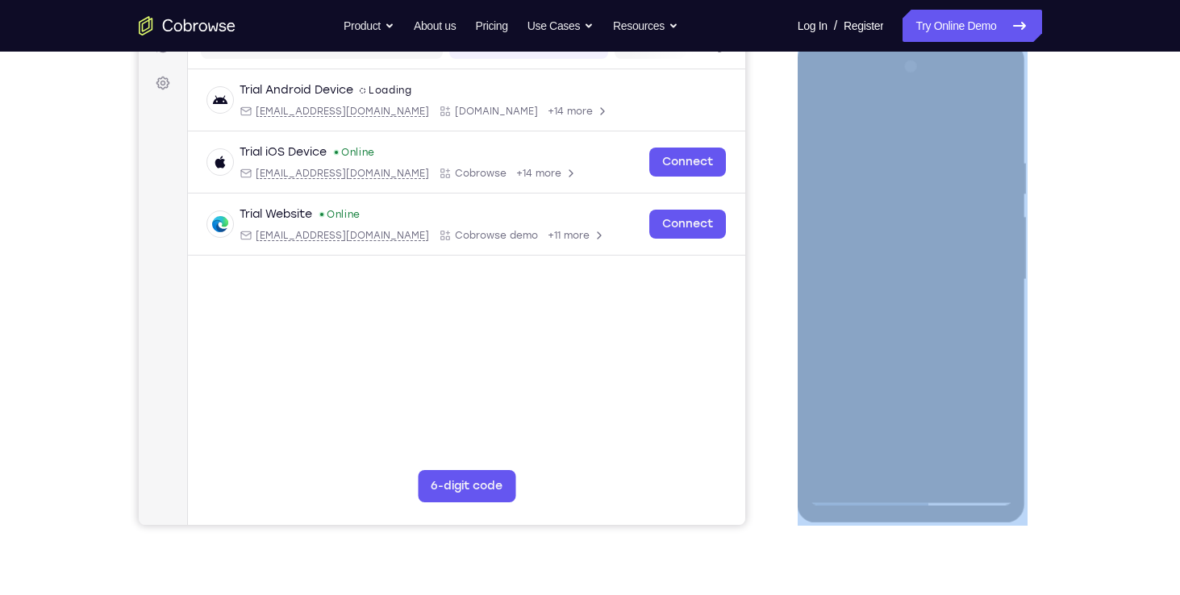
drag, startPoint x: 794, startPoint y: 167, endPoint x: 779, endPoint y: 241, distance: 75.6
click at [779, 241] on div "Your Support Agent Your Customer Web iOS Android" at bounding box center [590, 228] width 903 height 596
click at [764, 208] on div "Your Support Agent Your Customer Web iOS Android" at bounding box center [590, 228] width 903 height 596
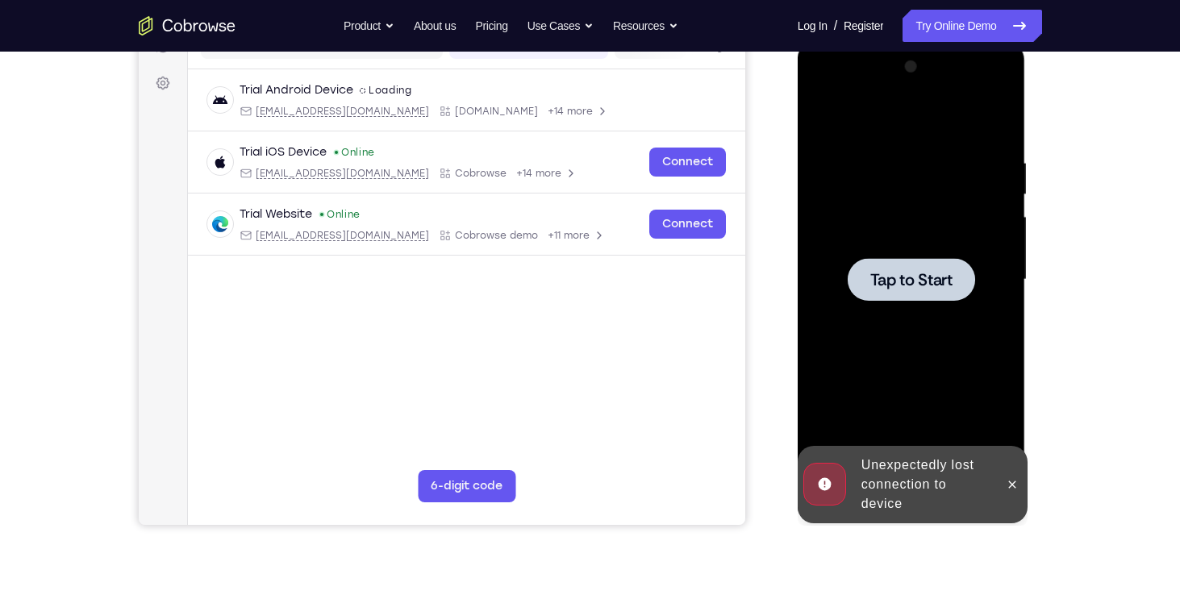
click at [879, 256] on div at bounding box center [911, 280] width 203 height 452
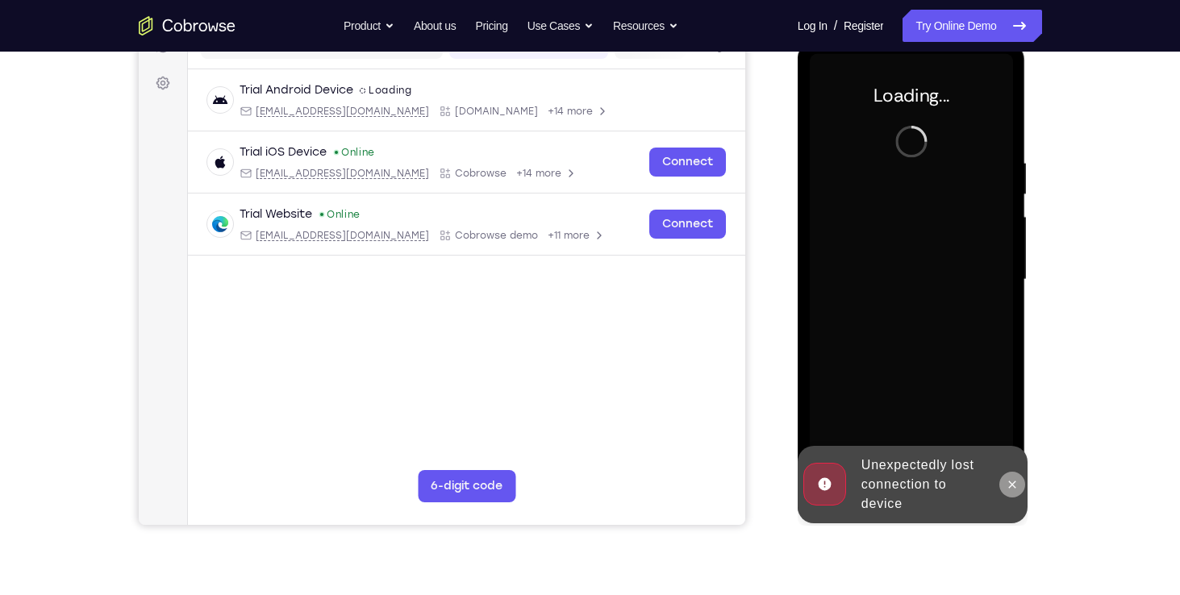
click at [1019, 485] on button at bounding box center [1012, 485] width 26 height 26
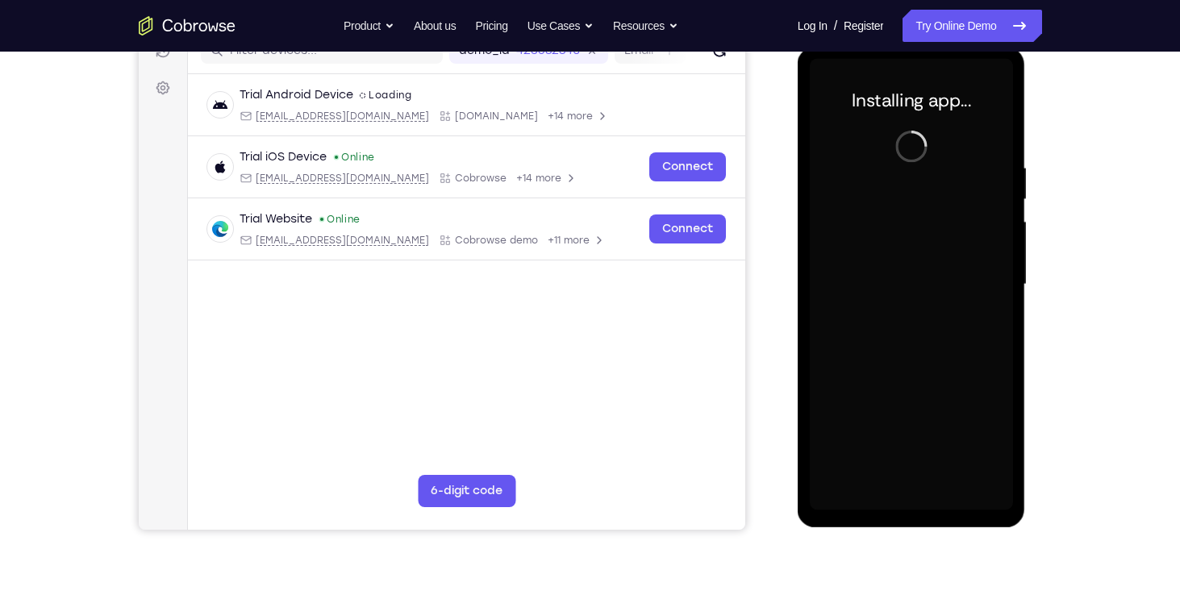
scroll to position [189, 0]
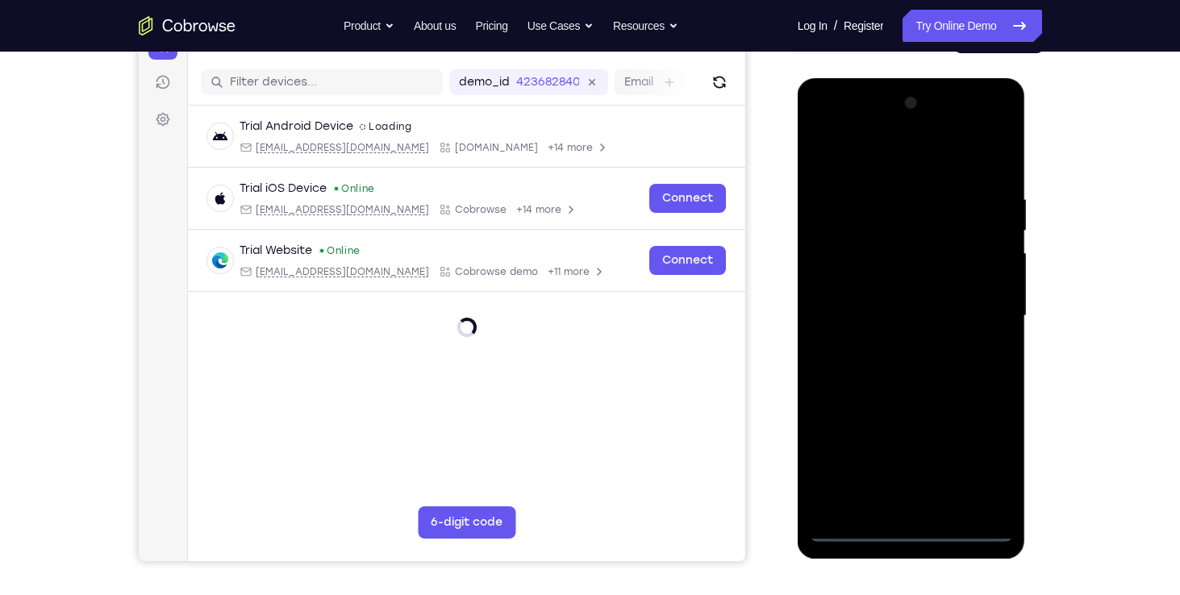
click at [915, 529] on div at bounding box center [911, 316] width 203 height 452
click at [909, 527] on div at bounding box center [911, 316] width 203 height 452
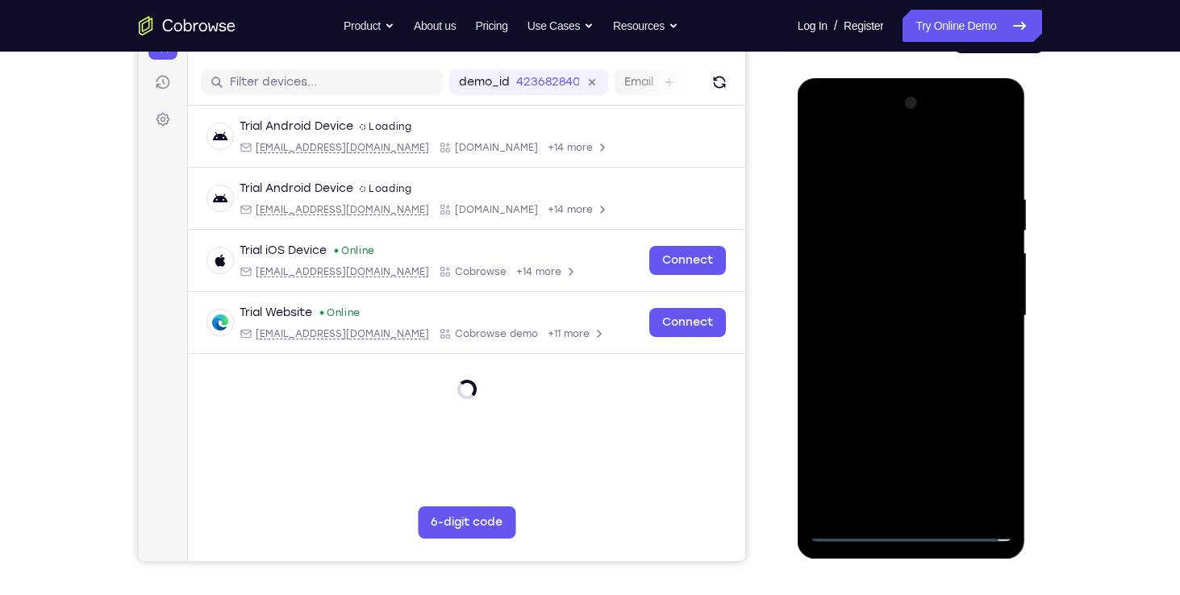
click at [986, 461] on div at bounding box center [911, 316] width 203 height 452
click at [979, 455] on div at bounding box center [911, 316] width 203 height 452
click at [901, 500] on div at bounding box center [911, 316] width 203 height 452
click at [978, 453] on div at bounding box center [911, 316] width 203 height 452
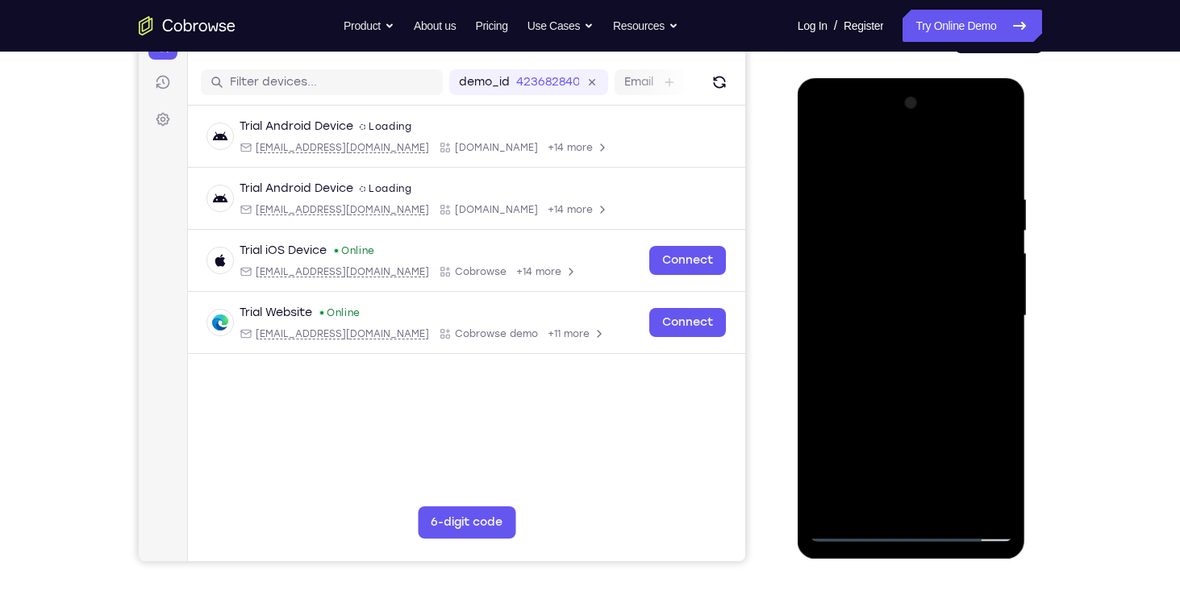
click at [886, 174] on div at bounding box center [911, 316] width 203 height 452
click at [873, 158] on div at bounding box center [911, 316] width 203 height 452
click at [979, 318] on div at bounding box center [911, 316] width 203 height 452
click at [897, 342] on div at bounding box center [911, 316] width 203 height 452
click at [848, 300] on div at bounding box center [911, 316] width 203 height 452
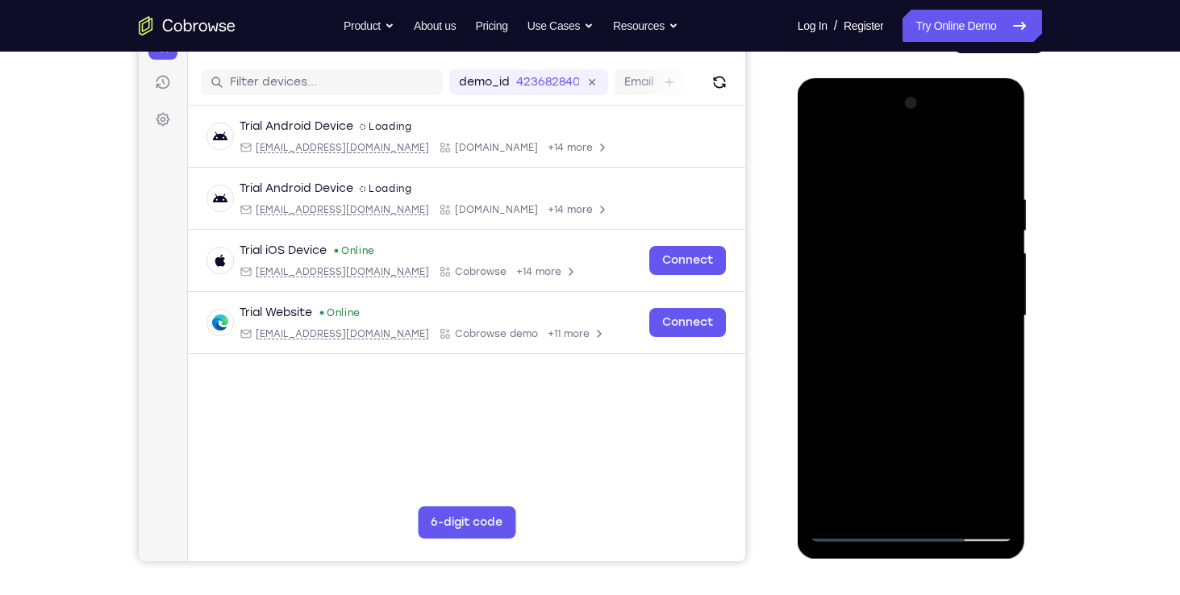
click at [866, 285] on div at bounding box center [911, 316] width 203 height 452
click at [862, 322] on div at bounding box center [911, 316] width 203 height 452
click at [895, 371] on div at bounding box center [911, 316] width 203 height 452
click at [932, 363] on div at bounding box center [911, 316] width 203 height 452
click at [920, 363] on div at bounding box center [911, 316] width 203 height 452
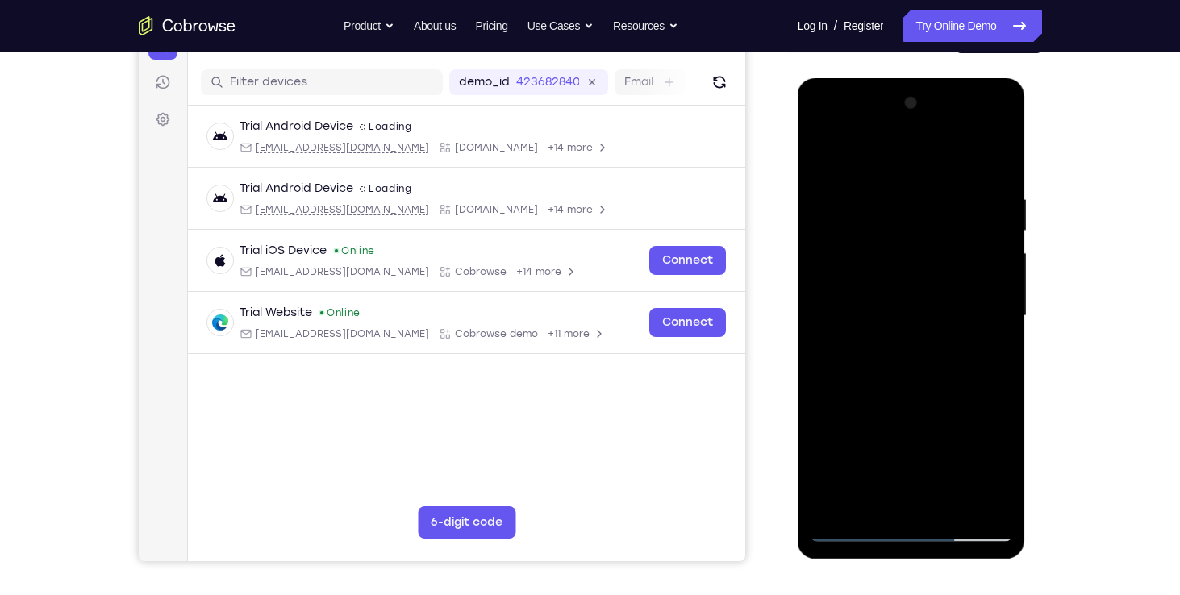
click at [920, 363] on div at bounding box center [911, 316] width 203 height 452
click at [912, 363] on div at bounding box center [911, 316] width 203 height 452
click at [948, 502] on div at bounding box center [911, 316] width 203 height 452
click at [903, 393] on div at bounding box center [911, 316] width 203 height 452
click at [911, 395] on div at bounding box center [911, 316] width 203 height 452
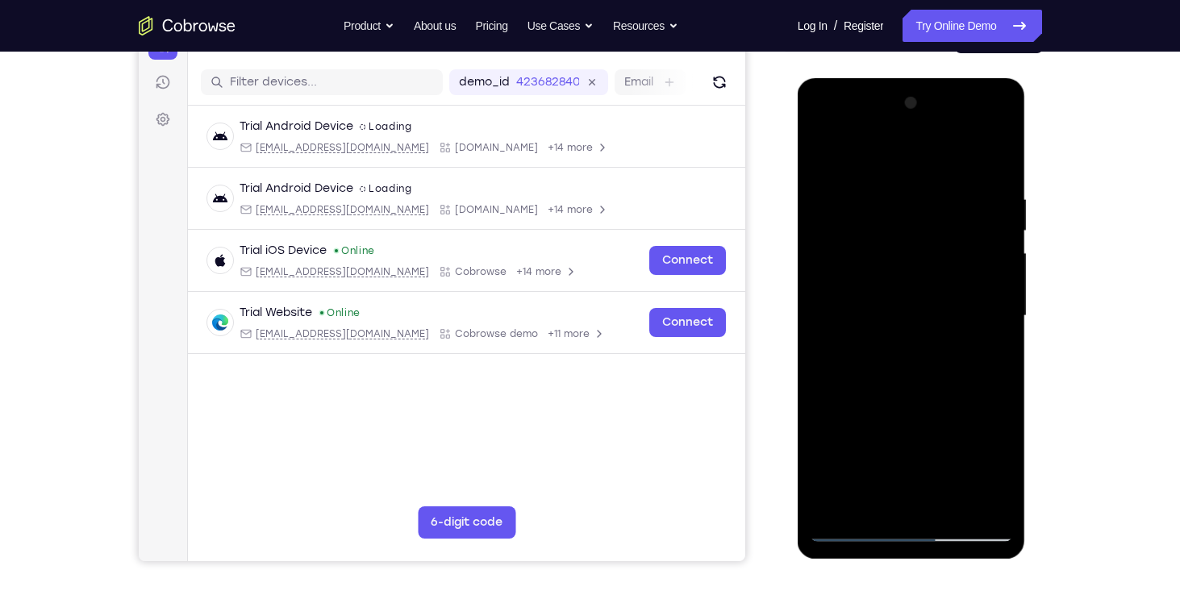
click at [1001, 174] on div at bounding box center [911, 316] width 203 height 452
click at [952, 503] on div at bounding box center [911, 316] width 203 height 452
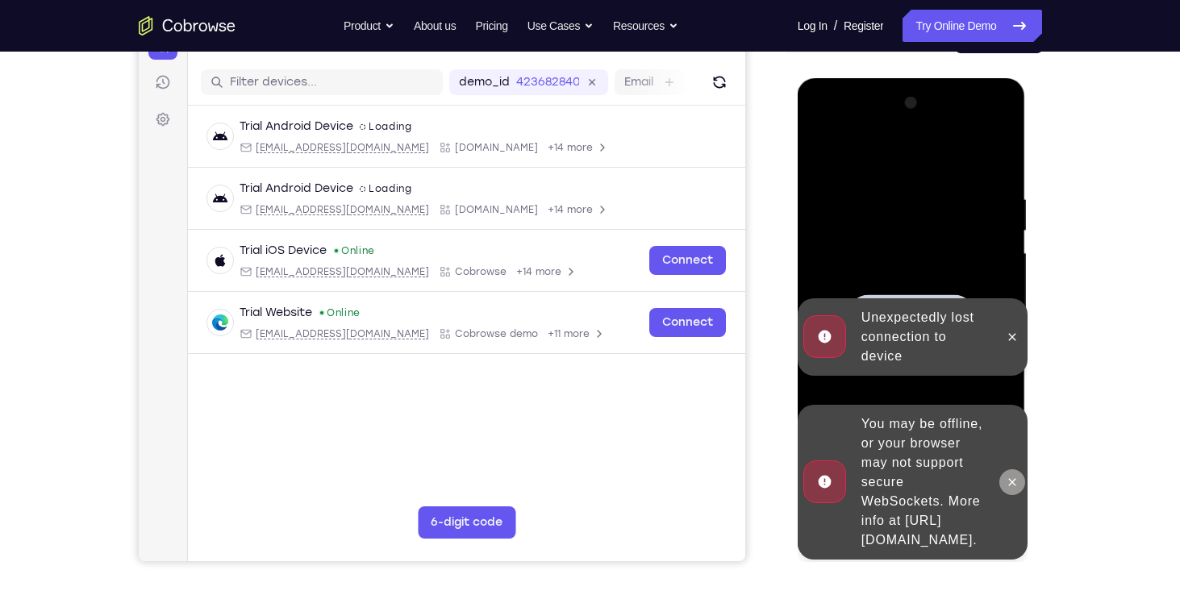
click at [1008, 469] on button at bounding box center [1012, 482] width 26 height 26
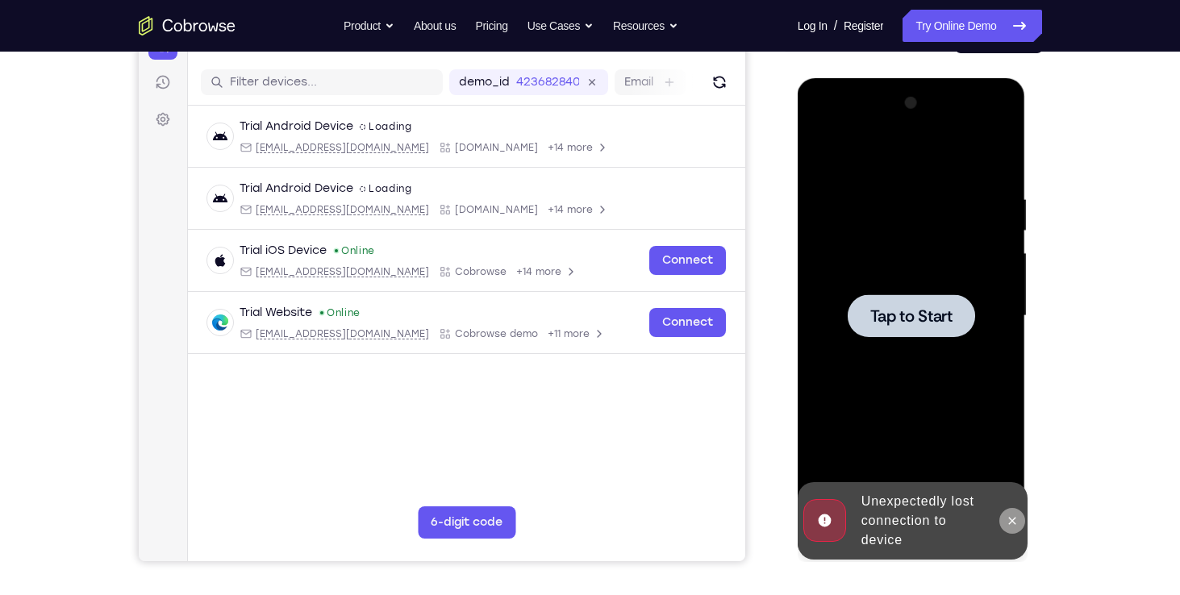
click at [1017, 529] on button at bounding box center [1012, 521] width 26 height 26
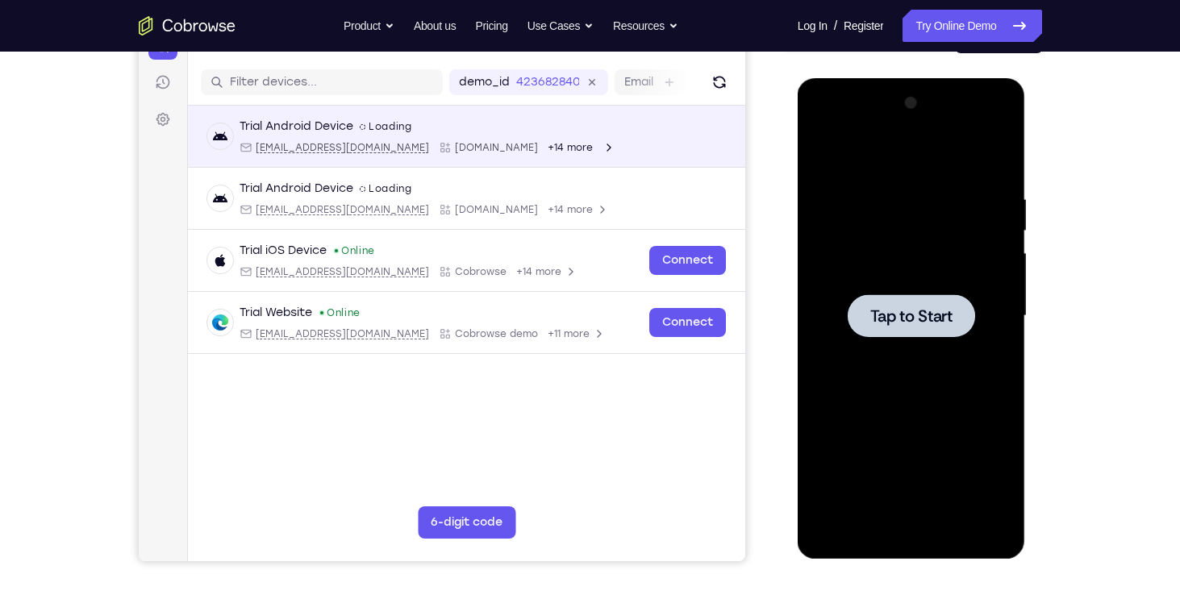
scroll to position [0, 0]
